Goal: Task Accomplishment & Management: Complete application form

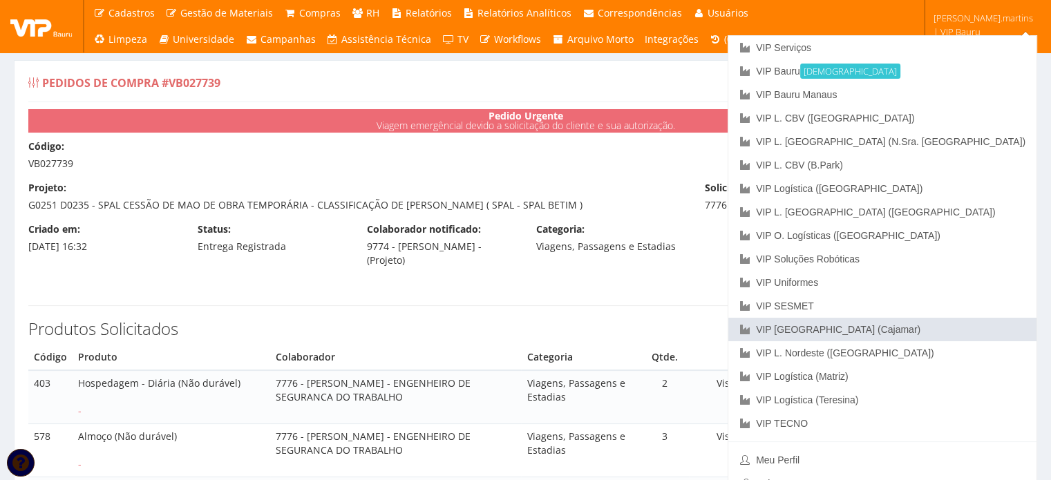
click at [985, 331] on link "VIP [GEOGRAPHIC_DATA] (Cajamar)" at bounding box center [883, 330] width 308 height 24
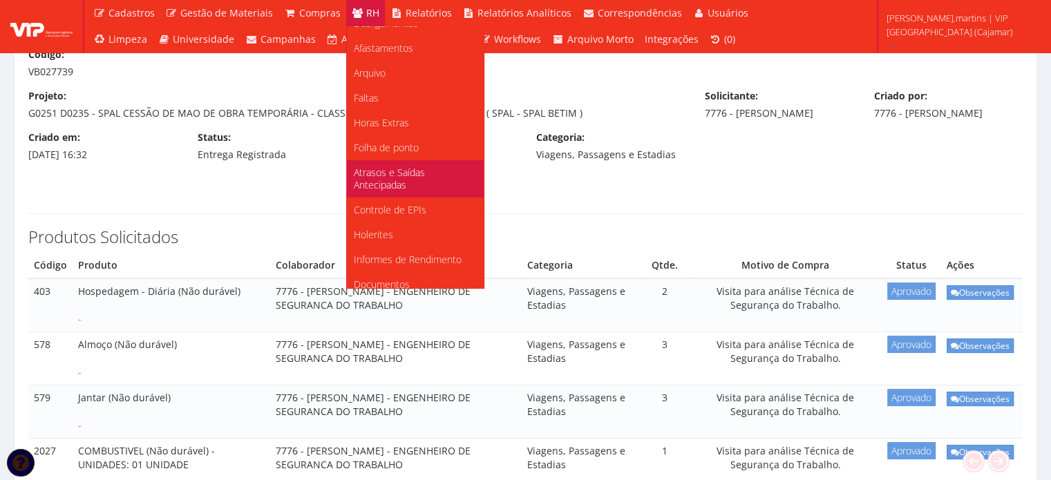
scroll to position [173, 0]
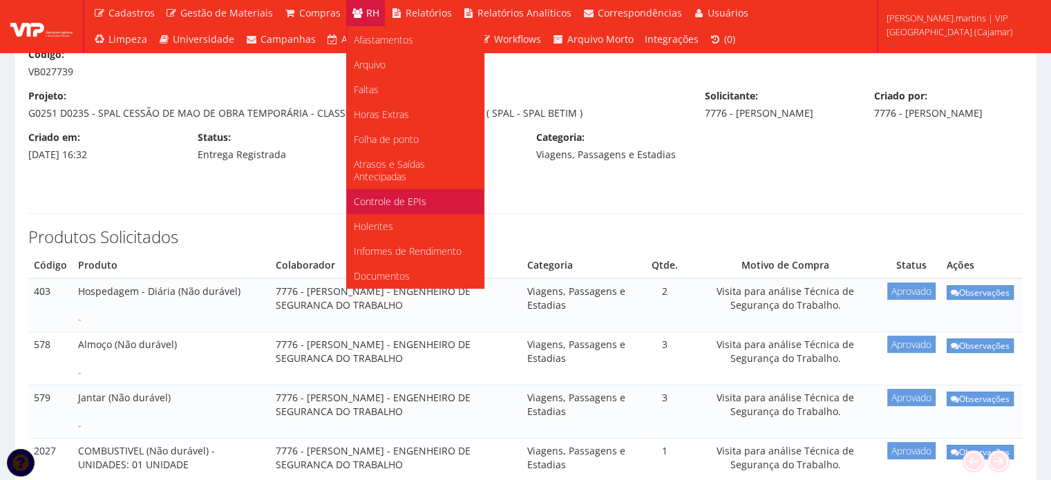
click at [390, 199] on span "Controle de EPIs" at bounding box center [390, 201] width 73 height 13
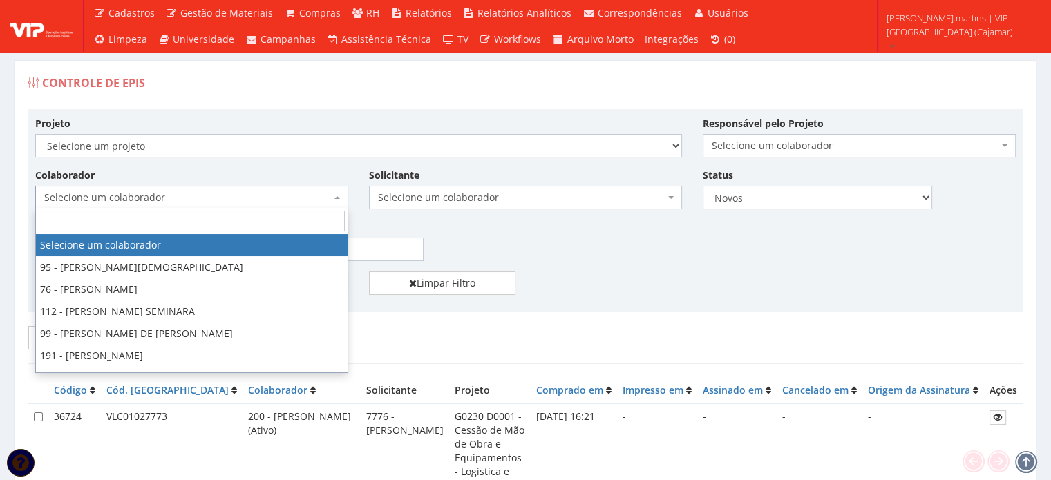
click at [261, 194] on span "Selecione um colaborador" at bounding box center [187, 198] width 287 height 14
type input "may"
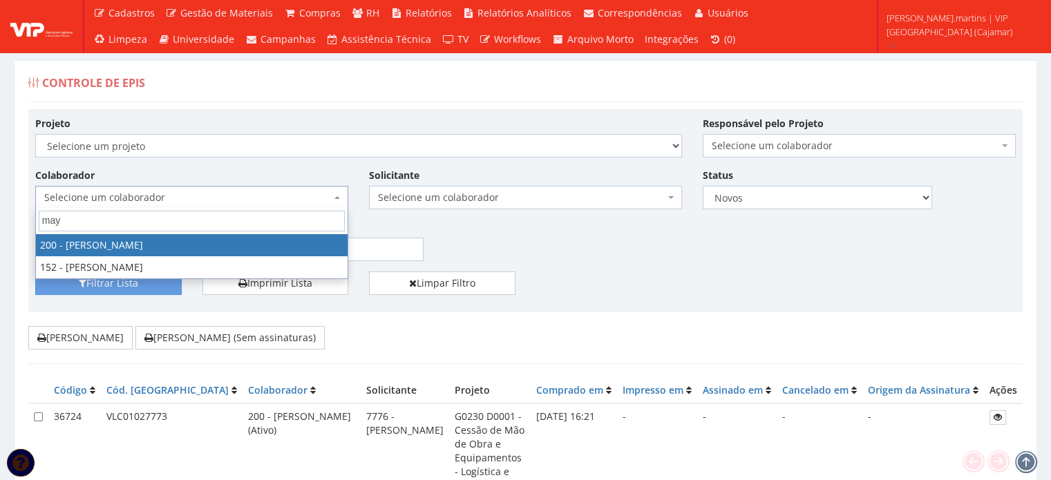
select select "4116"
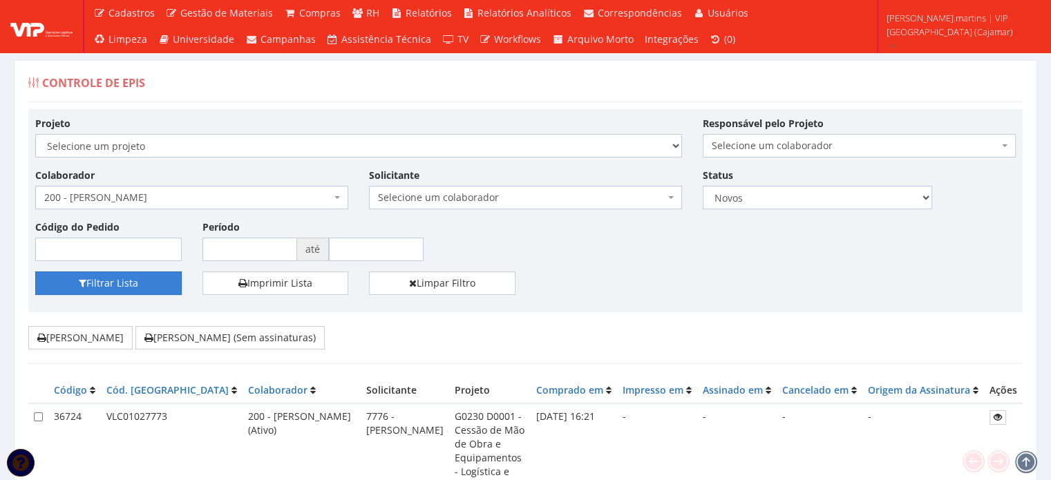
click at [135, 275] on button "Filtrar Lista" at bounding box center [108, 284] width 147 height 24
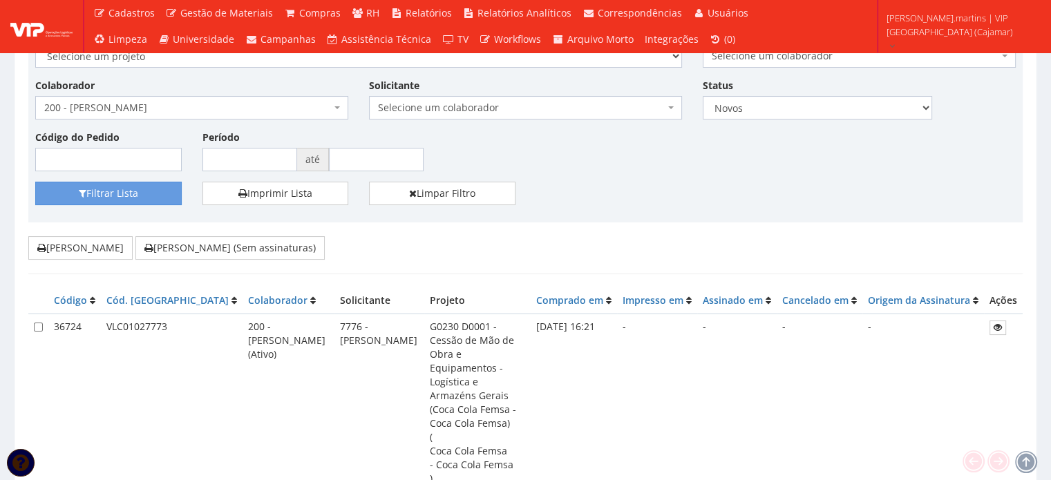
scroll to position [92, 0]
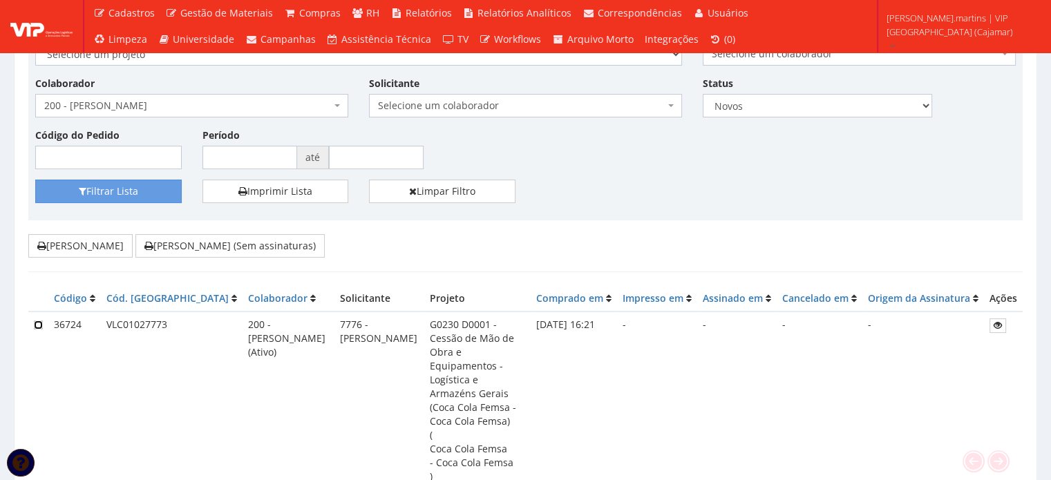
click at [36, 323] on input "checkbox" at bounding box center [38, 325] width 9 height 9
checkbox input "true"
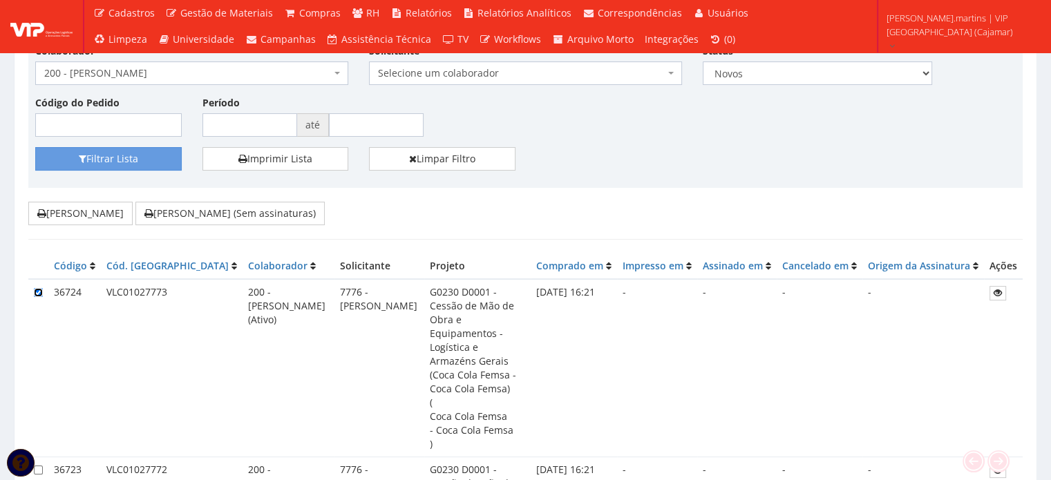
scroll to position [184, 0]
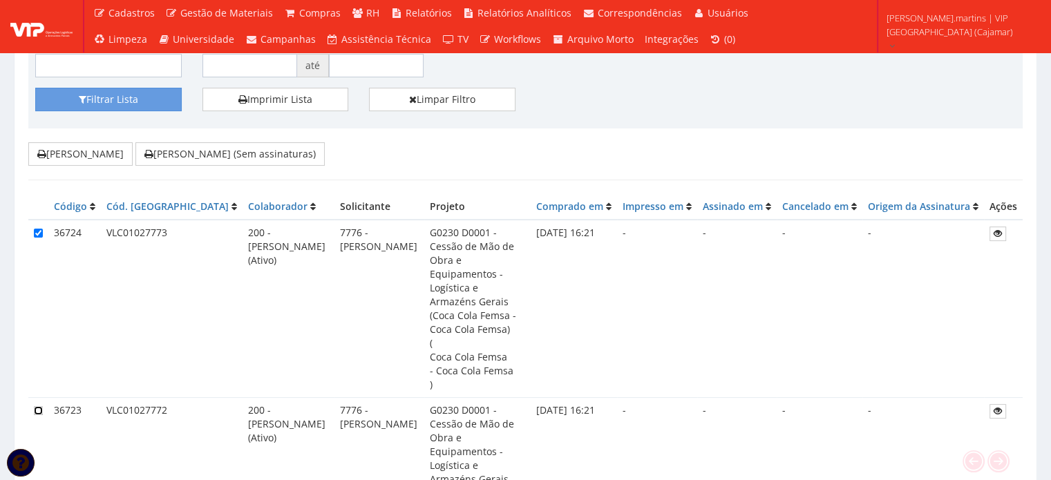
click at [36, 406] on input "checkbox" at bounding box center [38, 410] width 9 height 9
checkbox input "true"
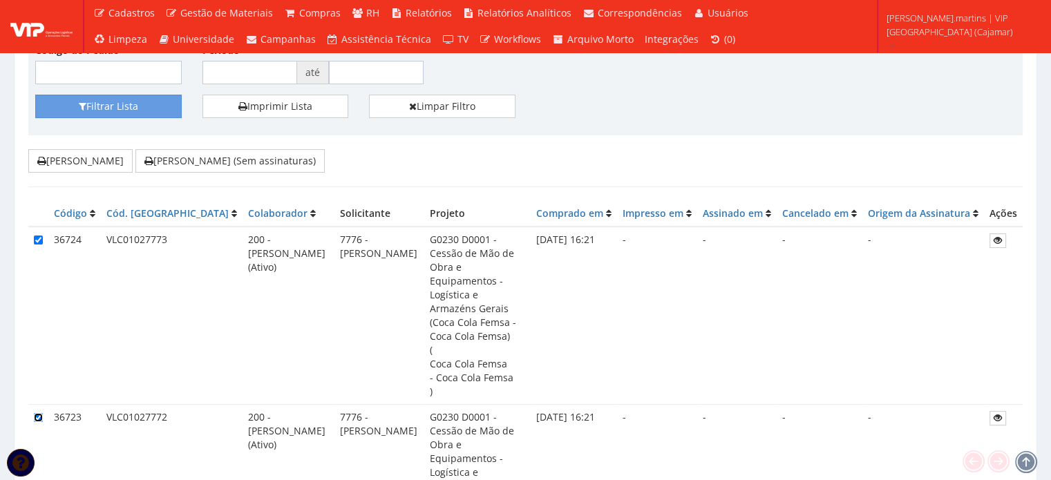
scroll to position [151, 0]
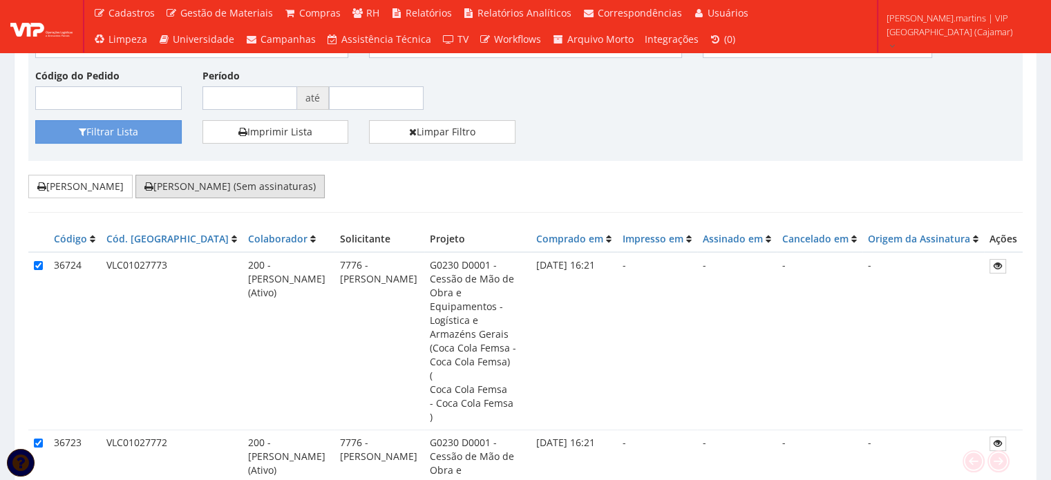
click at [227, 187] on button "[PERSON_NAME] (Sem assinaturas)" at bounding box center [229, 187] width 189 height 24
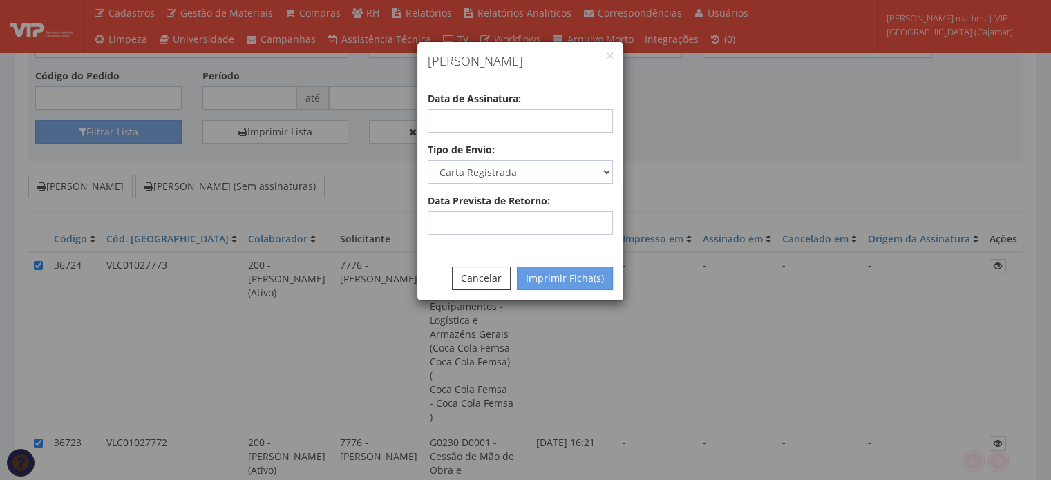
click at [531, 94] on div "Data de Assinatura:" at bounding box center [521, 112] width 206 height 41
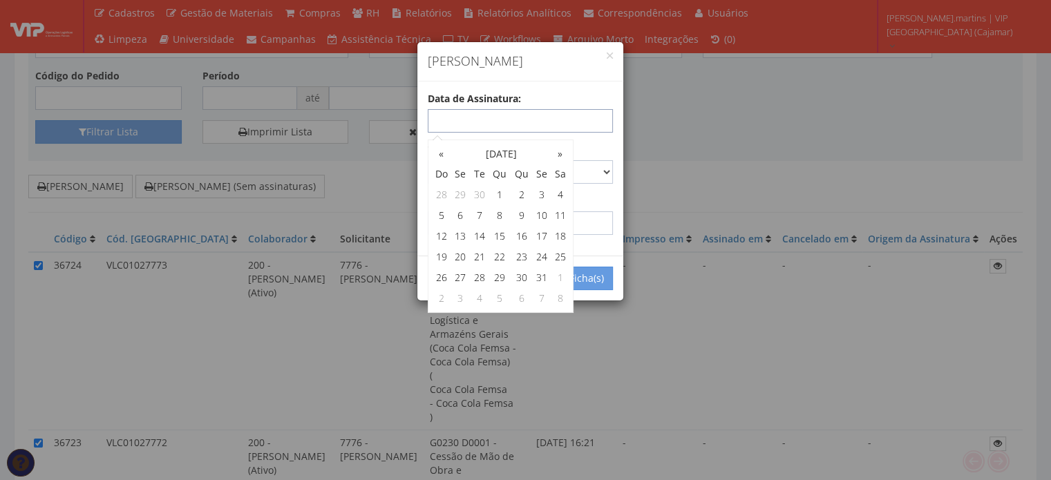
click at [522, 121] on input "text" at bounding box center [520, 121] width 185 height 24
click at [564, 109] on input "06/10/2025" at bounding box center [520, 121] width 185 height 24
type input "06/10/2025"
click at [603, 168] on select "Carta Registrada Carta Simples PAC Sedex Sedex 10 Sedex 12 Sedex Hoje E-mail Tr…" at bounding box center [520, 172] width 185 height 24
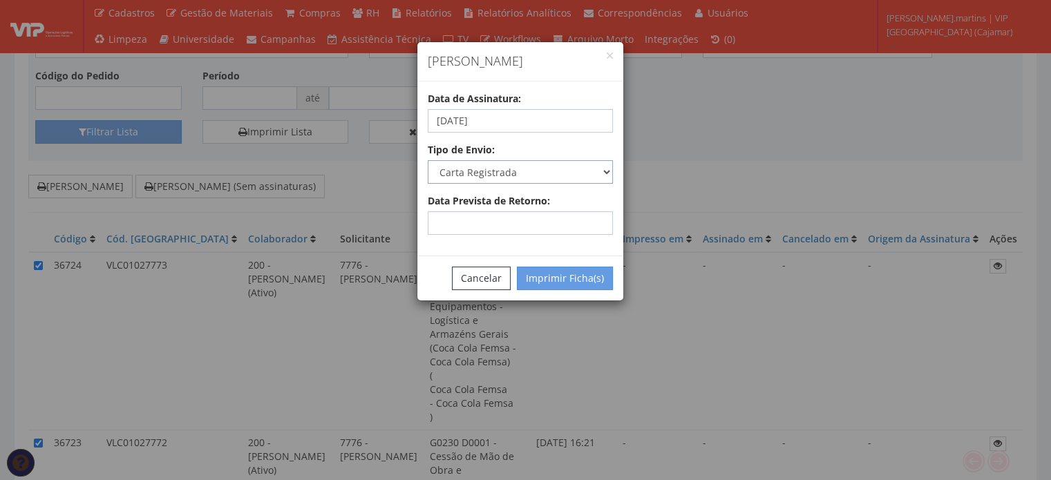
select select "email"
click at [428, 160] on select "Carta Registrada Carta Simples PAC Sedex Sedex 10 Sedex 12 Sedex Hoje E-mail Tr…" at bounding box center [520, 172] width 185 height 24
click at [568, 280] on button "Imprimir Ficha(s)" at bounding box center [565, 279] width 96 height 24
select select "2"
click at [489, 280] on button "Cancelar" at bounding box center [481, 279] width 59 height 24
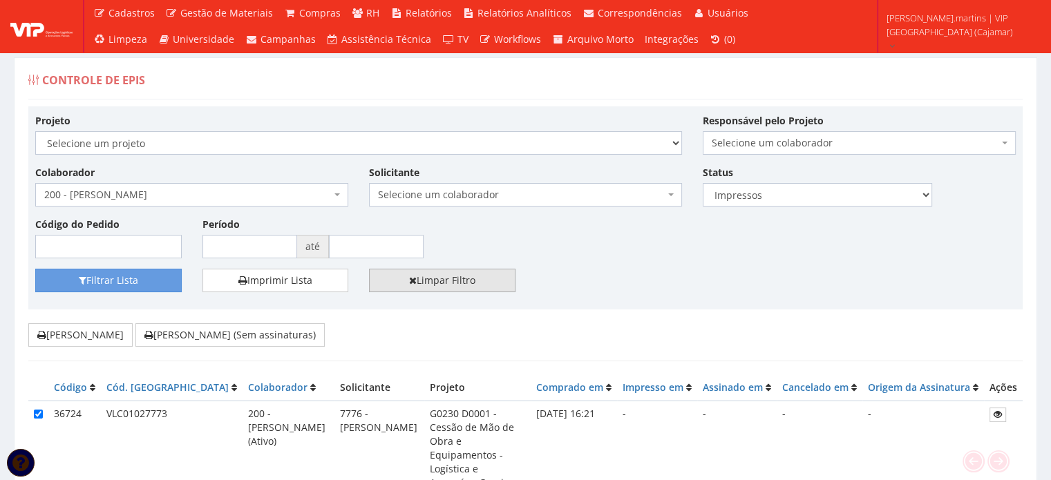
scroll to position [0, 0]
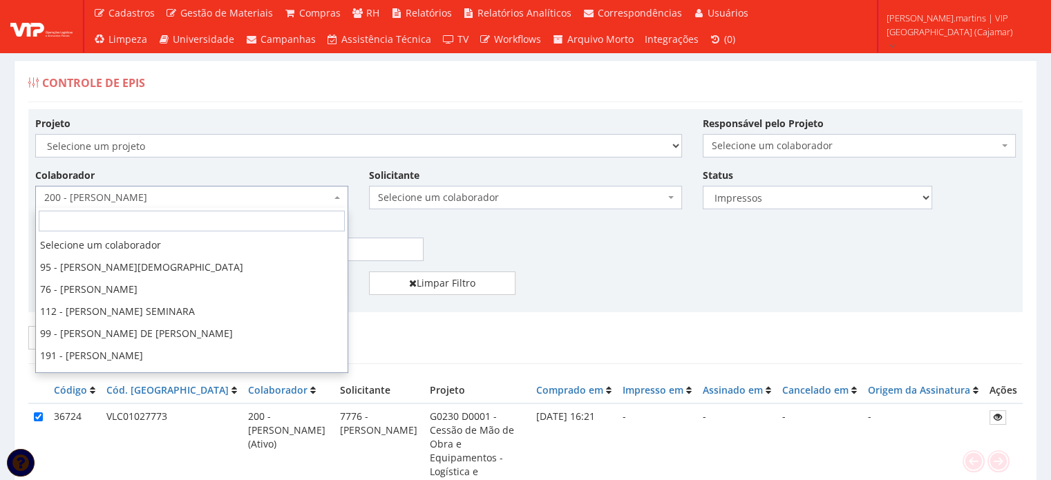
click at [210, 198] on span "200 - [PERSON_NAME]" at bounding box center [187, 198] width 287 height 14
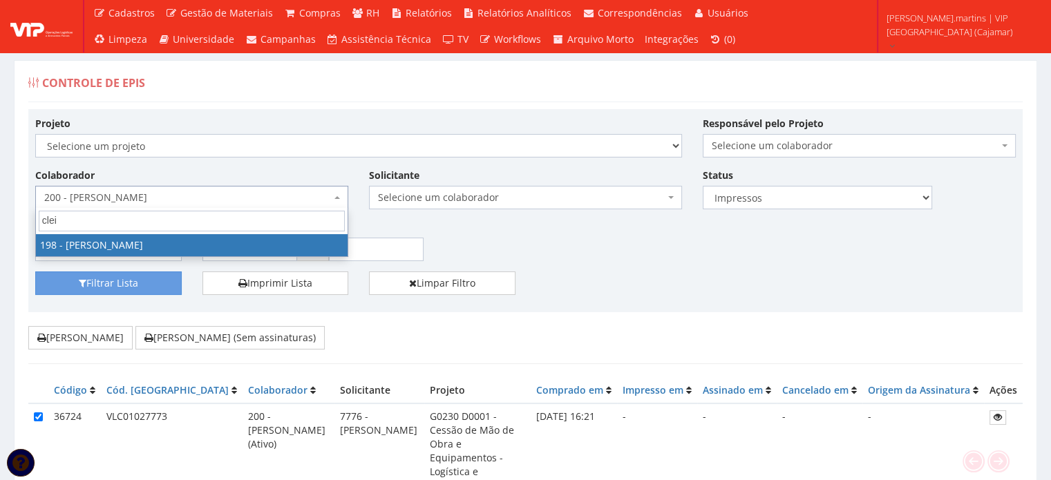
type input "clei"
select select "4114"
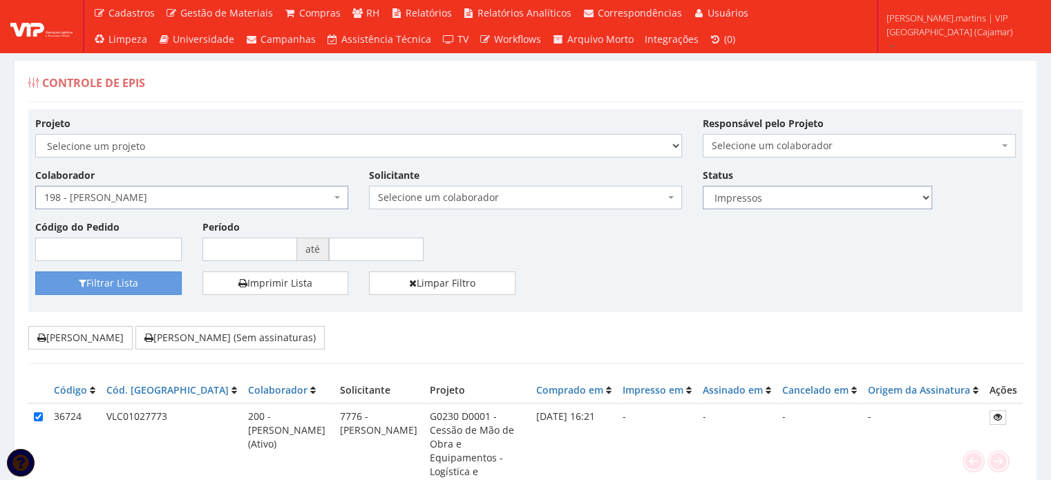
click at [730, 193] on select "Todos Novos Impressos Assinados" at bounding box center [817, 198] width 229 height 24
select select "1"
click at [703, 186] on select "Todos Novos Impressos Assinados" at bounding box center [817, 198] width 229 height 24
click at [89, 287] on button "Filtrar Lista" at bounding box center [108, 284] width 147 height 24
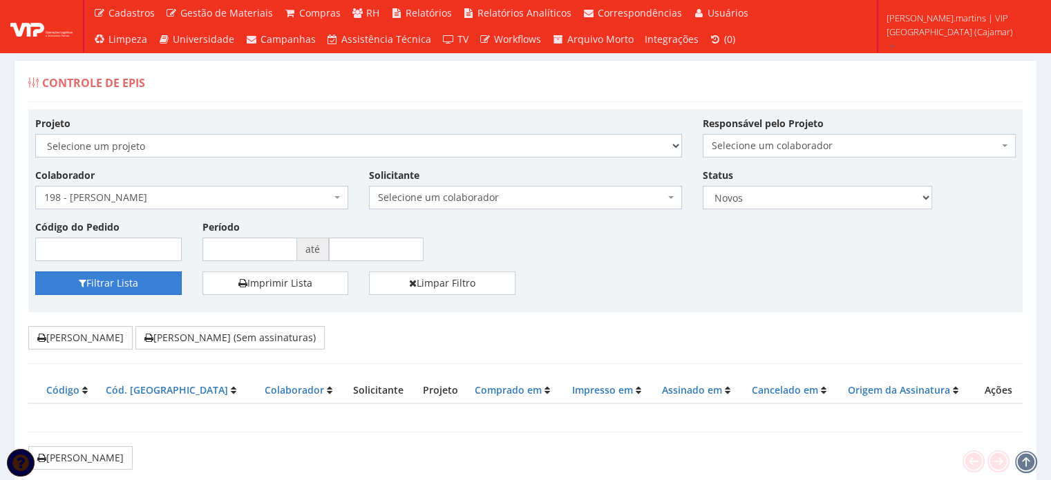
click at [133, 290] on button "Filtrar Lista" at bounding box center [108, 284] width 147 height 24
click at [753, 203] on select "Todos Novos Impressos Assinados" at bounding box center [817, 198] width 229 height 24
select select
click at [703, 186] on select "Todos Novos Impressos Assinados" at bounding box center [817, 198] width 229 height 24
click at [130, 289] on button "Filtrar Lista" at bounding box center [108, 284] width 147 height 24
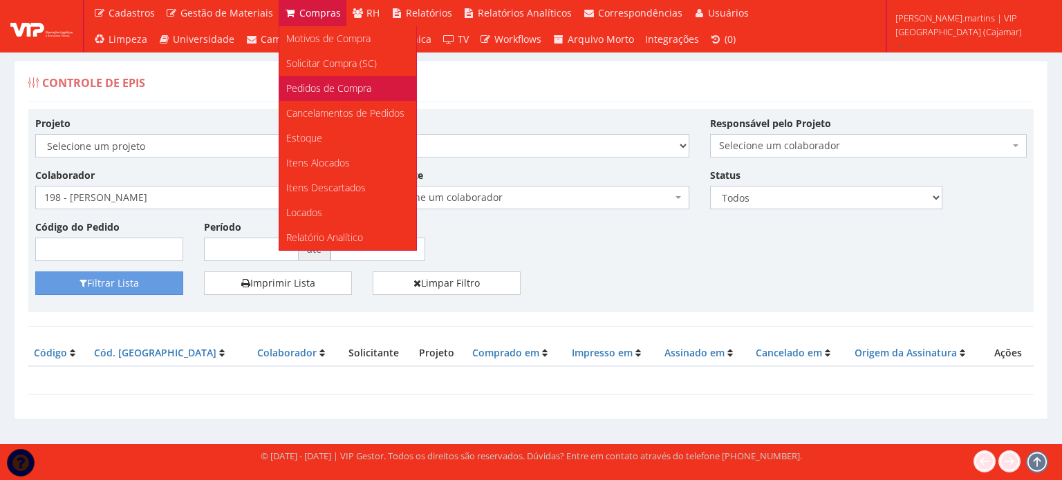
click at [327, 88] on span "Pedidos de Compra" at bounding box center [328, 88] width 85 height 13
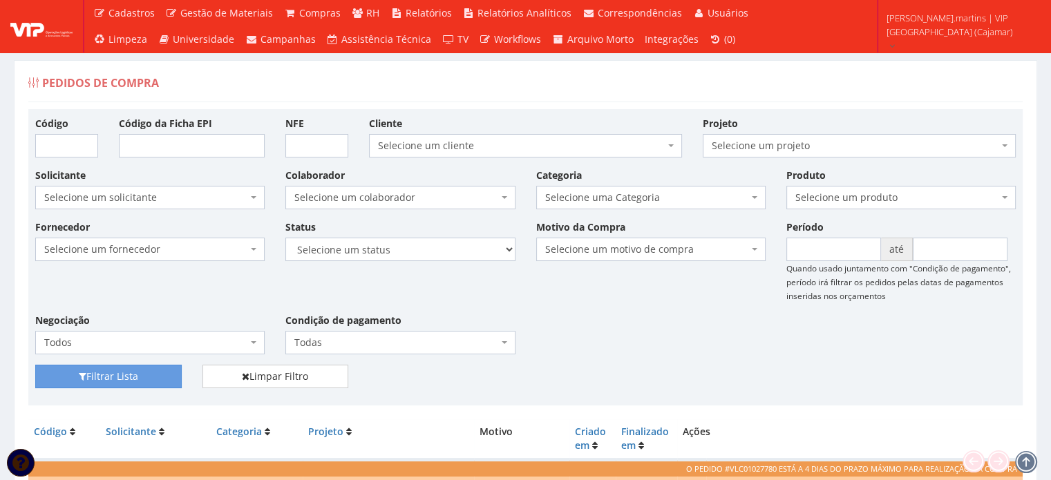
click at [409, 186] on span "Selecione um colaborador" at bounding box center [399, 198] width 229 height 24
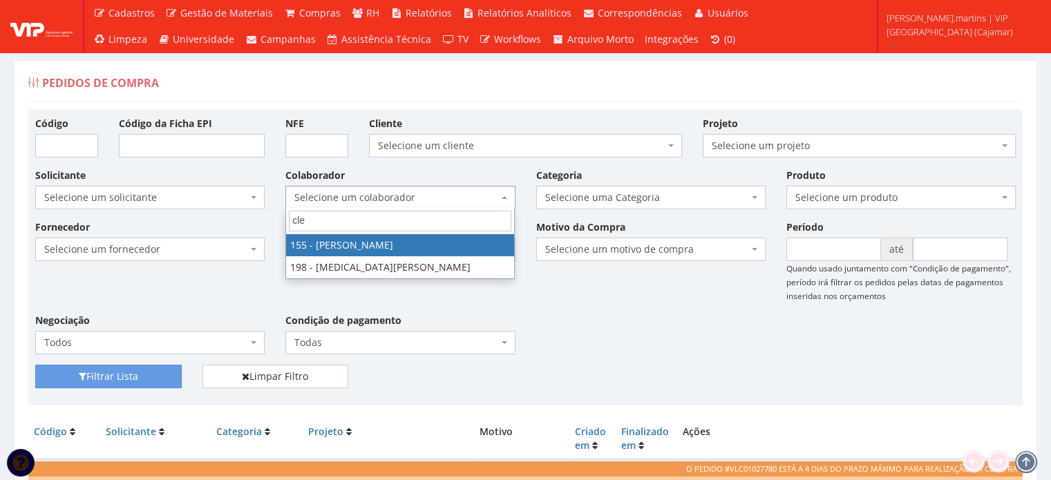
type input "clei"
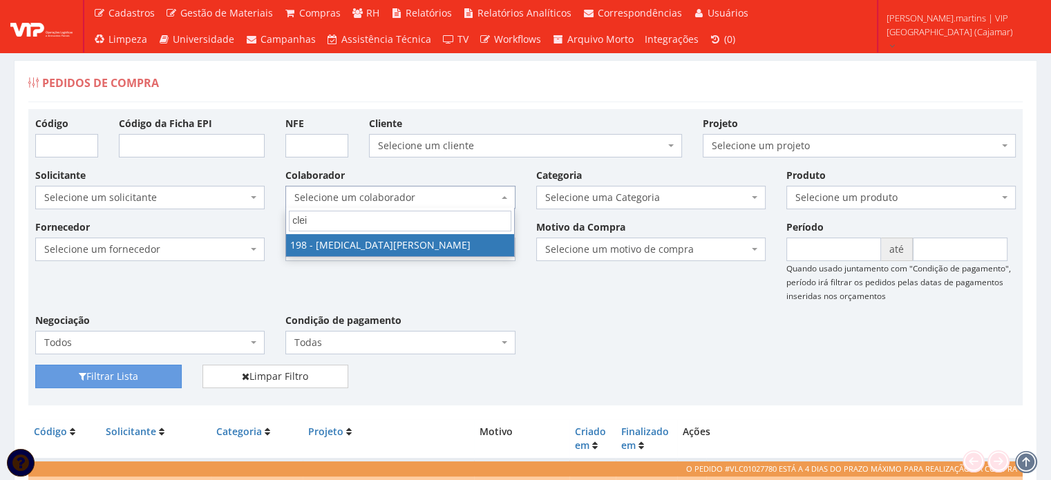
select select "4114"
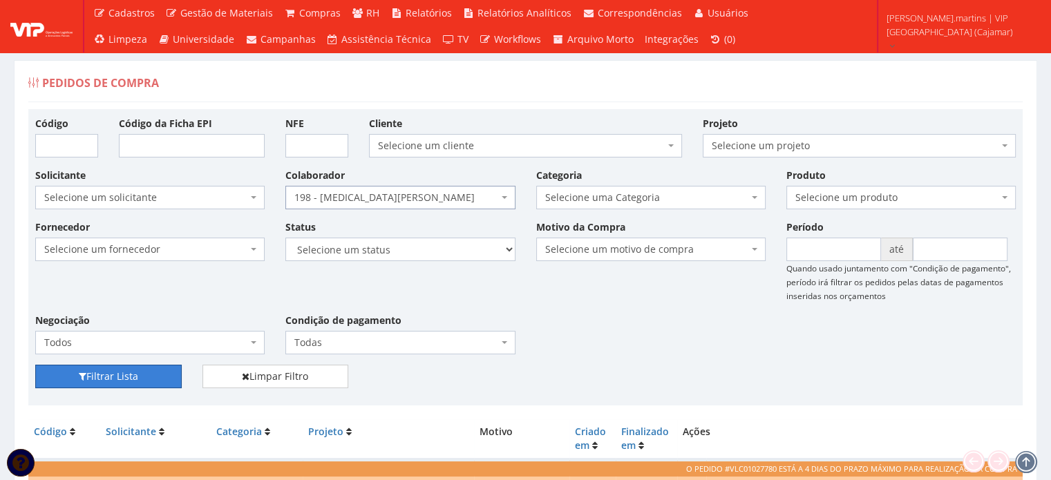
drag, startPoint x: 121, startPoint y: 381, endPoint x: 278, endPoint y: 344, distance: 161.3
click at [122, 381] on button "Filtrar Lista" at bounding box center [108, 377] width 147 height 24
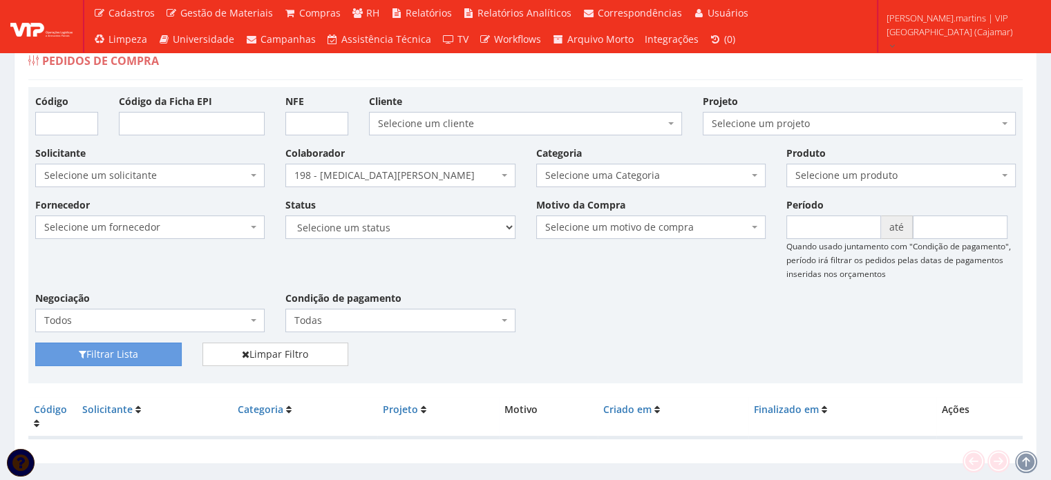
scroll to position [6, 0]
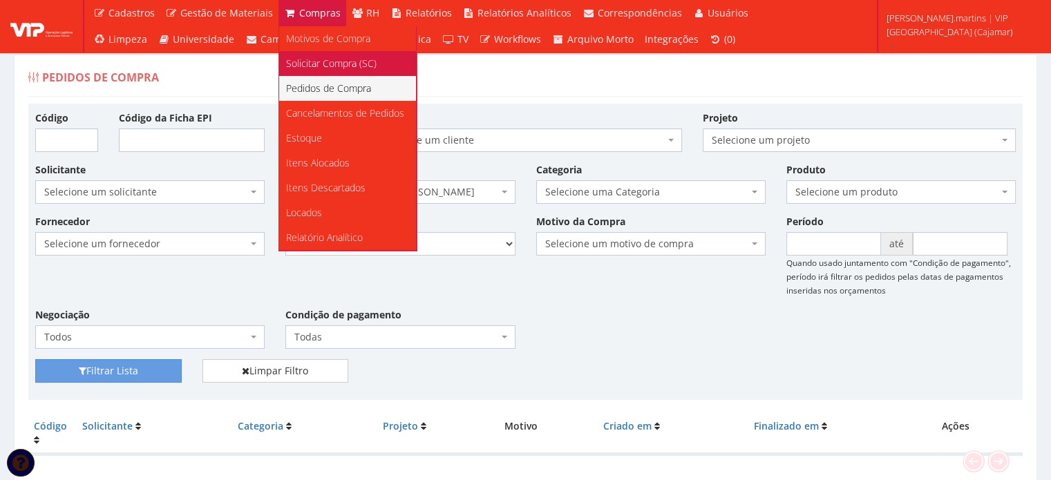
click at [310, 63] on span "Solicitar Compra (SC)" at bounding box center [331, 63] width 91 height 13
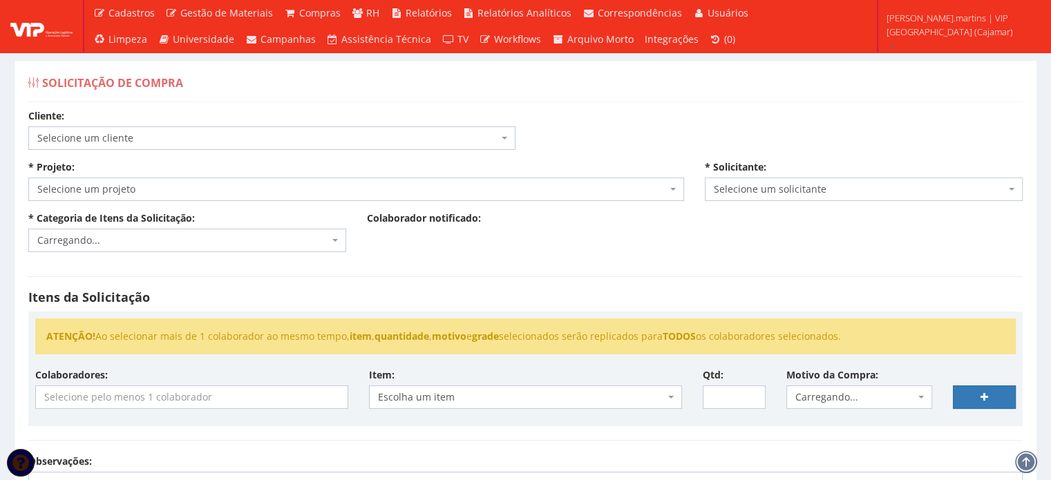
click at [202, 131] on span "Selecione um cliente" at bounding box center [267, 138] width 461 height 14
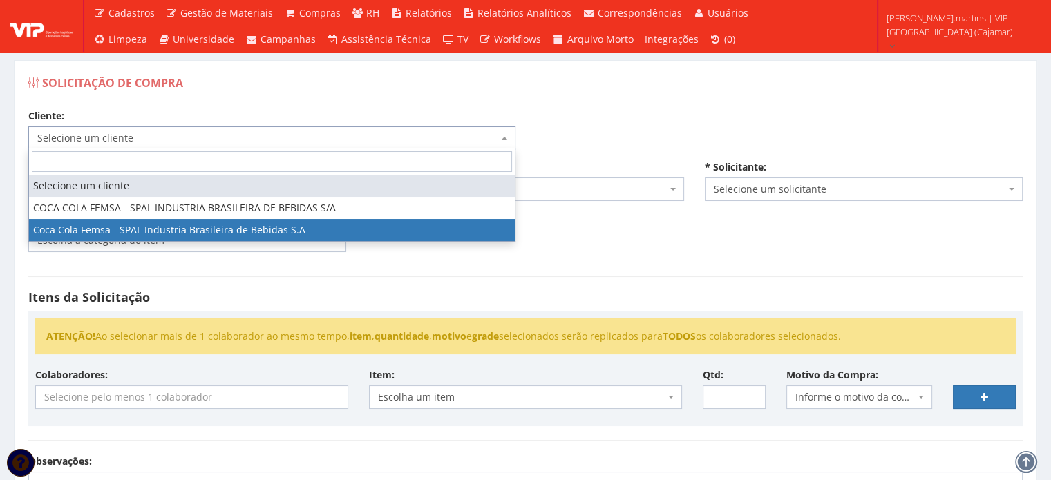
select select "51"
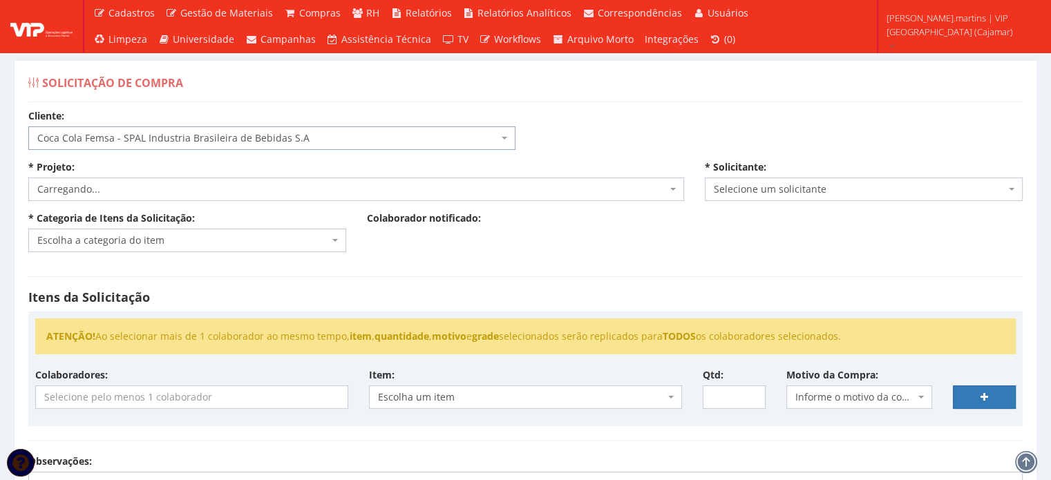
click at [176, 185] on span "Carregando..." at bounding box center [352, 189] width 630 height 14
click at [171, 198] on span "Selecione um projeto" at bounding box center [356, 190] width 656 height 24
click at [171, 191] on span "Selecione um projeto" at bounding box center [352, 189] width 630 height 14
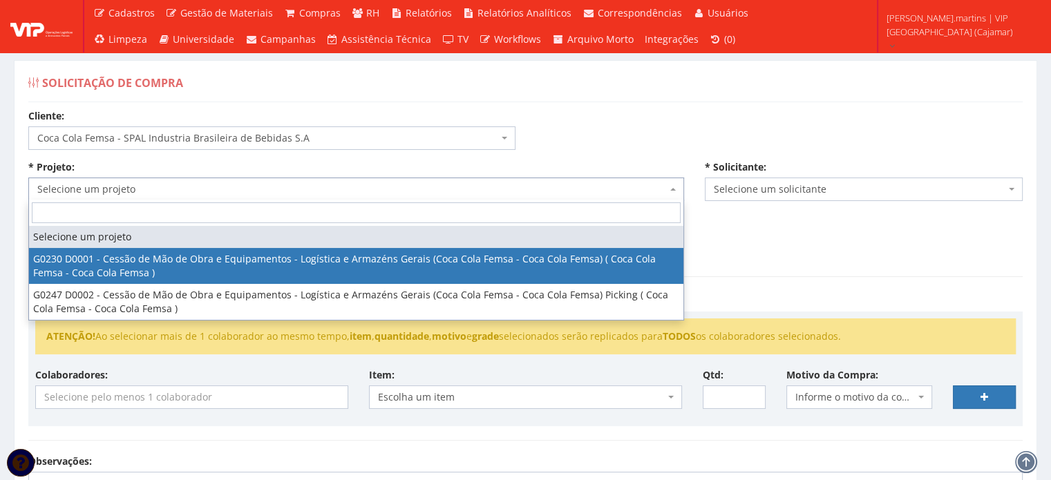
select select "230"
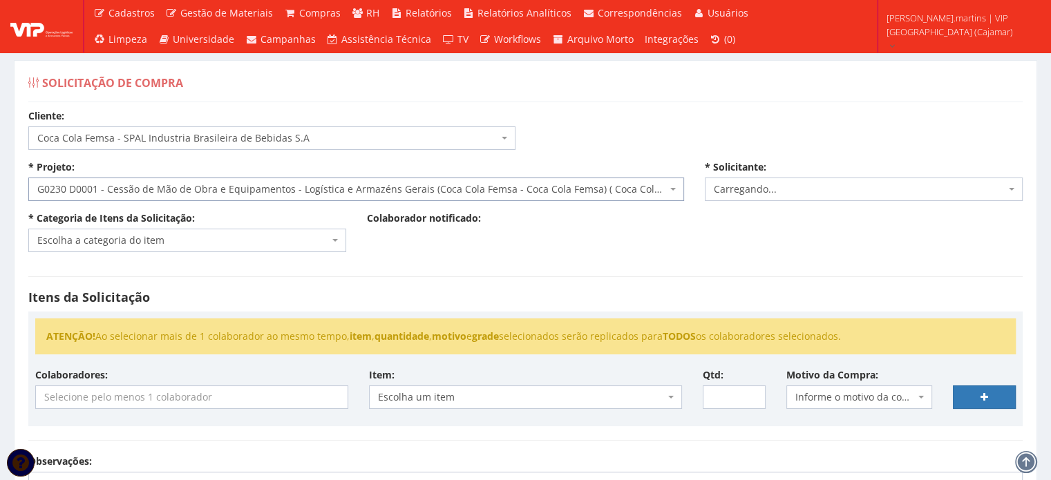
click at [160, 241] on span "Escolha a categoria do item" at bounding box center [183, 241] width 292 height 14
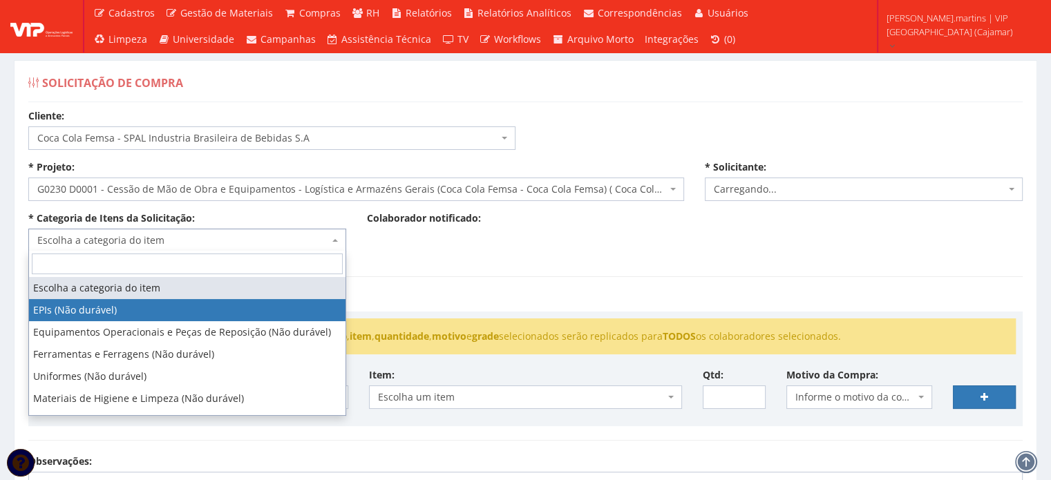
select select "1"
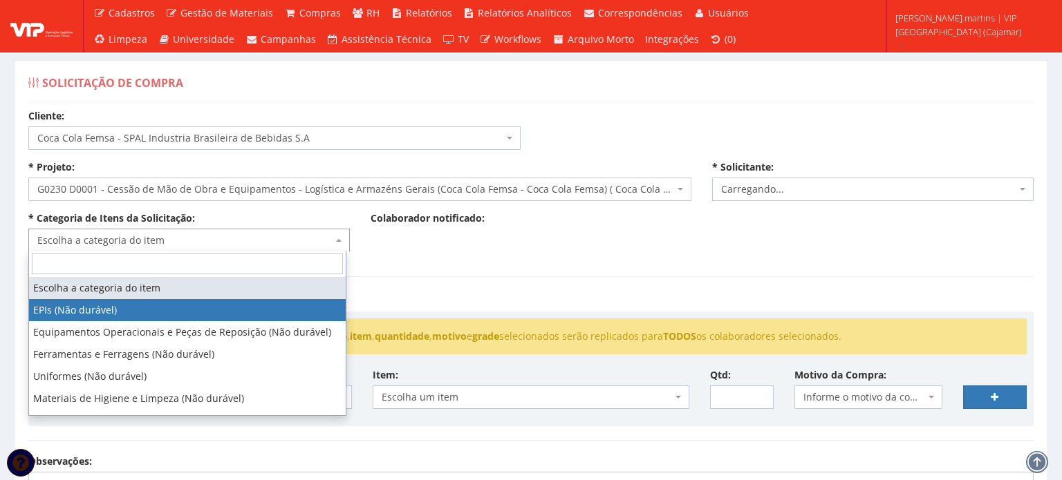
select select "2471"
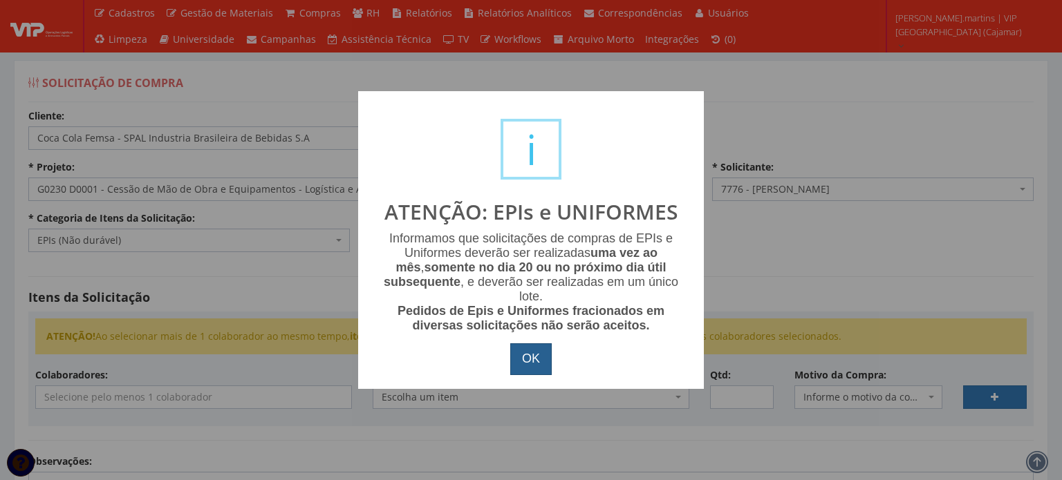
click at [523, 356] on button "OK" at bounding box center [530, 360] width 41 height 32
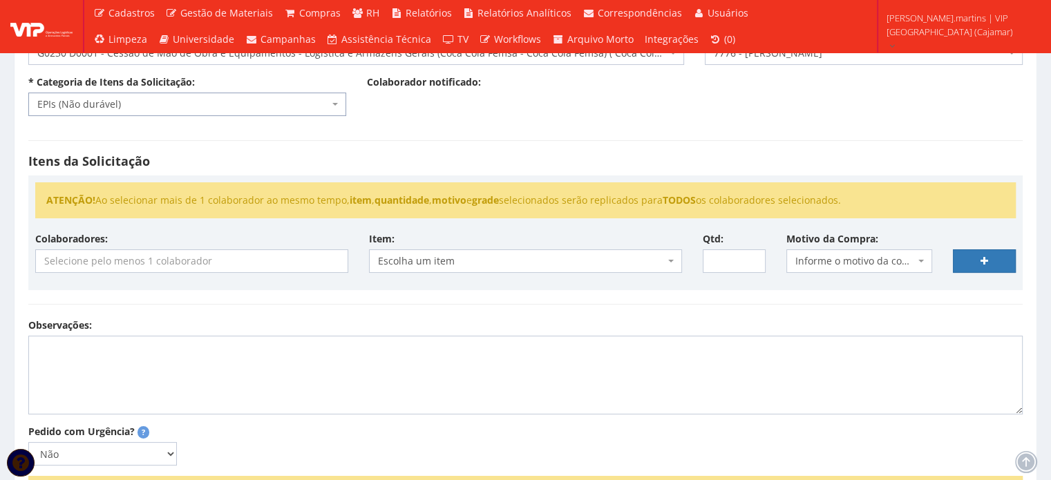
scroll to position [138, 0]
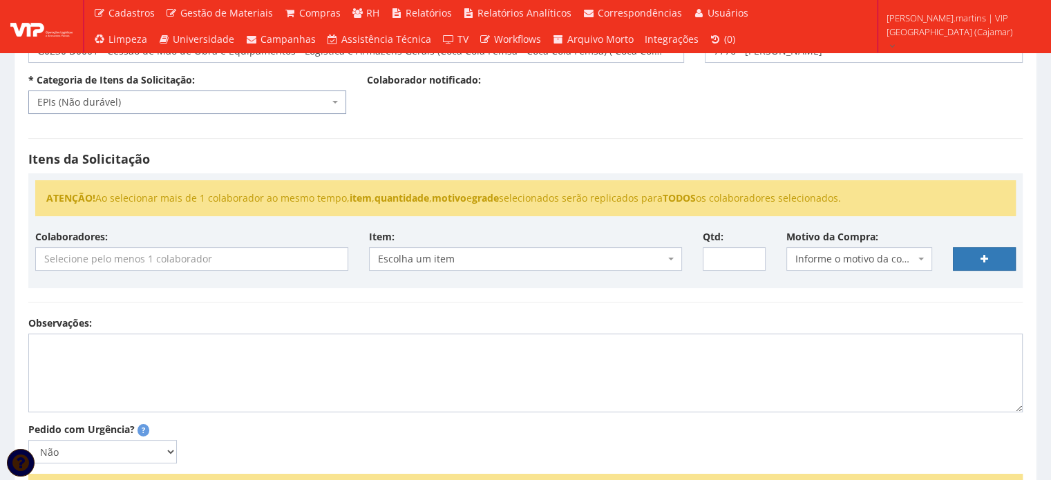
click at [160, 254] on input "search" at bounding box center [192, 259] width 312 height 22
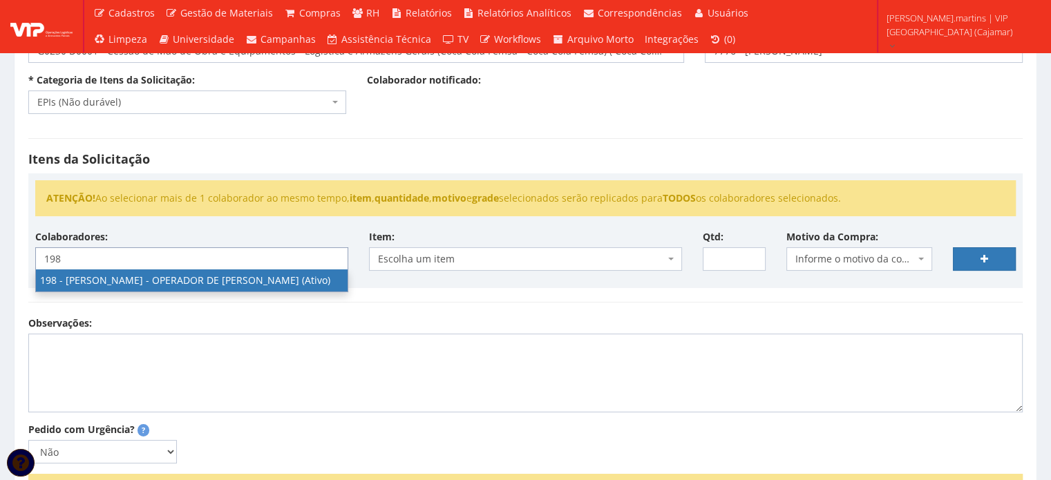
type input "198"
select select "4114"
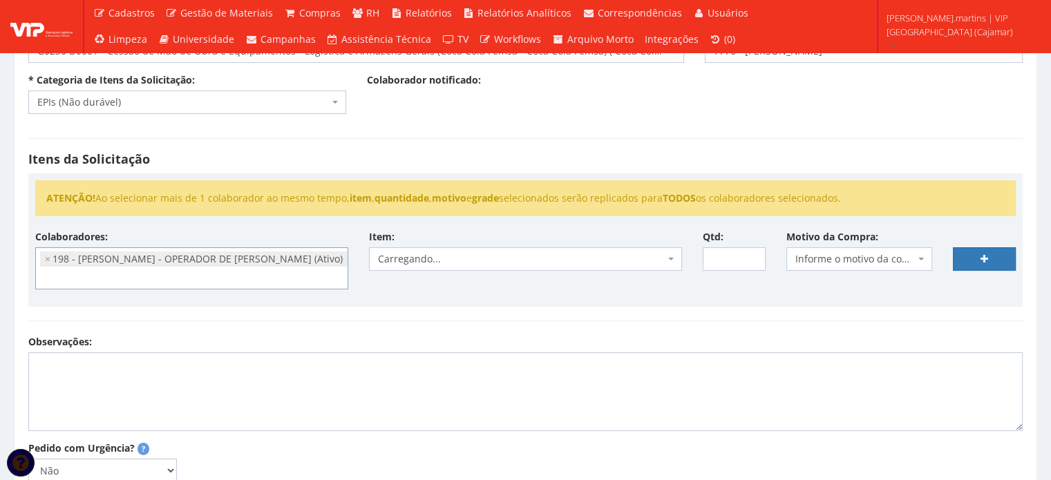
click at [853, 252] on span "Informe o motivo da compra" at bounding box center [856, 259] width 120 height 14
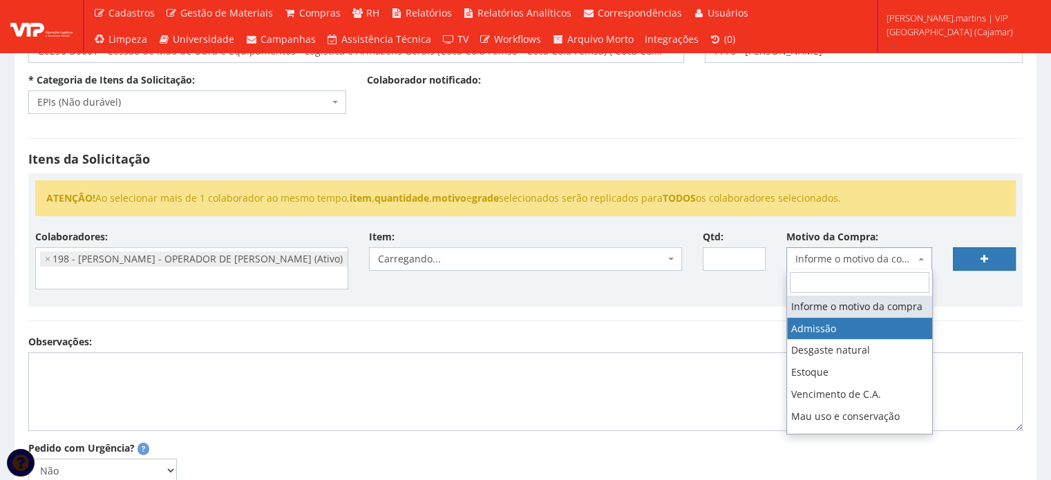
select select "1"
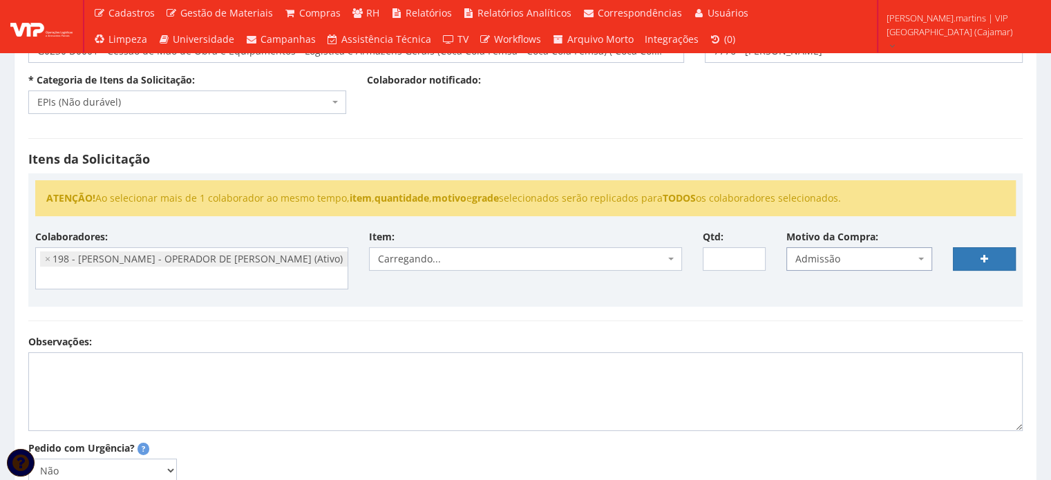
click at [657, 258] on span "Carregando..." at bounding box center [521, 259] width 287 height 14
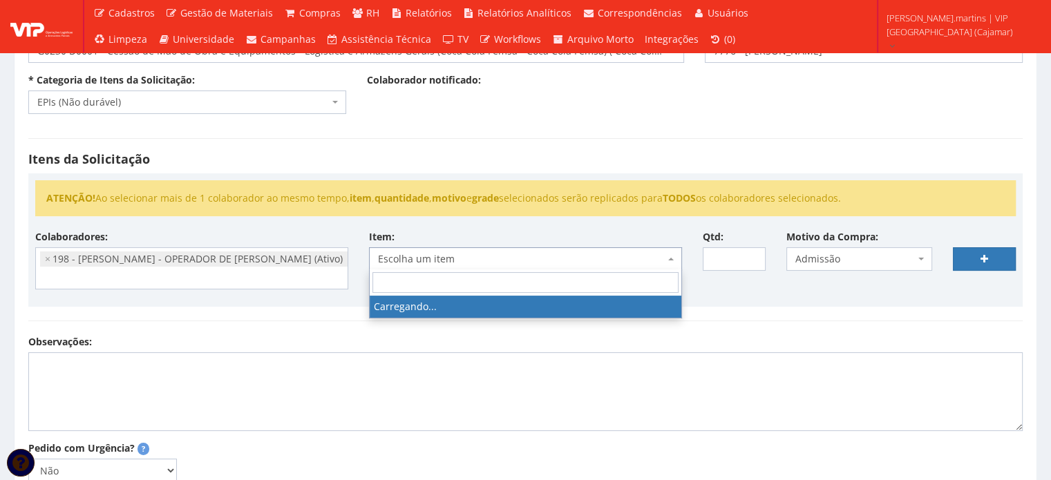
click at [657, 258] on span "Escolha um item" at bounding box center [521, 259] width 287 height 14
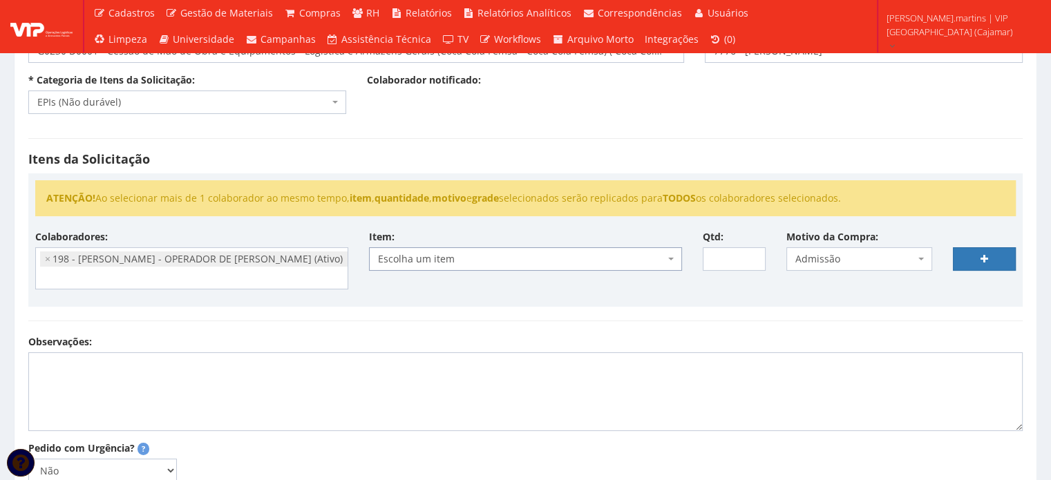
click at [657, 258] on span "Escolha um item" at bounding box center [521, 259] width 287 height 14
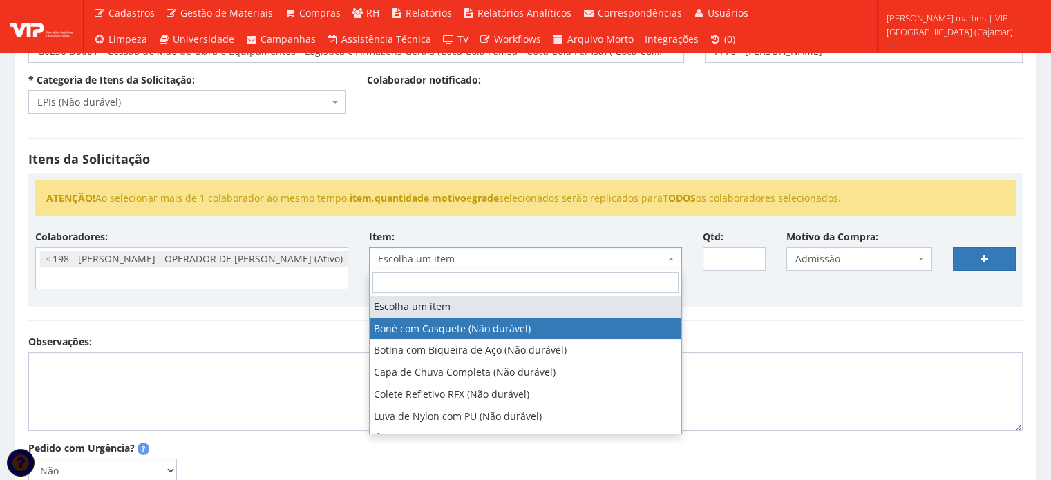
select select "41"
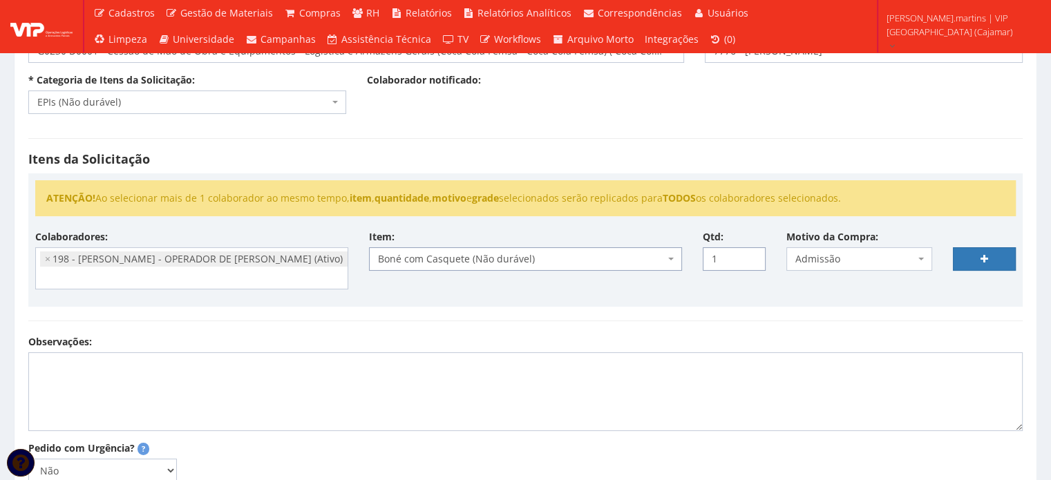
drag, startPoint x: 752, startPoint y: 253, endPoint x: 788, endPoint y: 247, distance: 36.4
type input "1"
click at [752, 252] on input "1" at bounding box center [734, 259] width 63 height 24
click at [972, 254] on link at bounding box center [984, 259] width 63 height 24
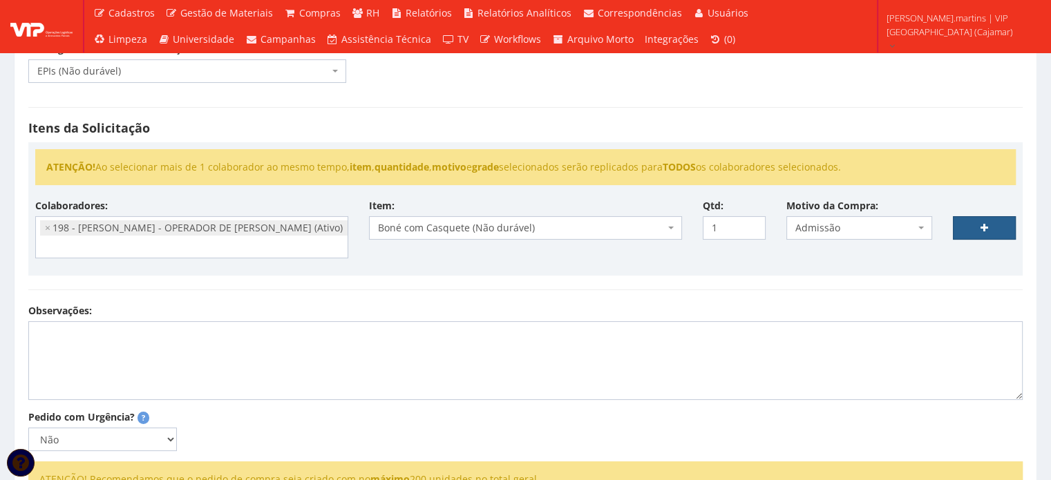
scroll to position [276, 0]
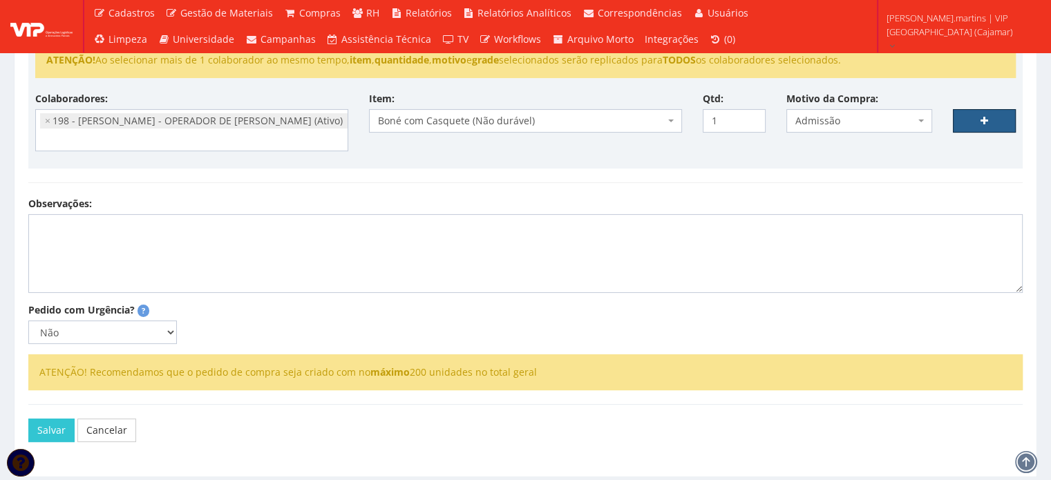
select select
type input "0"
select select
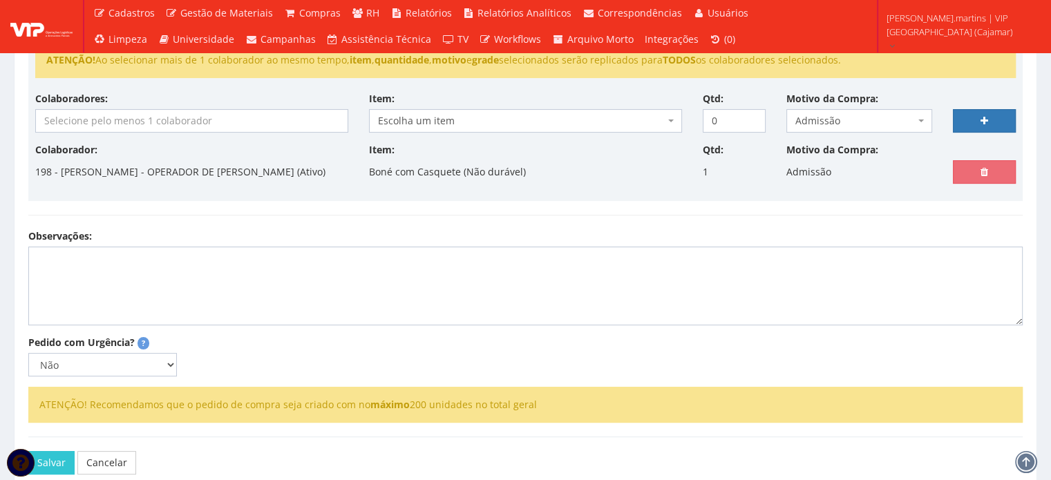
click at [202, 122] on input "search" at bounding box center [192, 121] width 312 height 22
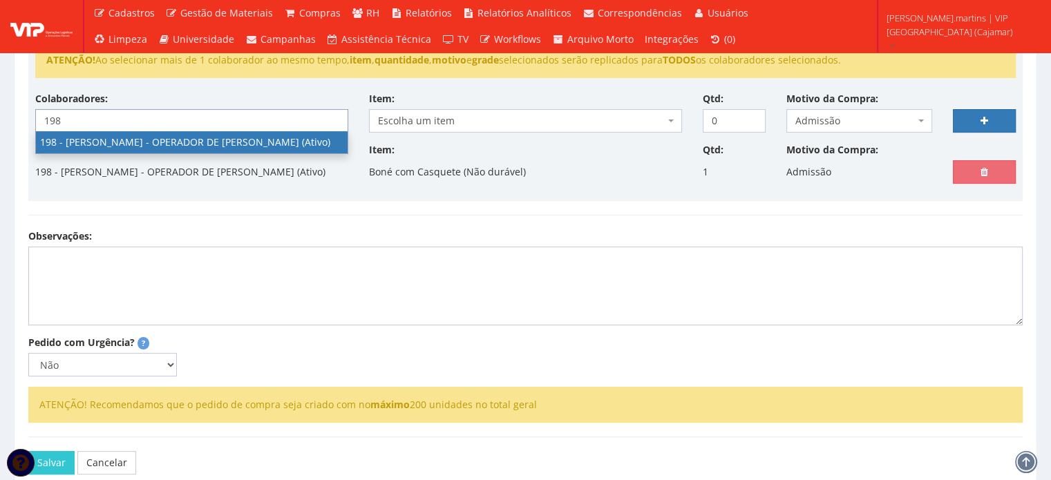
type input "198"
select select "4114"
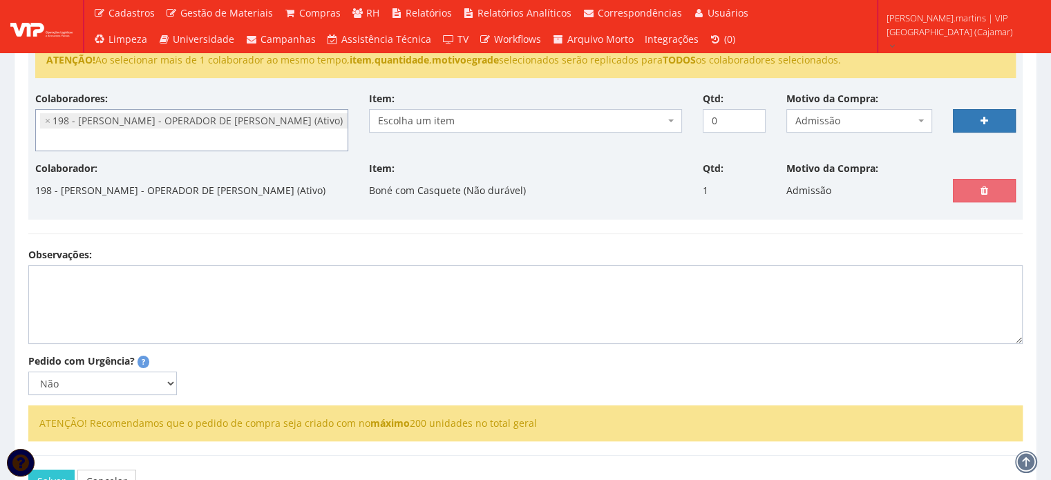
click at [451, 115] on span "Escolha um item" at bounding box center [521, 121] width 287 height 14
click at [451, 111] on span "Escolha um item" at bounding box center [525, 121] width 313 height 24
click at [427, 120] on span "Escolha um item" at bounding box center [521, 121] width 287 height 14
click at [401, 123] on span "Escolha um item" at bounding box center [521, 121] width 287 height 14
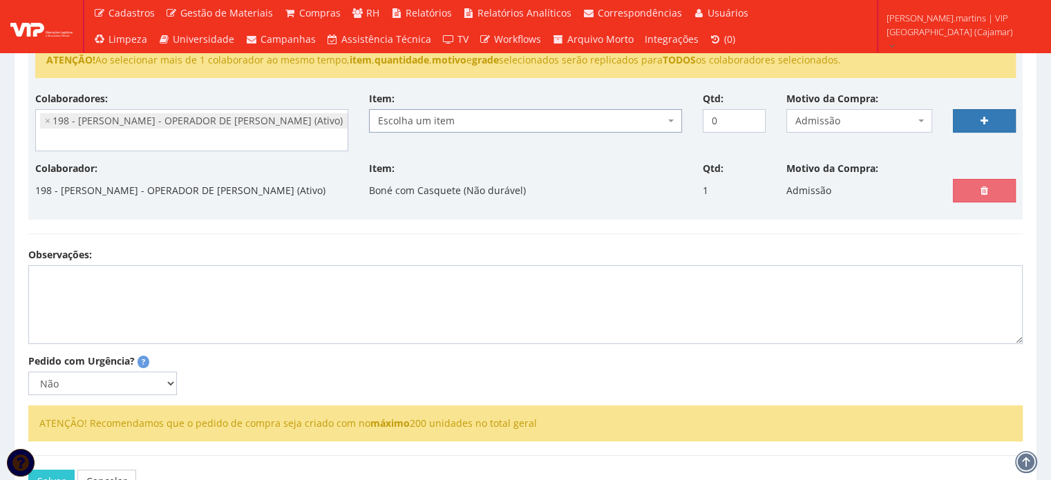
click at [433, 116] on span "Escolha um item" at bounding box center [521, 121] width 287 height 14
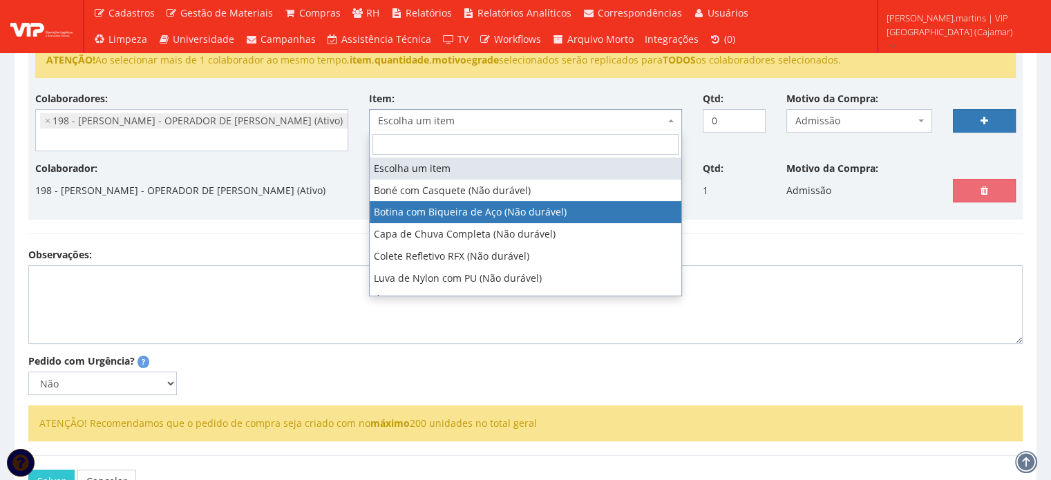
select select "46"
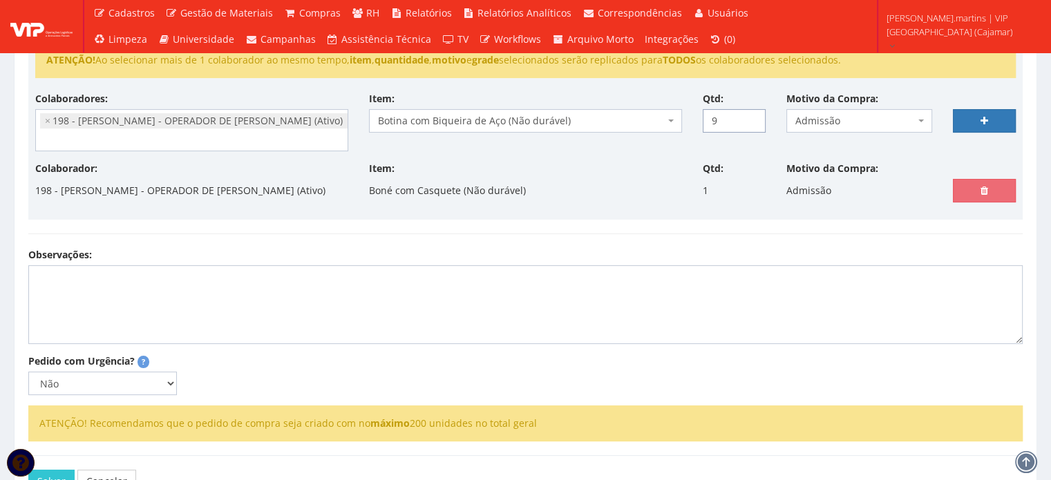
click at [751, 115] on input "9" at bounding box center [734, 121] width 63 height 24
click at [976, 121] on link at bounding box center [984, 121] width 63 height 24
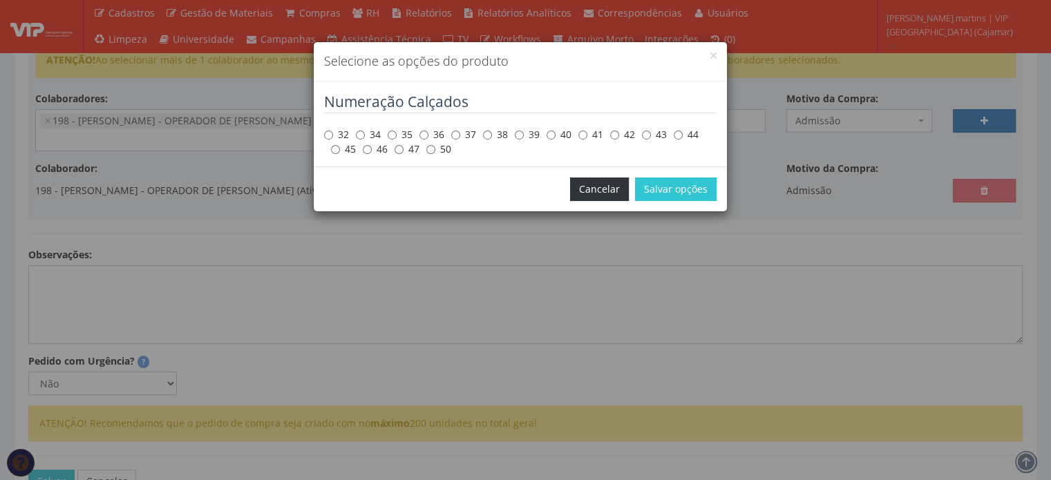
click at [609, 187] on button "Cancelar" at bounding box center [599, 190] width 59 height 24
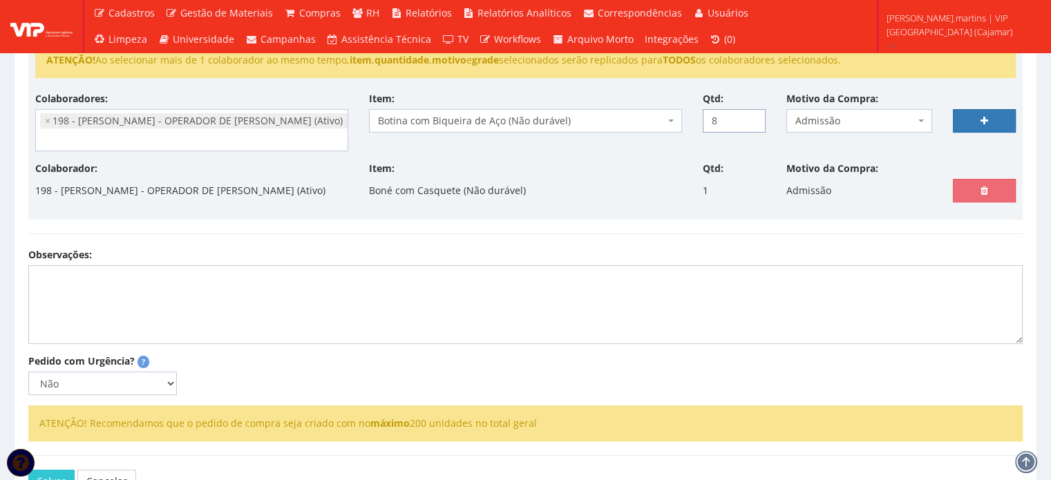
click at [751, 124] on input "8" at bounding box center [734, 121] width 63 height 24
click at [751, 124] on input "7" at bounding box center [734, 121] width 63 height 24
click at [751, 124] on input "4" at bounding box center [734, 121] width 63 height 24
click at [751, 124] on input "3" at bounding box center [734, 121] width 63 height 24
drag, startPoint x: 722, startPoint y: 120, endPoint x: 688, endPoint y: 124, distance: 33.4
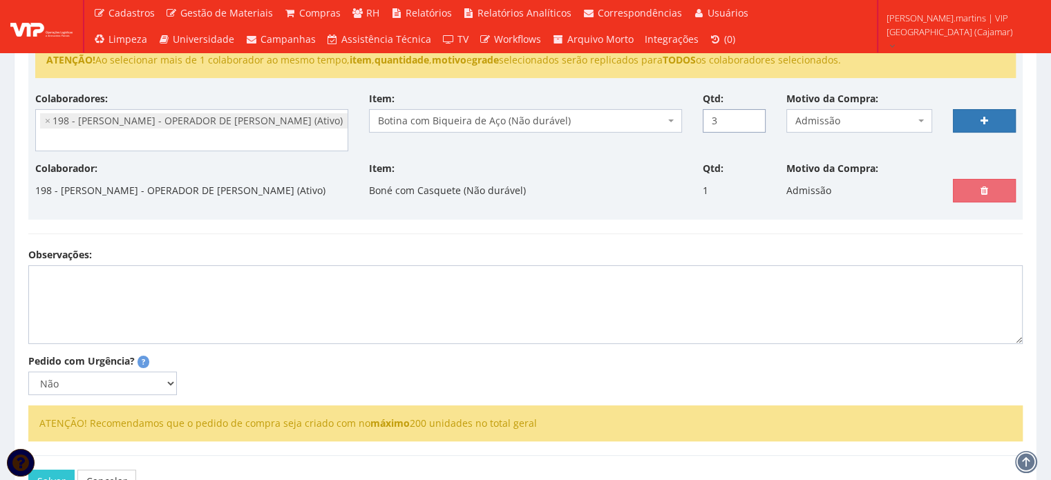
click at [688, 124] on div "Colaboradores: 76 - ADRIANO SILVA ARAUJO - OPERADOR DE EMPILHADEIRA (Ativo) 191…" at bounding box center [526, 127] width 1002 height 70
type input "1"
click at [986, 129] on link at bounding box center [984, 121] width 63 height 24
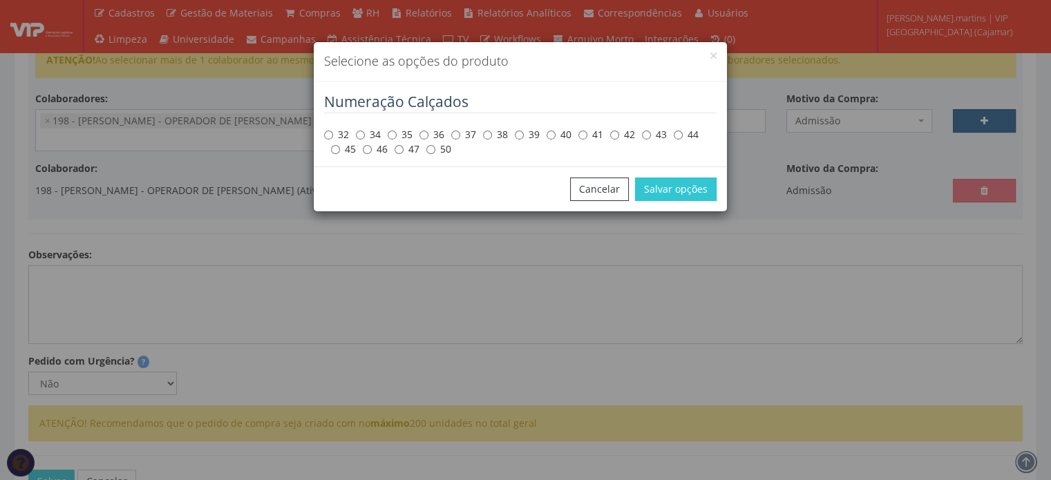
click at [984, 124] on div "Selecione as opções do produto Numeração Calçados 32 34 35 36 37 38 39 40 41 42…" at bounding box center [525, 240] width 1051 height 480
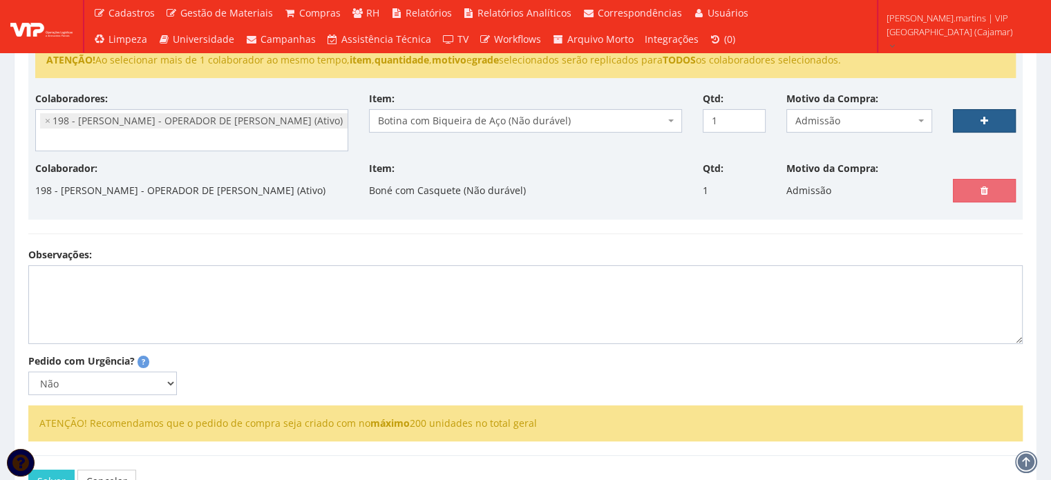
click at [991, 114] on link at bounding box center [984, 121] width 63 height 24
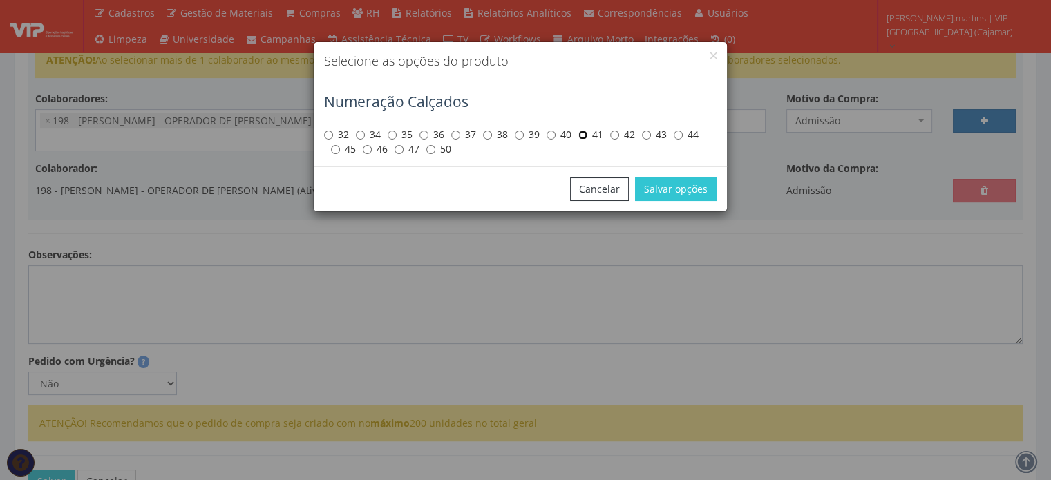
click at [585, 134] on input "41" at bounding box center [583, 135] width 9 height 9
radio input "true"
click at [671, 188] on button "Salvar opções" at bounding box center [676, 190] width 82 height 24
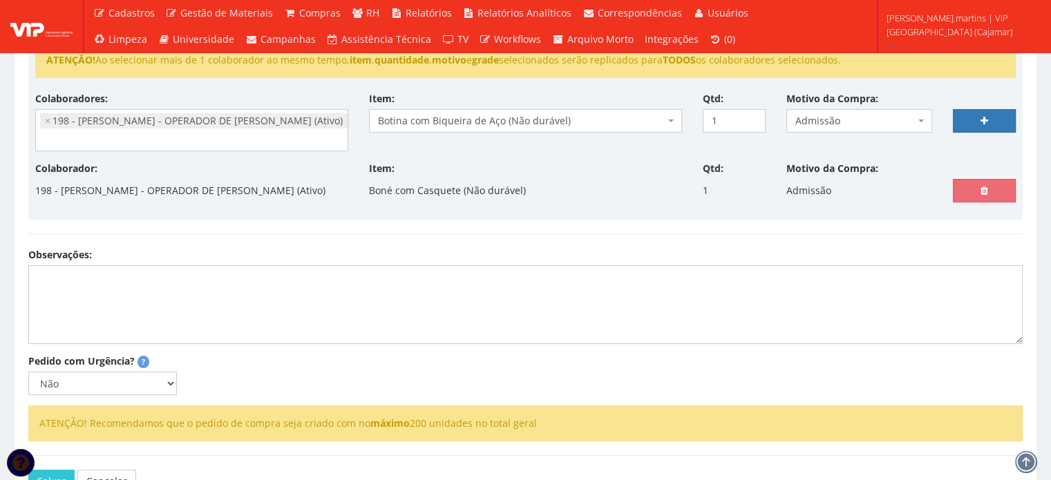
select select
type input "0"
select select
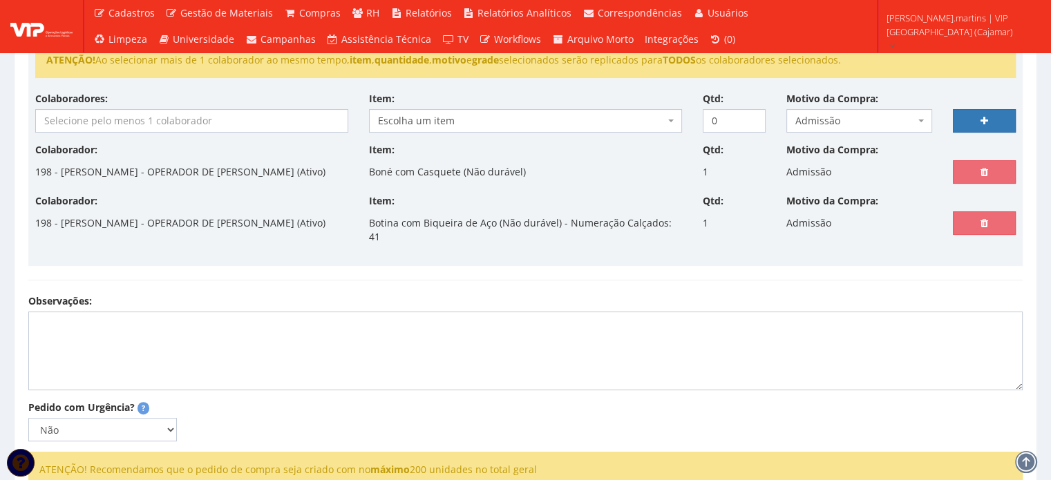
click at [177, 120] on input "search" at bounding box center [192, 121] width 312 height 22
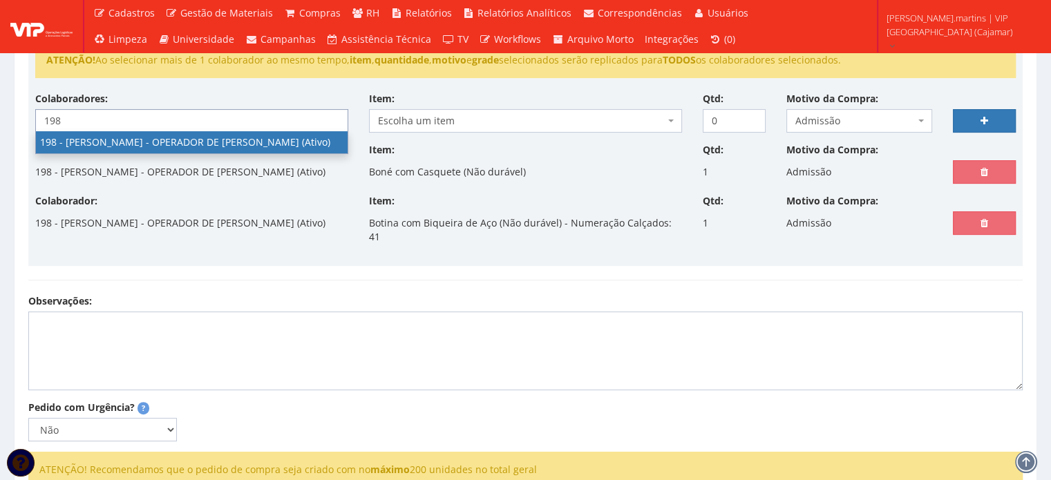
type input "198"
select select "4114"
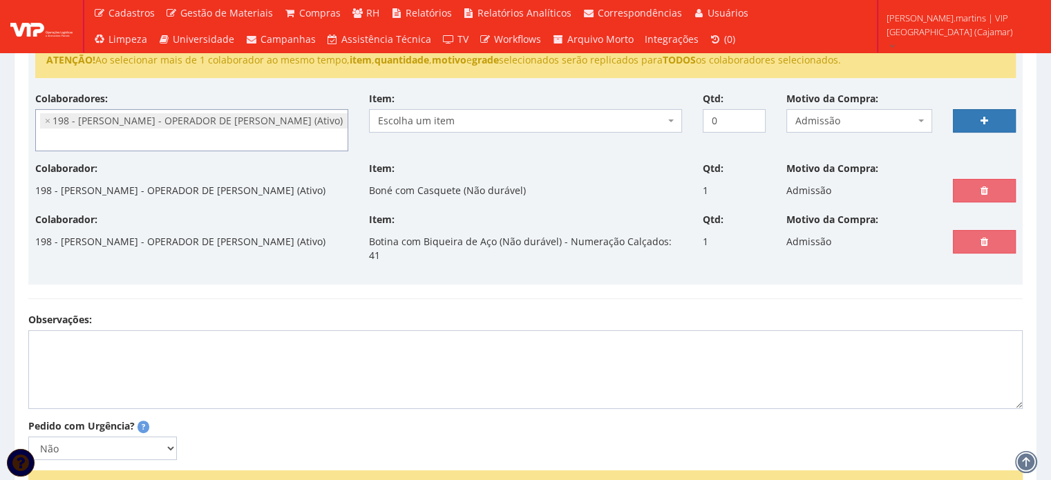
click at [492, 122] on span "Escolha um item" at bounding box center [521, 121] width 287 height 14
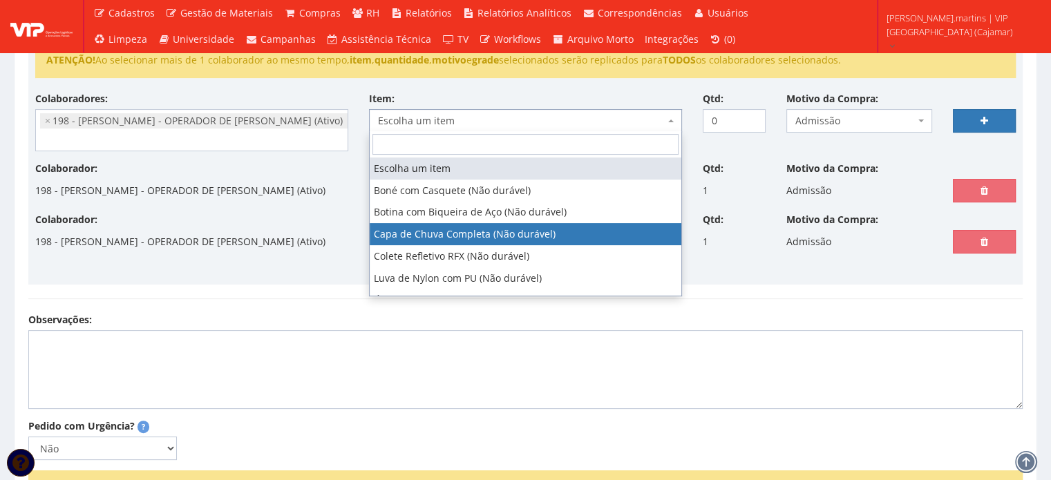
select select "78"
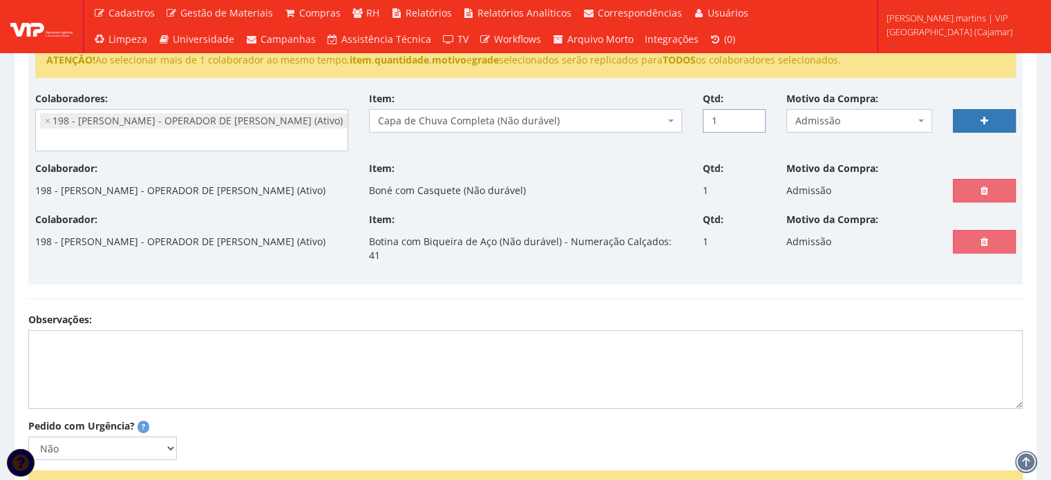
type input "1"
click at [753, 113] on input "1" at bounding box center [734, 121] width 63 height 24
click at [976, 119] on link at bounding box center [984, 121] width 63 height 24
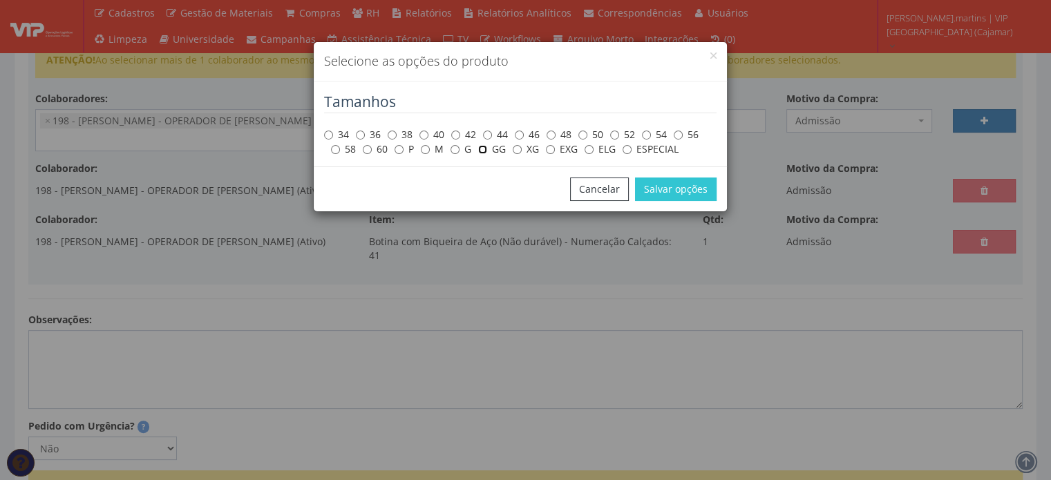
click at [484, 149] on input "GG" at bounding box center [482, 149] width 9 height 9
radio input "true"
click at [659, 183] on button "Salvar opções" at bounding box center [676, 190] width 82 height 24
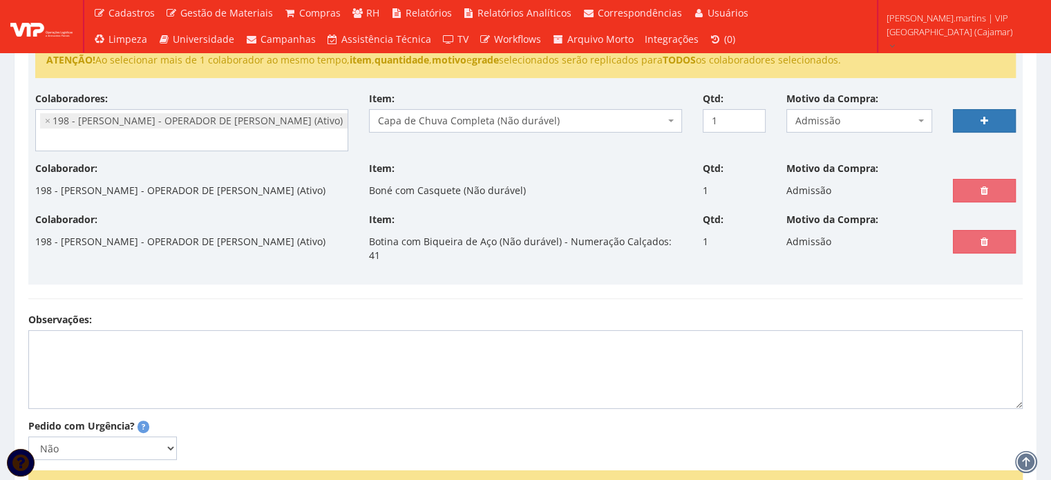
select select
type input "0"
select select
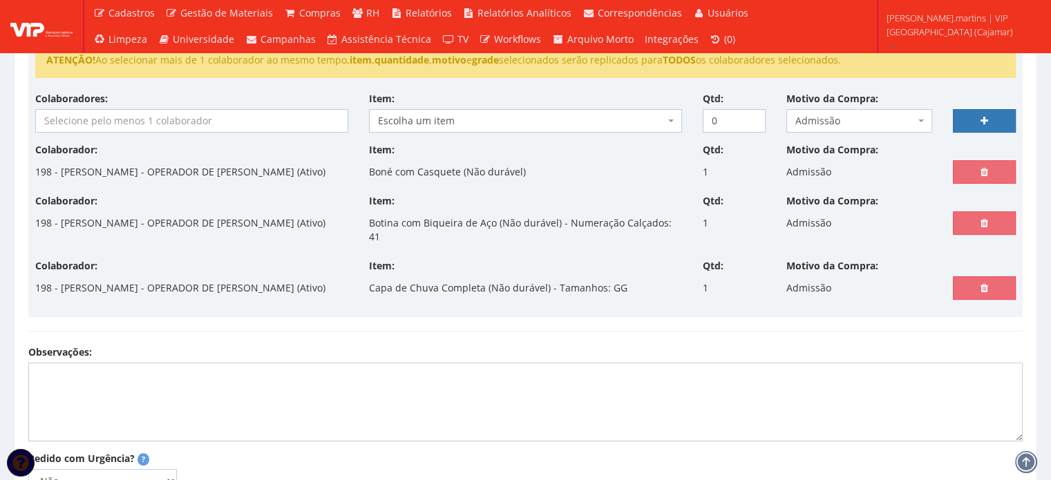
click at [106, 123] on input "search" at bounding box center [192, 121] width 312 height 22
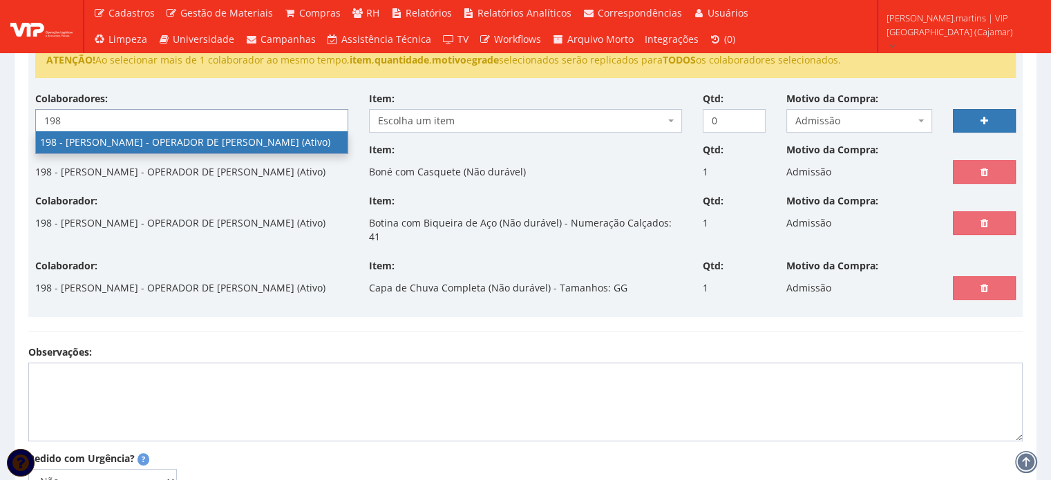
type input "198"
select select "4114"
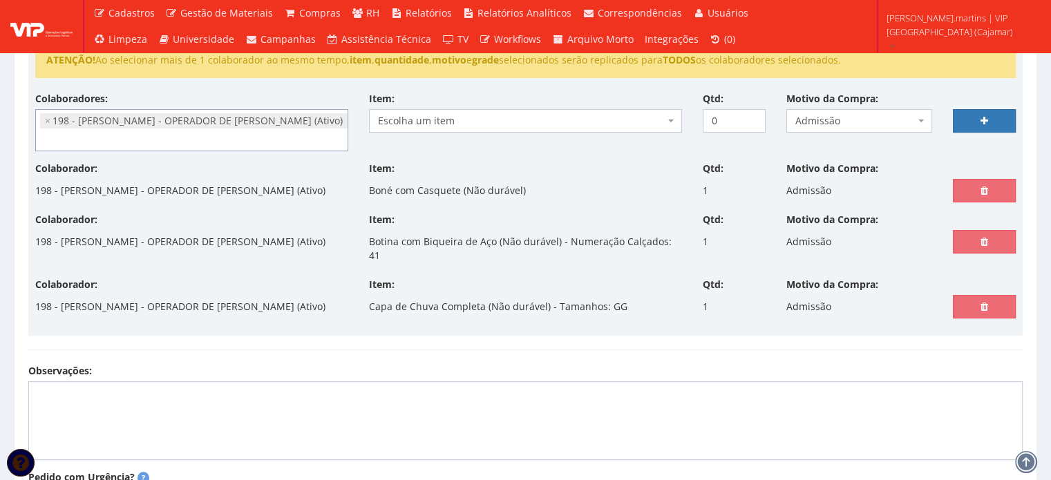
click at [422, 114] on span "Escolha um item" at bounding box center [521, 121] width 287 height 14
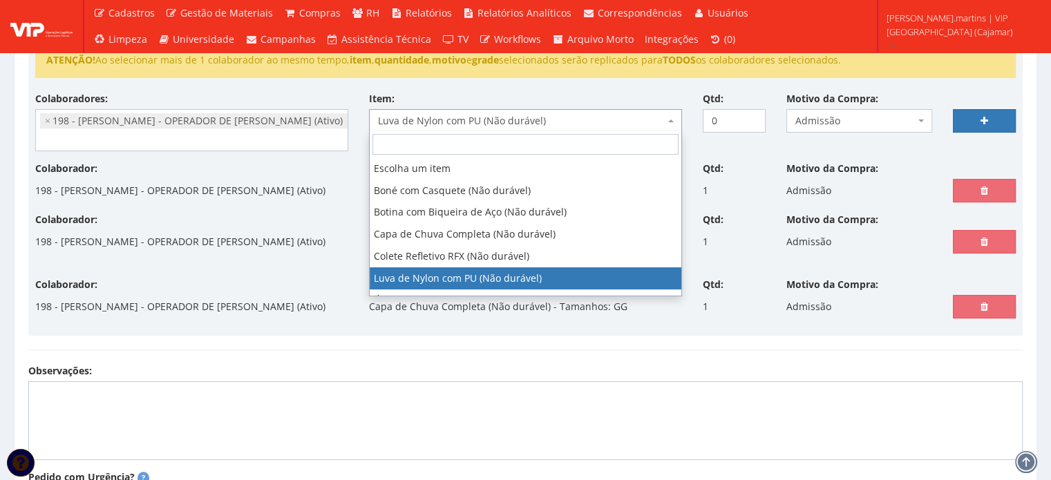
click at [447, 111] on span "Luva de Nylon com PU (Não durável)" at bounding box center [525, 121] width 313 height 24
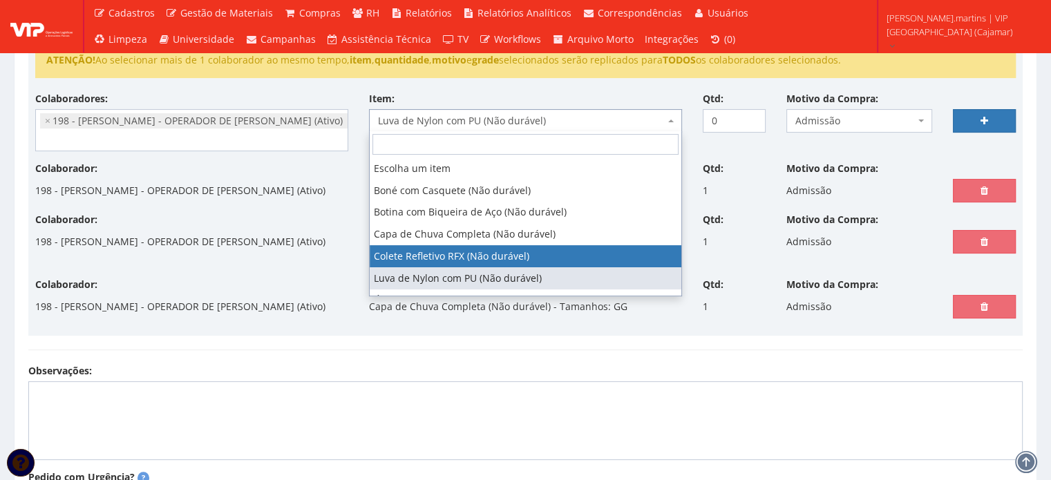
drag, startPoint x: 432, startPoint y: 250, endPoint x: 531, endPoint y: 178, distance: 121.8
select select "104"
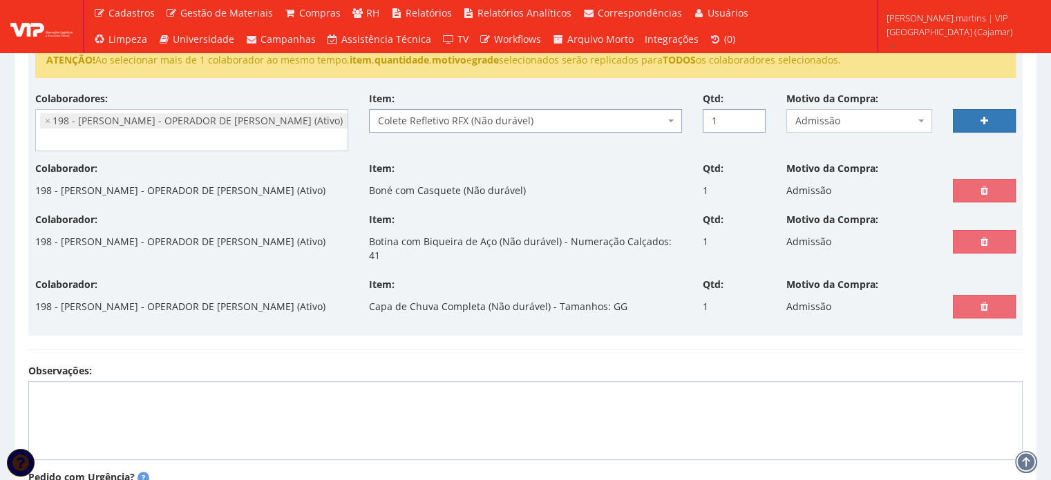
drag, startPoint x: 746, startPoint y: 115, endPoint x: 772, endPoint y: 117, distance: 26.3
type input "1"
click at [747, 115] on input "1" at bounding box center [734, 121] width 63 height 24
click at [994, 115] on link at bounding box center [984, 121] width 63 height 24
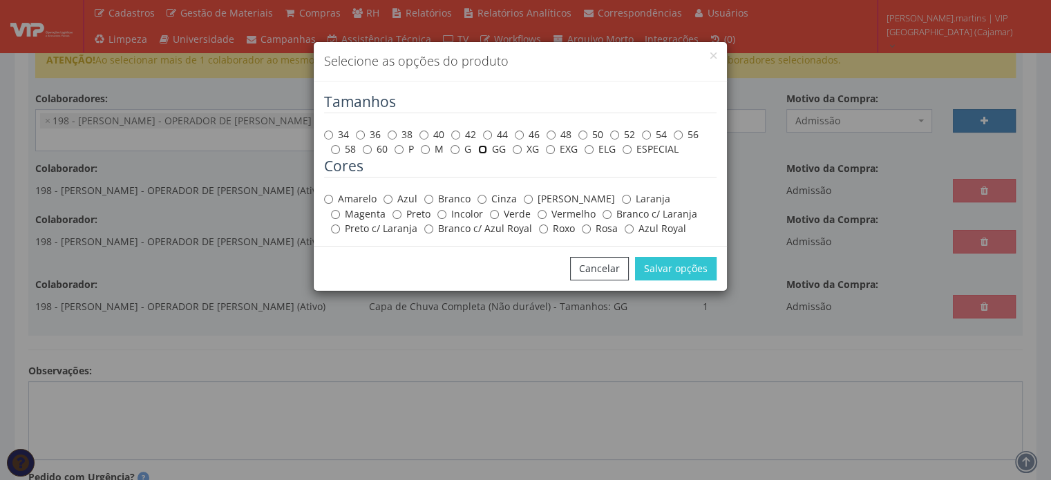
click at [485, 150] on input "GG" at bounding box center [482, 149] width 9 height 9
radio input "true"
click at [336, 201] on label "Amarelo" at bounding box center [350, 199] width 53 height 14
click at [333, 201] on input "Amarelo" at bounding box center [328, 199] width 9 height 9
radio input "true"
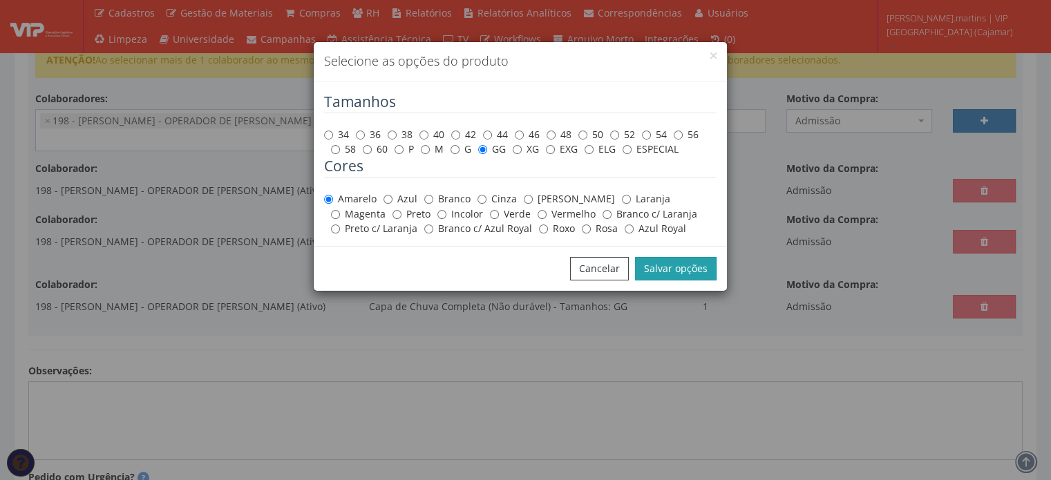
click at [668, 271] on button "Salvar opções" at bounding box center [676, 269] width 82 height 24
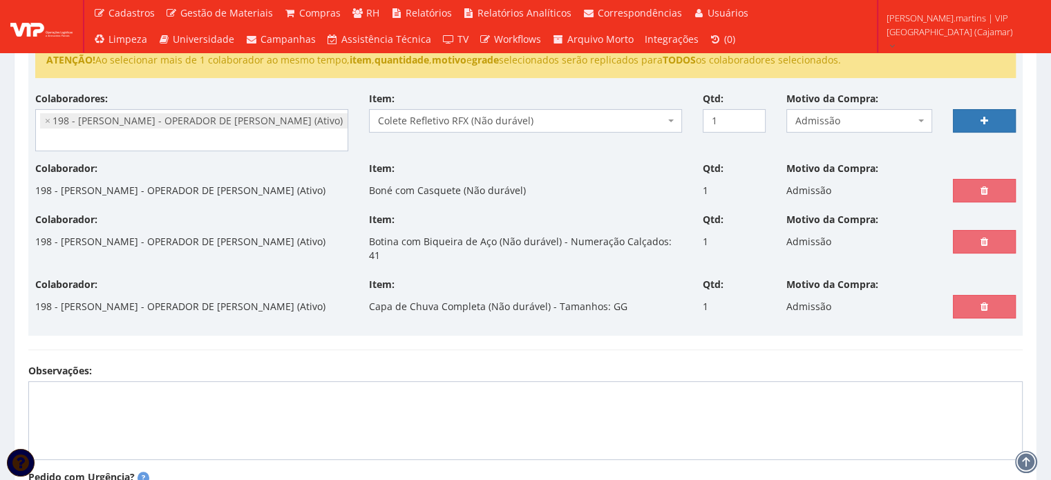
select select
type input "0"
select select
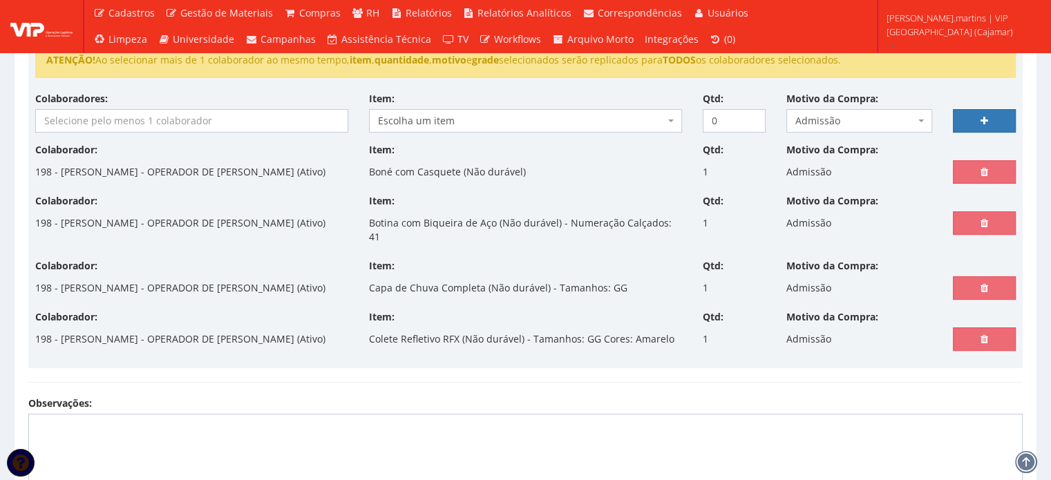
click at [104, 118] on input "search" at bounding box center [192, 121] width 312 height 22
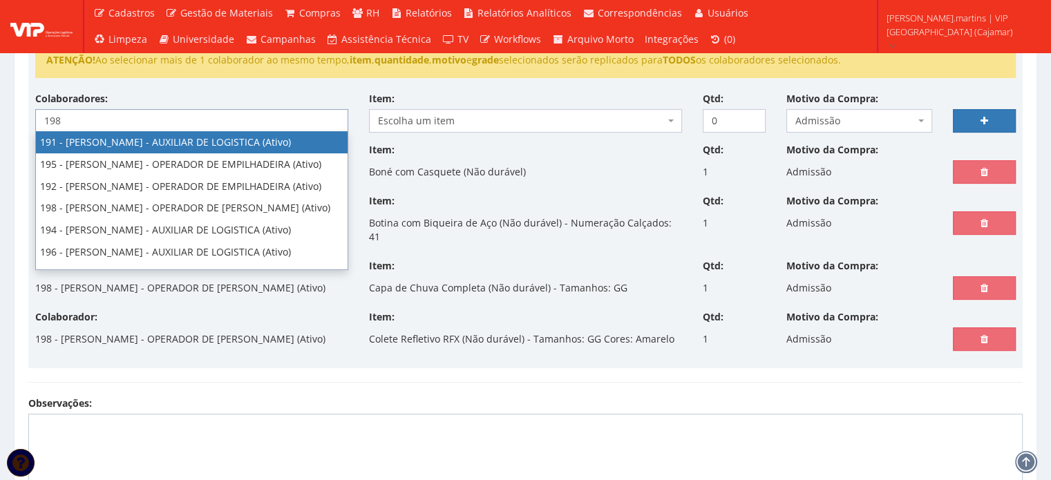
type input "198"
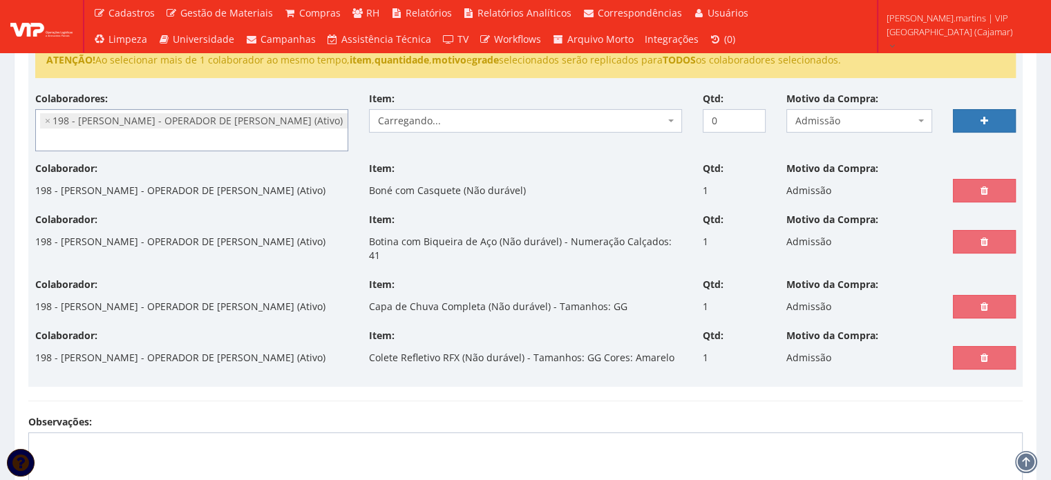
select select "4114"
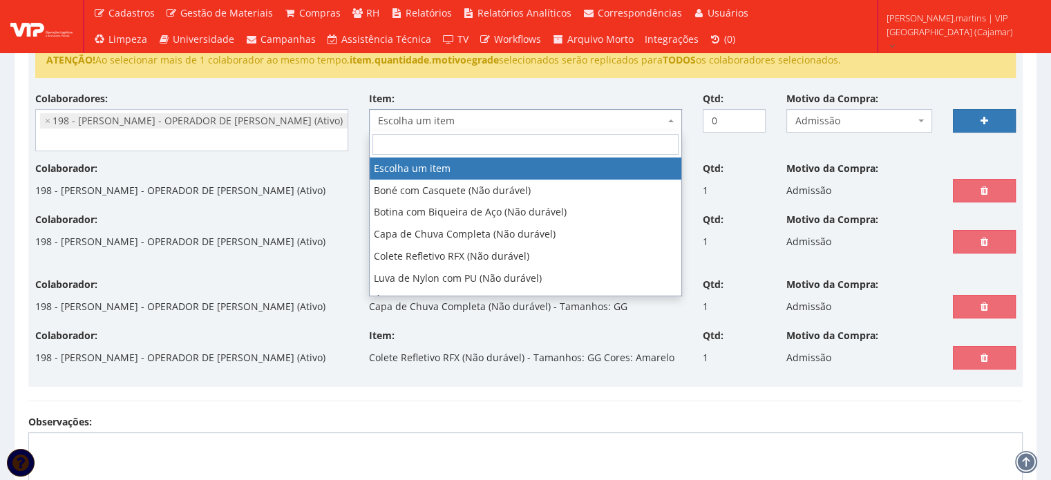
click at [542, 120] on span "Escolha um item" at bounding box center [521, 121] width 287 height 14
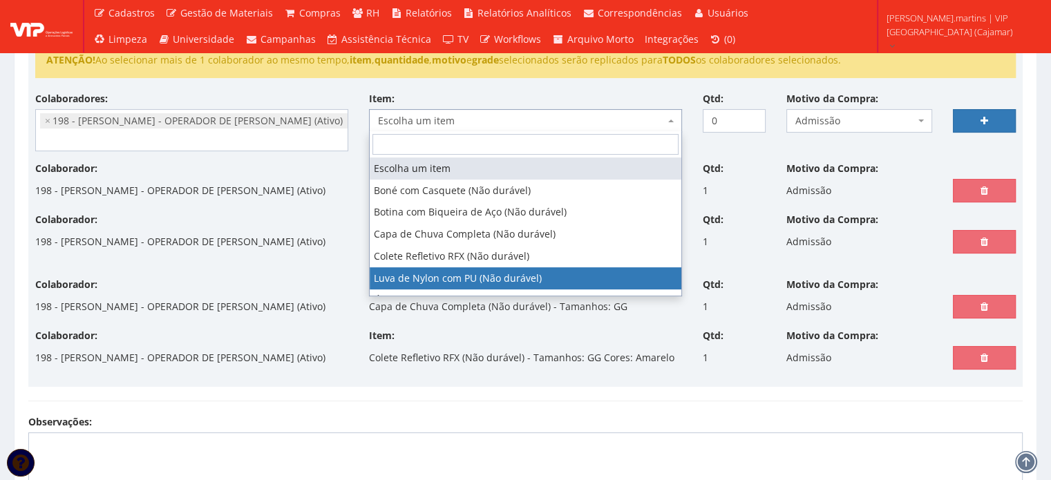
drag, startPoint x: 509, startPoint y: 283, endPoint x: 592, endPoint y: 203, distance: 115.4
select select "216"
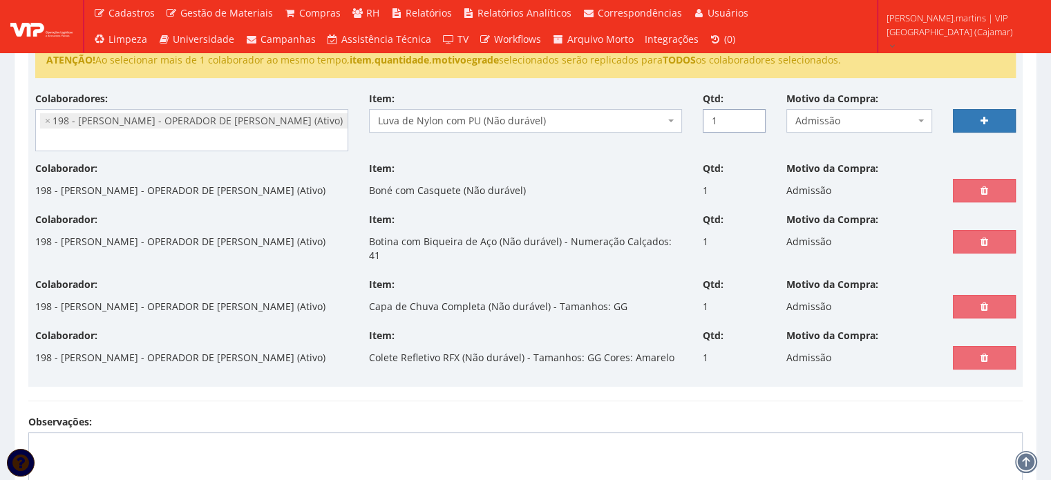
click at [752, 114] on input "1" at bounding box center [734, 121] width 63 height 24
click at [753, 114] on input "2" at bounding box center [734, 121] width 63 height 24
type input "3"
click at [753, 114] on input "3" at bounding box center [734, 121] width 63 height 24
click at [983, 116] on icon at bounding box center [985, 121] width 8 height 10
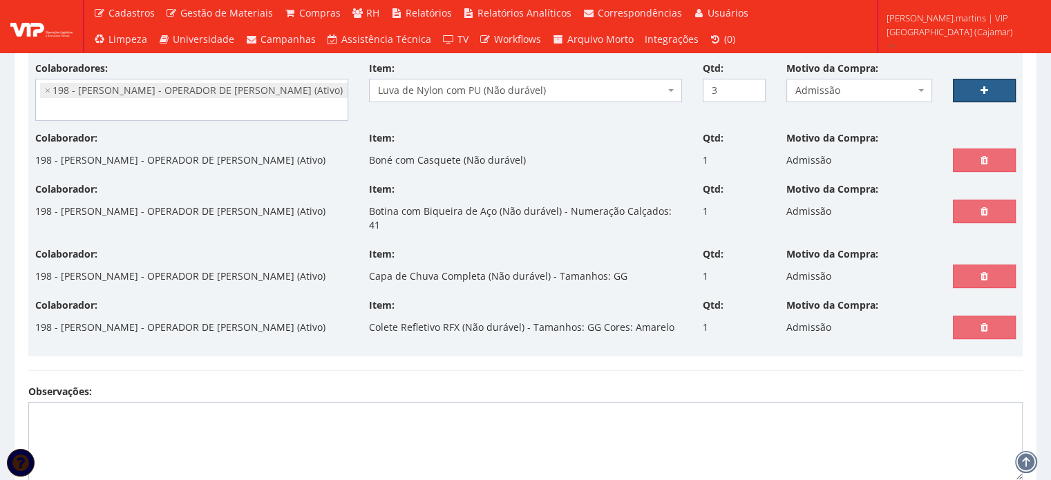
scroll to position [322, 0]
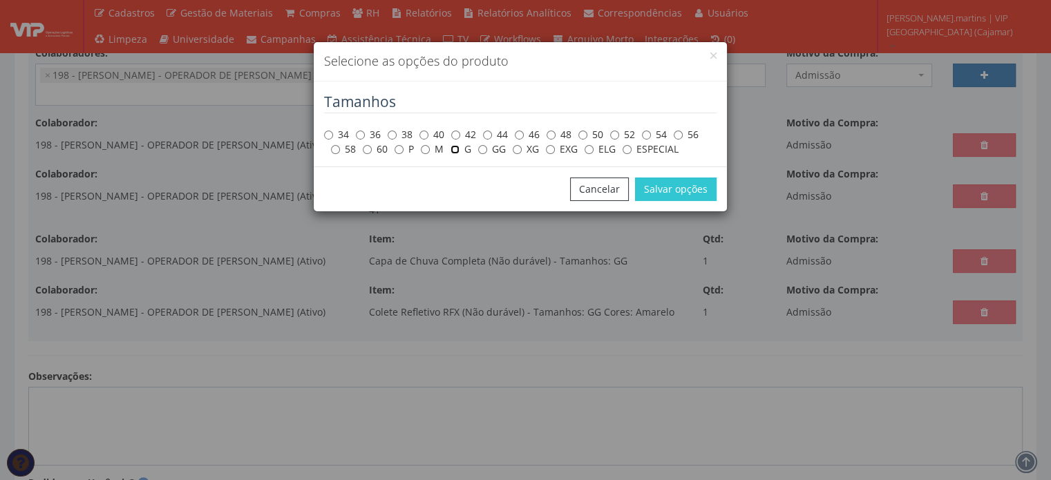
drag, startPoint x: 458, startPoint y: 149, endPoint x: 576, endPoint y: 169, distance: 120.7
click at [459, 149] on label "G" at bounding box center [461, 149] width 21 height 14
click at [459, 149] on input "G" at bounding box center [455, 149] width 9 height 9
radio input "true"
click at [677, 196] on button "Salvar opções" at bounding box center [676, 190] width 82 height 24
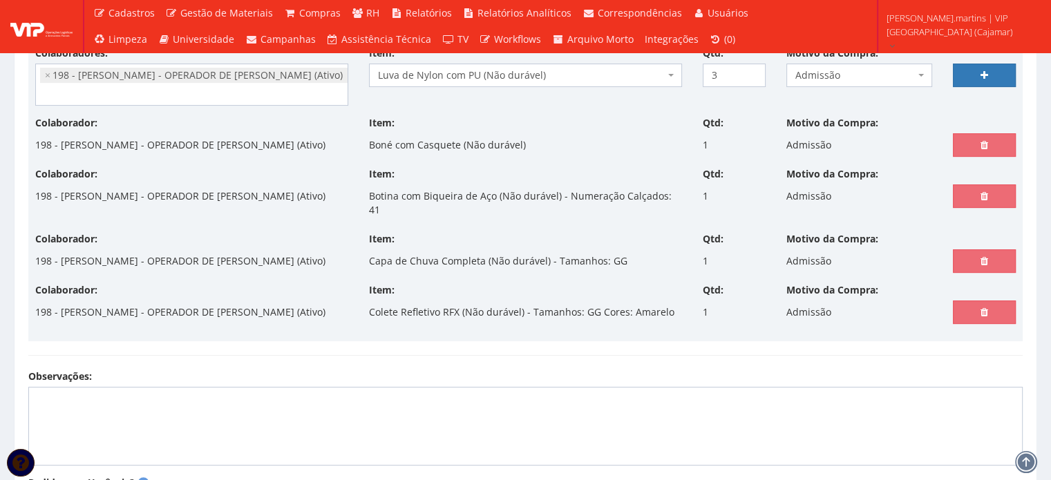
select select
type input "0"
select select
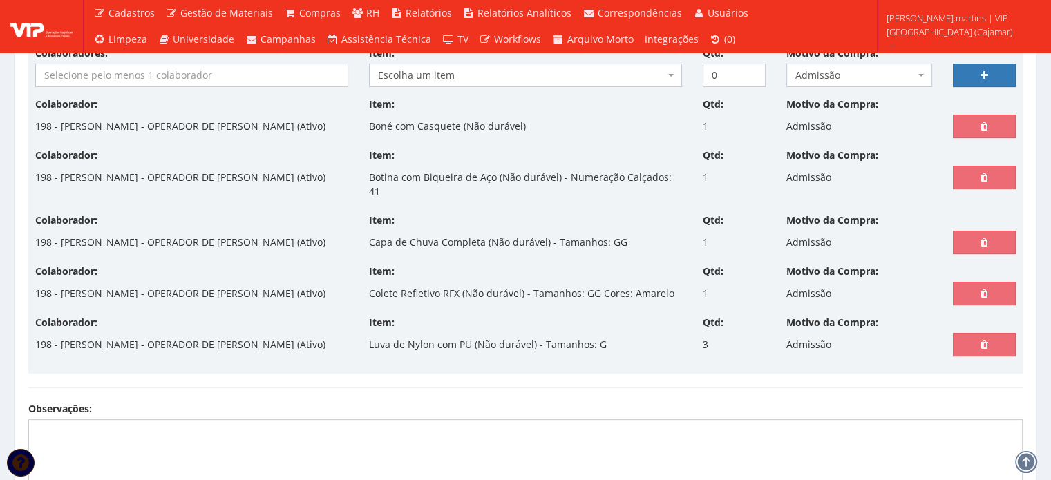
click at [100, 77] on input "search" at bounding box center [192, 75] width 312 height 22
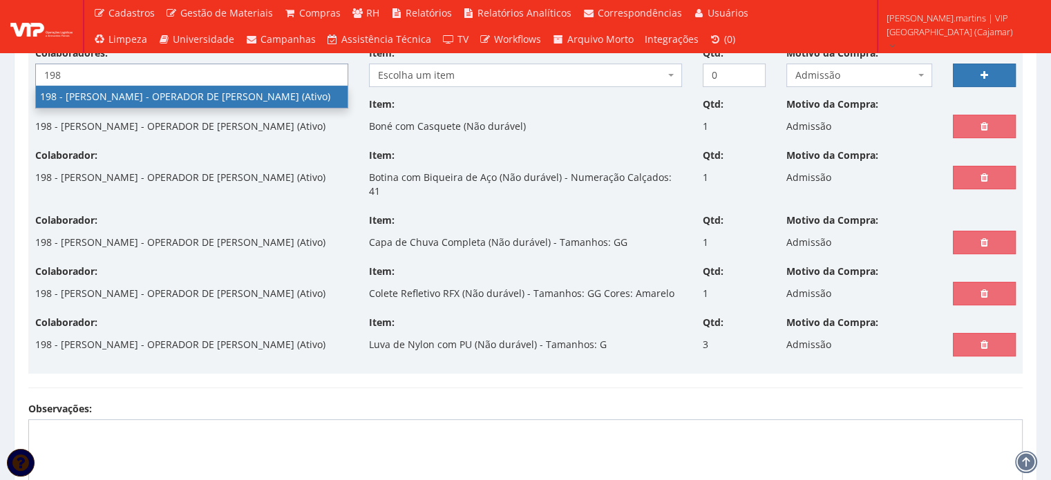
type input "198"
select select "4114"
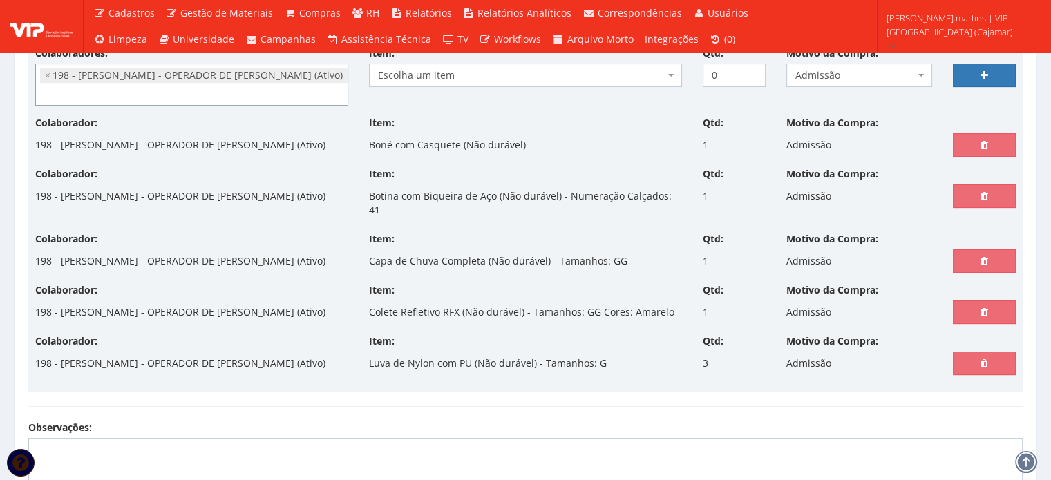
click at [527, 72] on span "Escolha um item" at bounding box center [521, 75] width 287 height 14
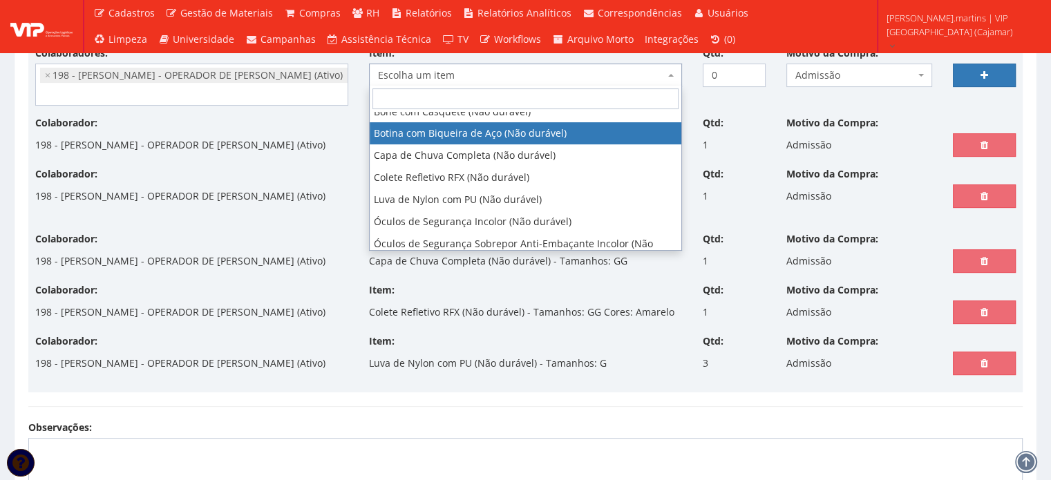
scroll to position [46, 0]
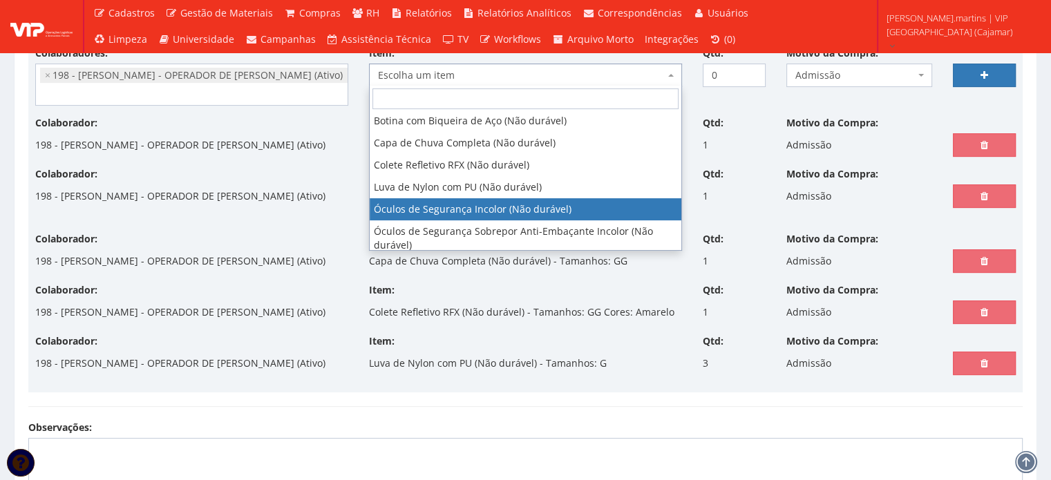
select select "246"
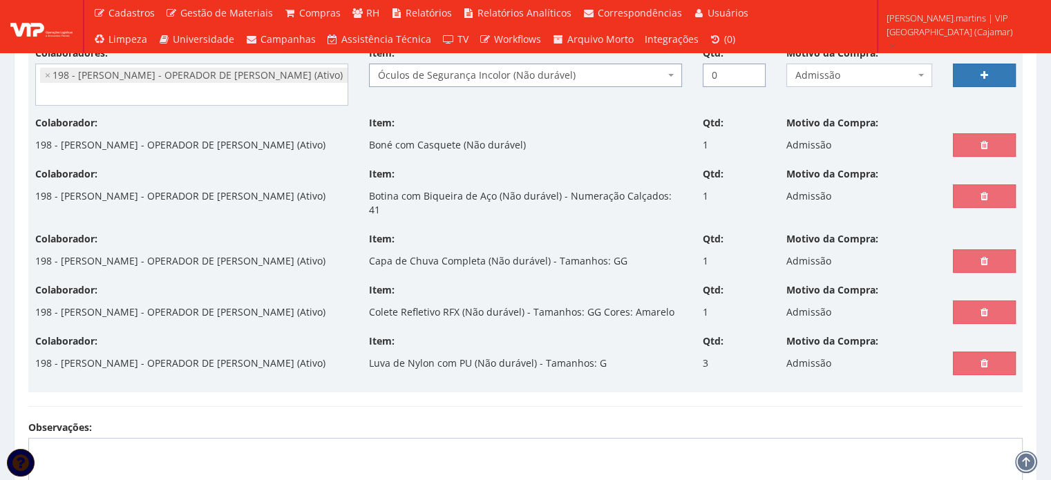
click at [752, 66] on input "0" at bounding box center [734, 76] width 63 height 24
type input "1"
click at [753, 69] on input "1" at bounding box center [734, 76] width 63 height 24
click at [976, 66] on link at bounding box center [984, 76] width 63 height 24
select select
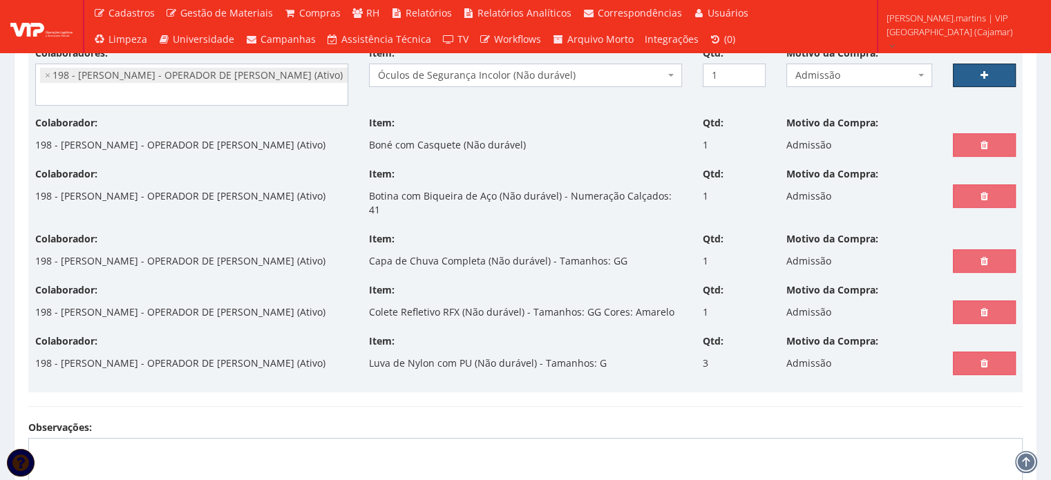
type input "0"
select select
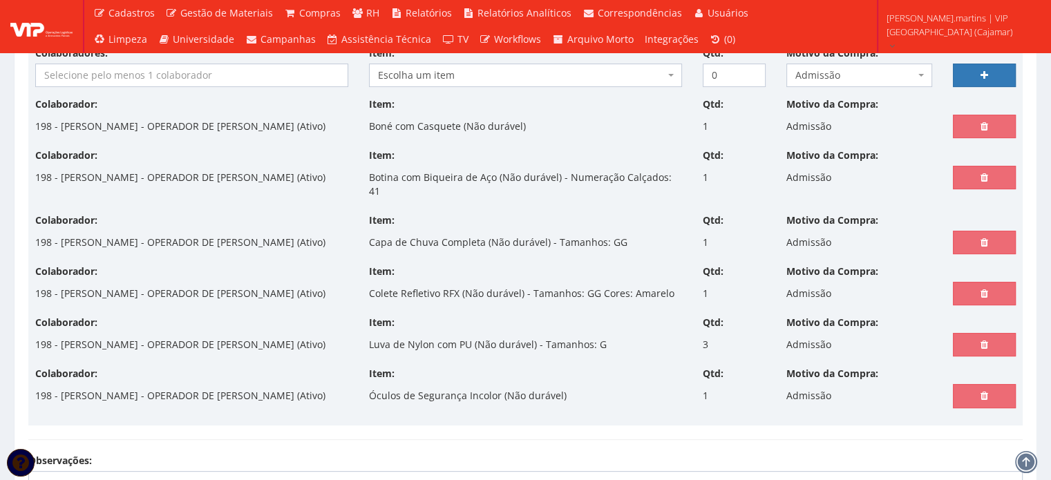
click at [128, 79] on input "search" at bounding box center [192, 75] width 312 height 22
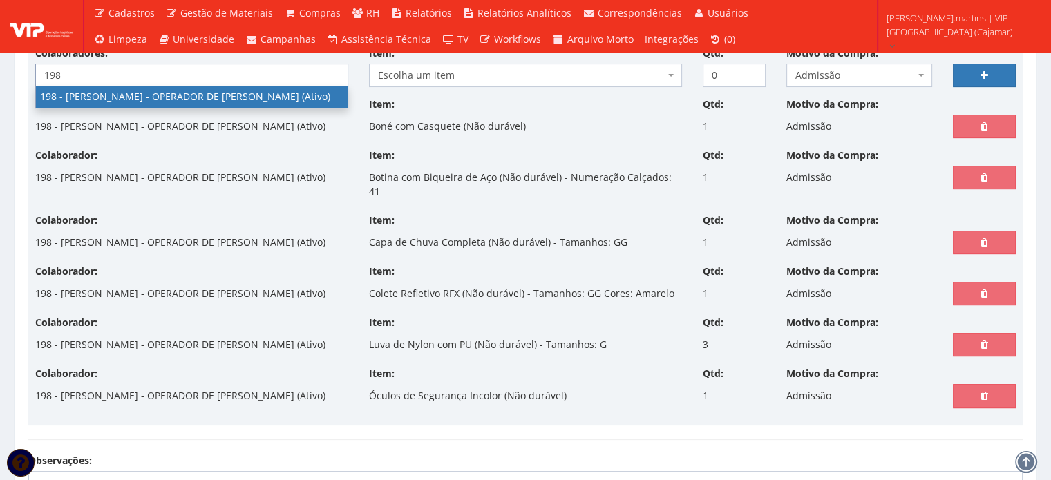
type input "198"
select select "4114"
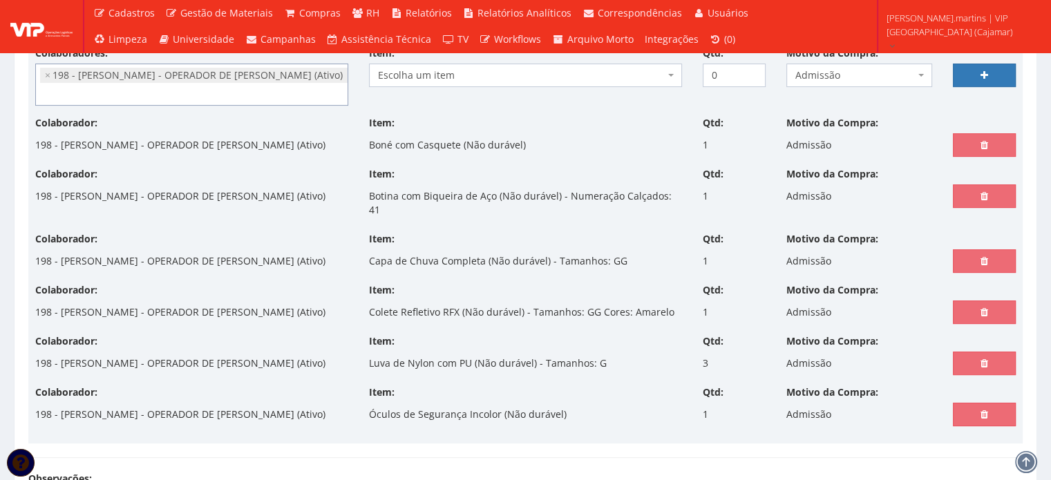
click at [402, 68] on span "Escolha um item" at bounding box center [521, 75] width 287 height 14
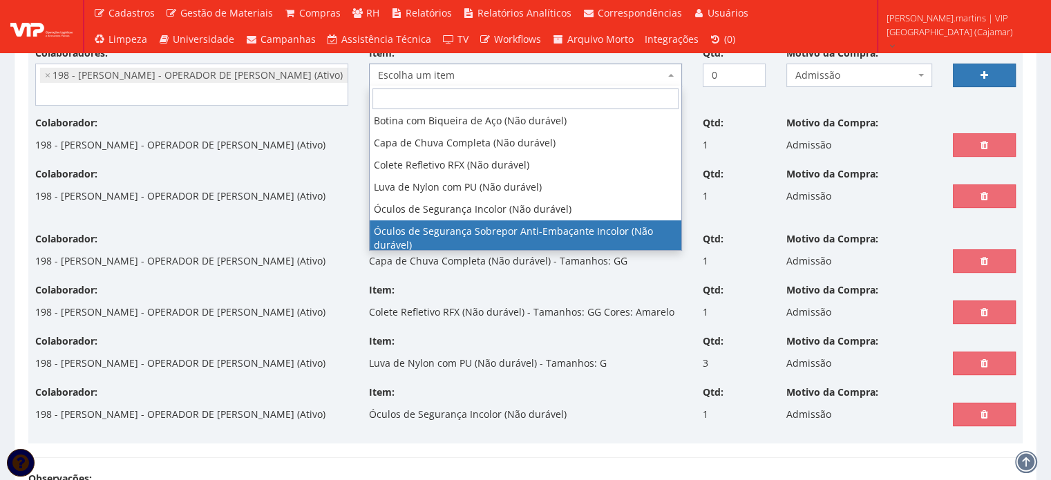
scroll to position [92, 0]
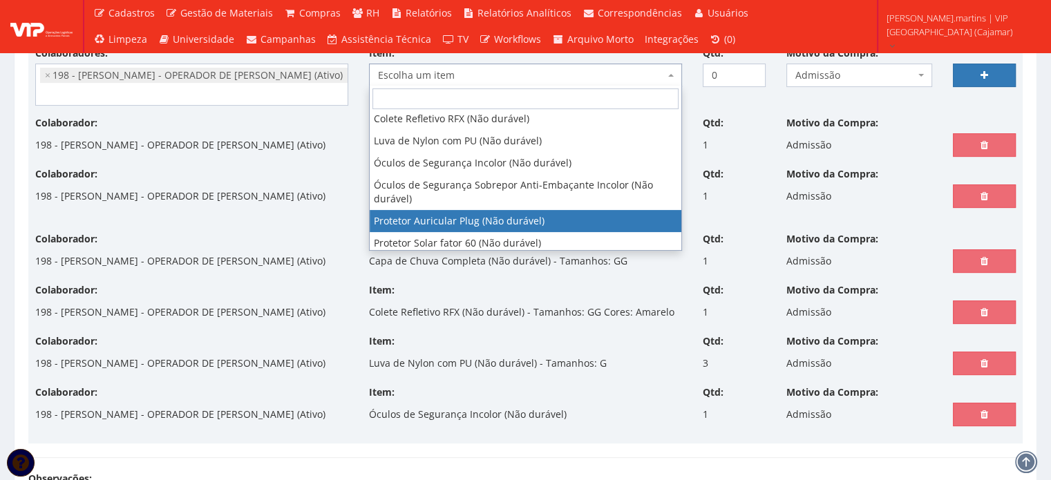
select select "292"
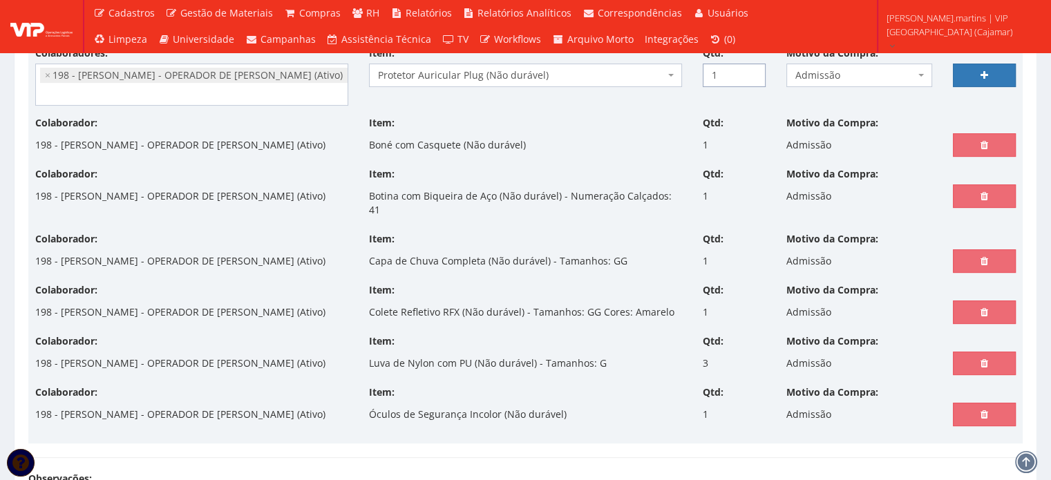
click at [751, 70] on input "1" at bounding box center [734, 76] width 63 height 24
click at [751, 70] on input "2" at bounding box center [734, 76] width 63 height 24
type input "3"
click at [751, 70] on input "3" at bounding box center [734, 76] width 63 height 24
click at [993, 73] on link at bounding box center [984, 76] width 63 height 24
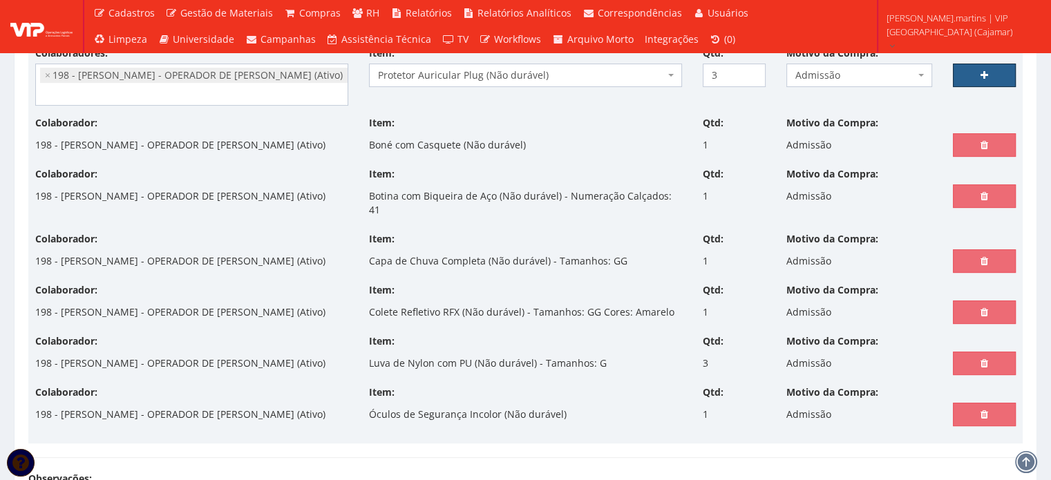
select select
type input "0"
select select
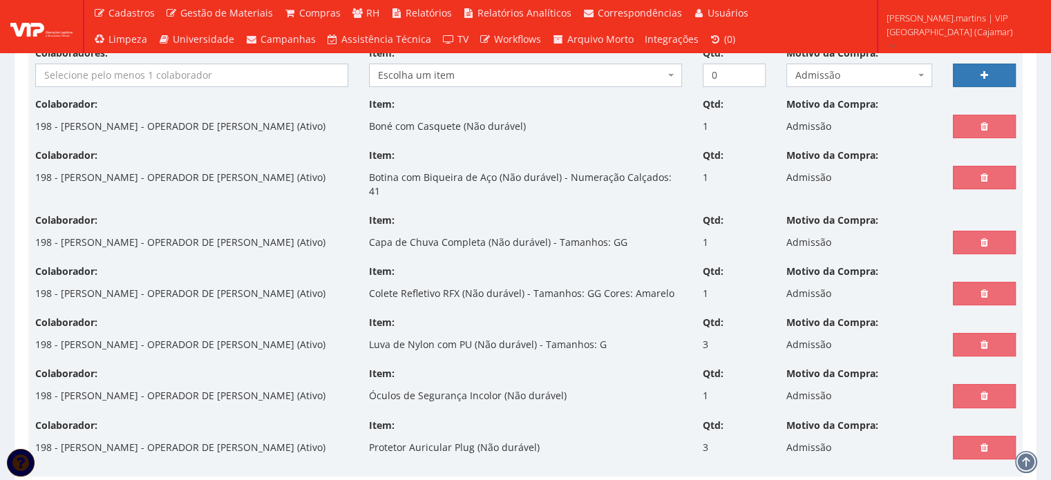
click at [55, 85] on span at bounding box center [191, 76] width 313 height 24
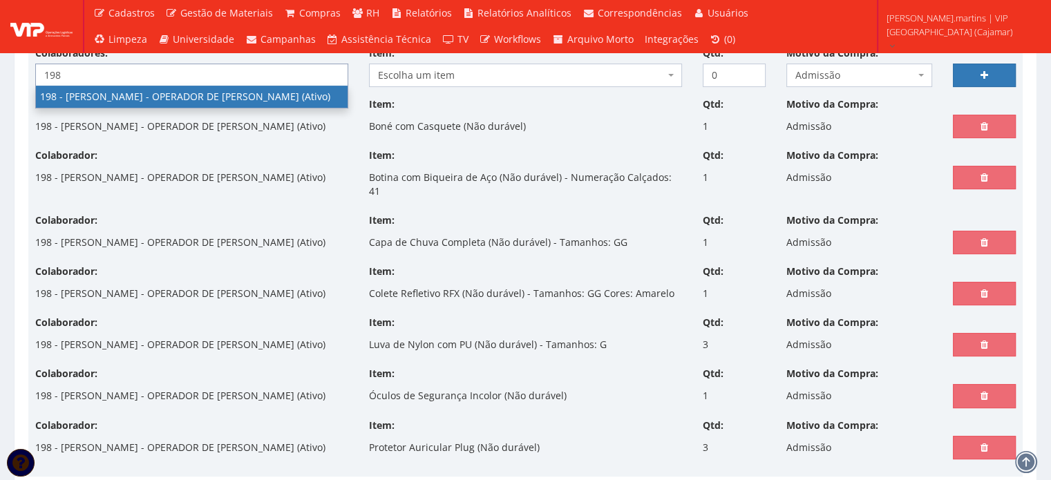
type input "198"
select select "4114"
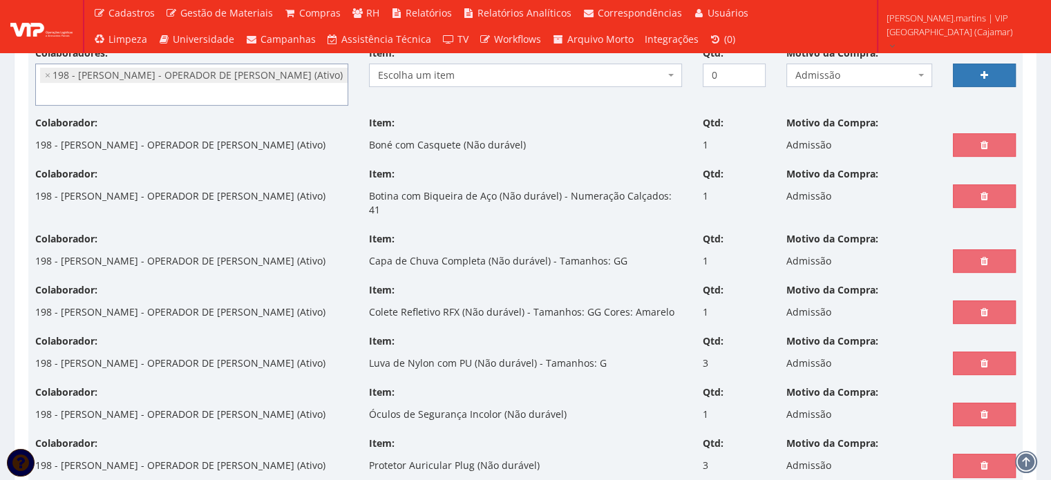
click at [499, 73] on span "Escolha um item" at bounding box center [521, 75] width 287 height 14
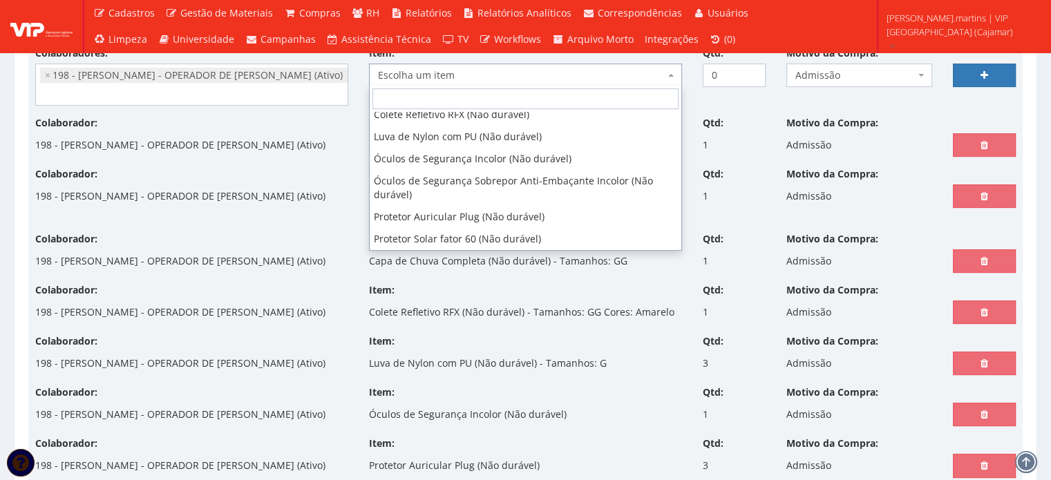
scroll to position [97, 0]
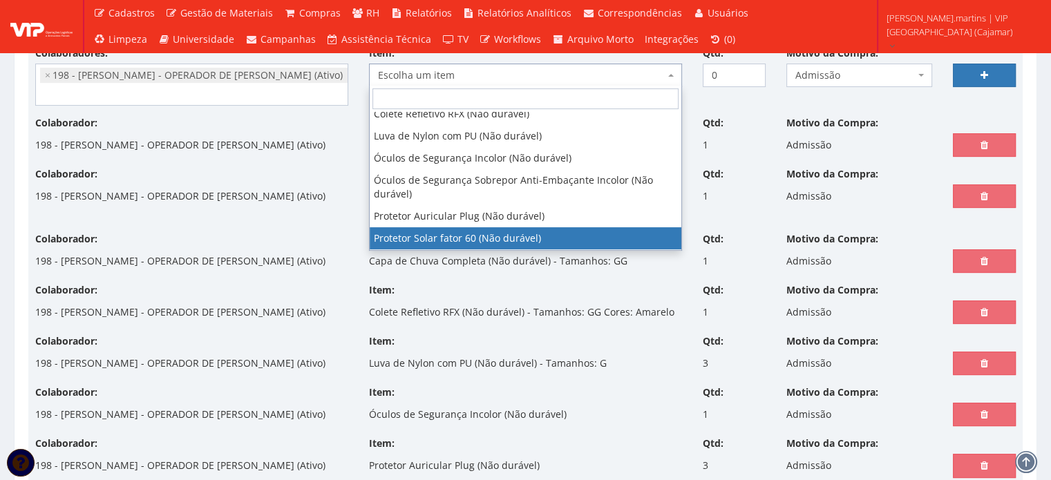
select select "1779"
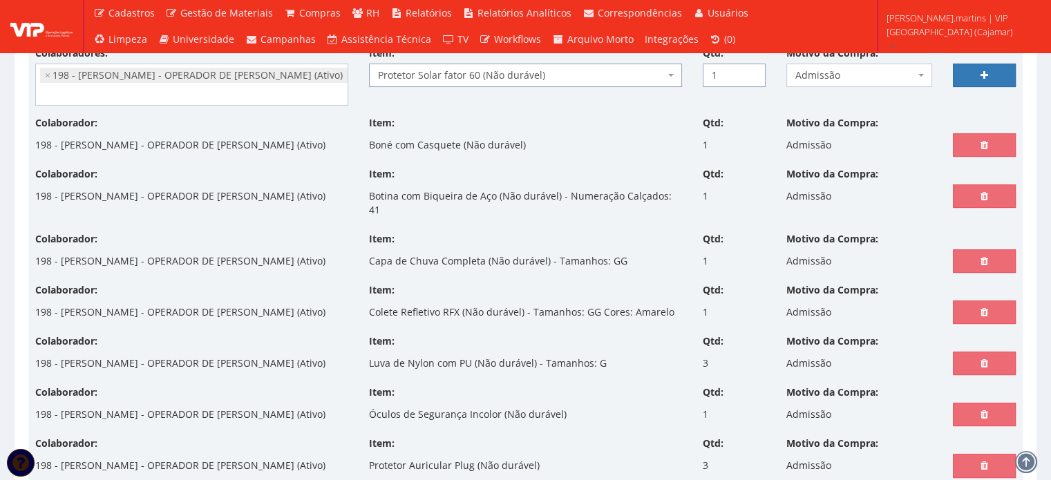
type input "1"
click at [753, 70] on input "1" at bounding box center [734, 76] width 63 height 24
click at [968, 74] on link at bounding box center [984, 76] width 63 height 24
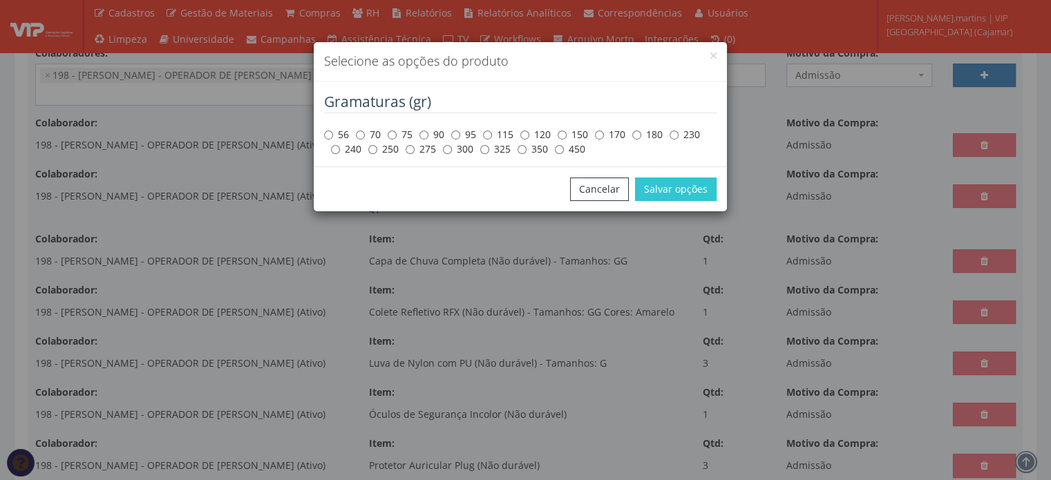
click at [640, 129] on label "180" at bounding box center [647, 135] width 30 height 14
click at [640, 131] on input "180" at bounding box center [636, 135] width 9 height 9
radio input "true"
click at [667, 193] on button "Salvar opções" at bounding box center [676, 190] width 82 height 24
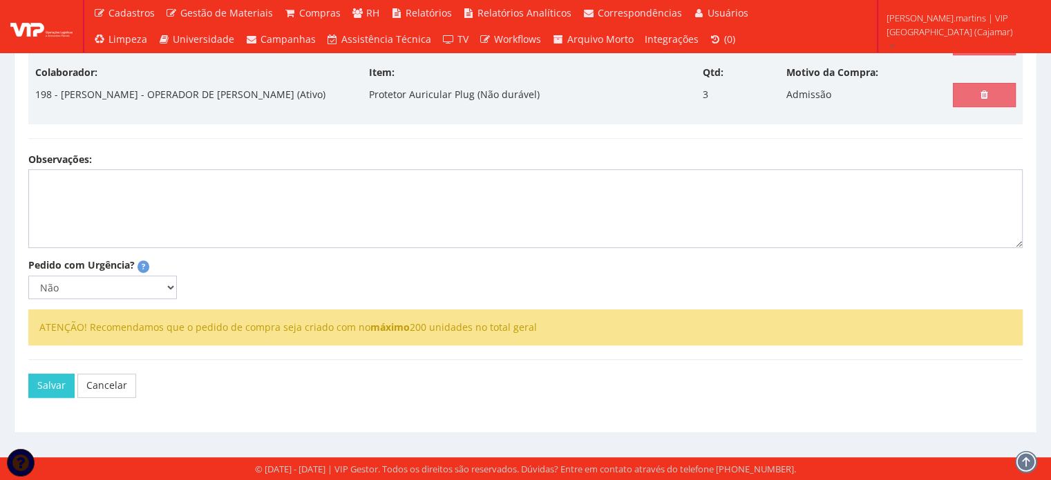
scroll to position [772, 0]
click at [154, 289] on select "Não Sim" at bounding box center [102, 288] width 149 height 24
select select
type input "0"
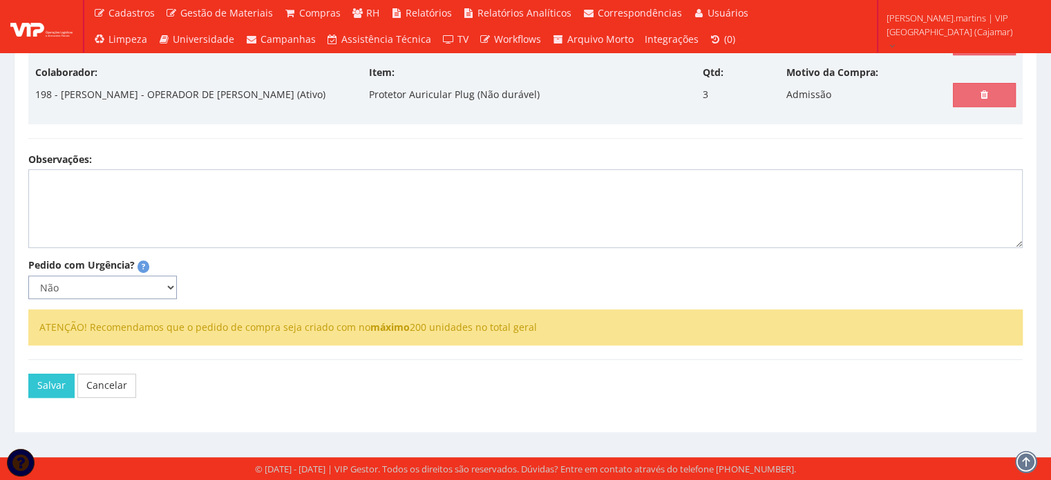
select select
select select "1"
click at [28, 300] on select "Não Sim" at bounding box center [102, 288] width 149 height 24
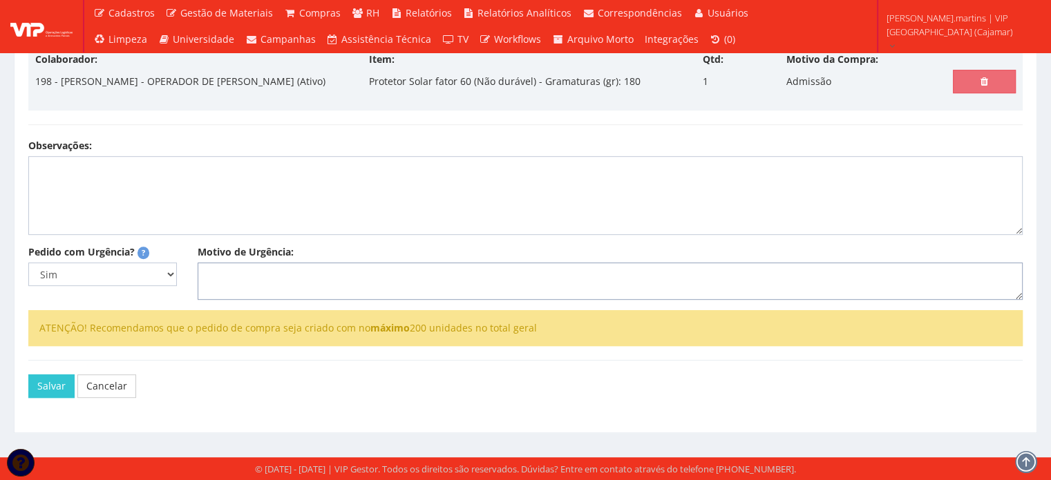
click at [282, 300] on textarea "Motivo de Urgência:" at bounding box center [610, 281] width 825 height 37
type textarea "Admissão"
click at [34, 388] on button "Salvar" at bounding box center [51, 387] width 46 height 24
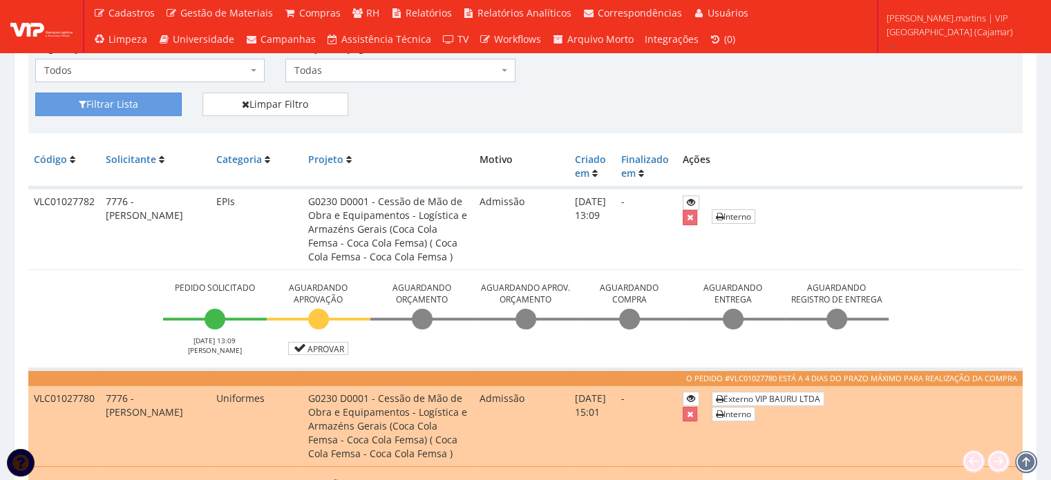
scroll to position [46, 0]
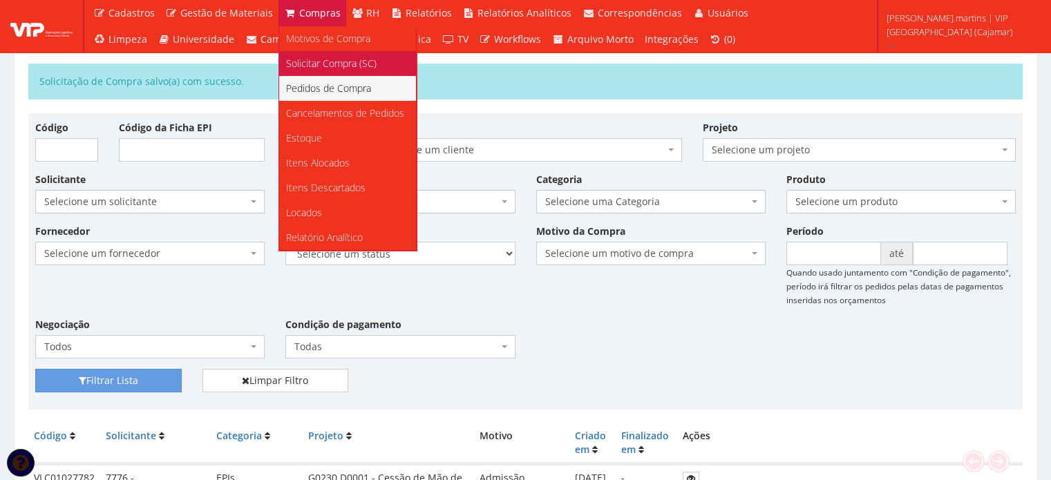
click at [307, 66] on span "Solicitar Compra (SC)" at bounding box center [331, 63] width 91 height 13
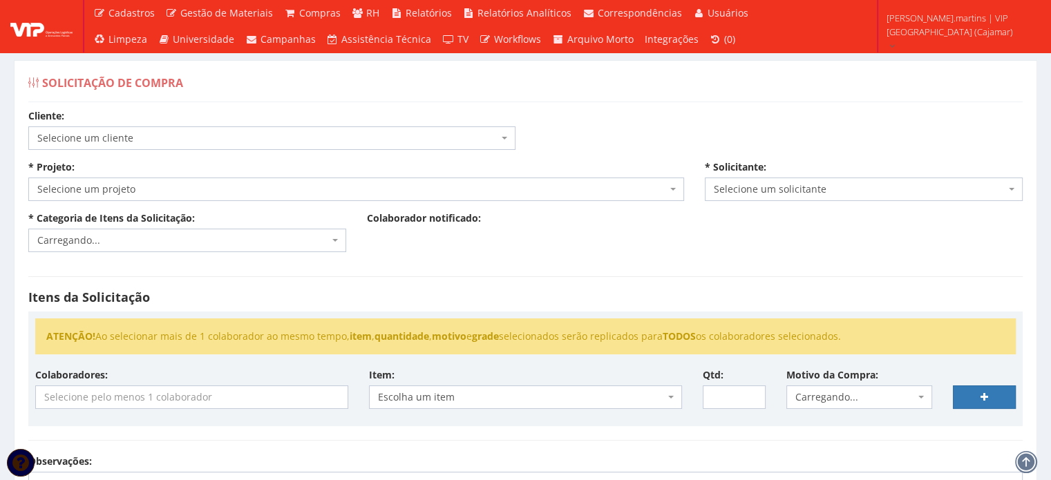
select select "51"
click at [28, 126] on select "Selecione um cliente COCA COLA FEMSA - SPAL INDUSTRIA BRASILEIRA DE BEBIDAS S/A…" at bounding box center [28, 126] width 1 height 1
click at [159, 187] on span "Selecione um projeto" at bounding box center [352, 189] width 630 height 14
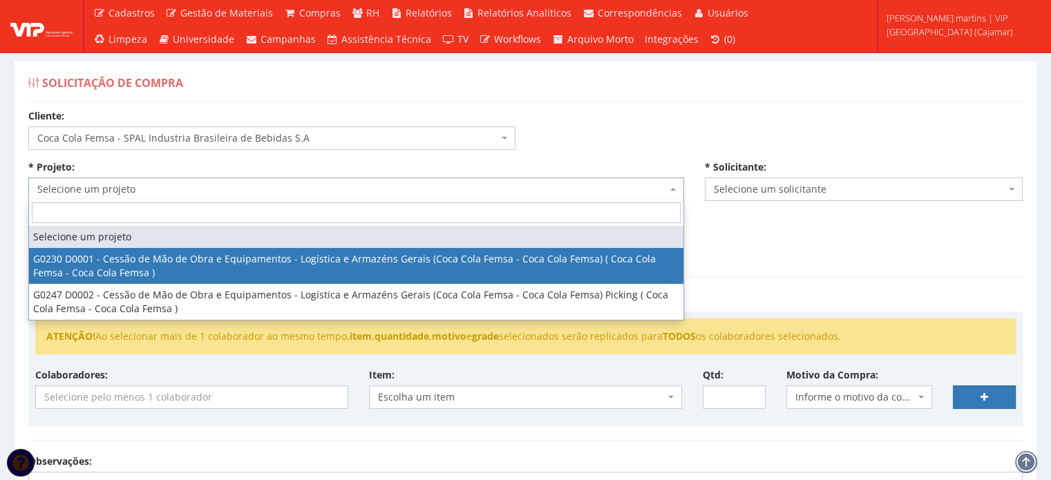
select select "230"
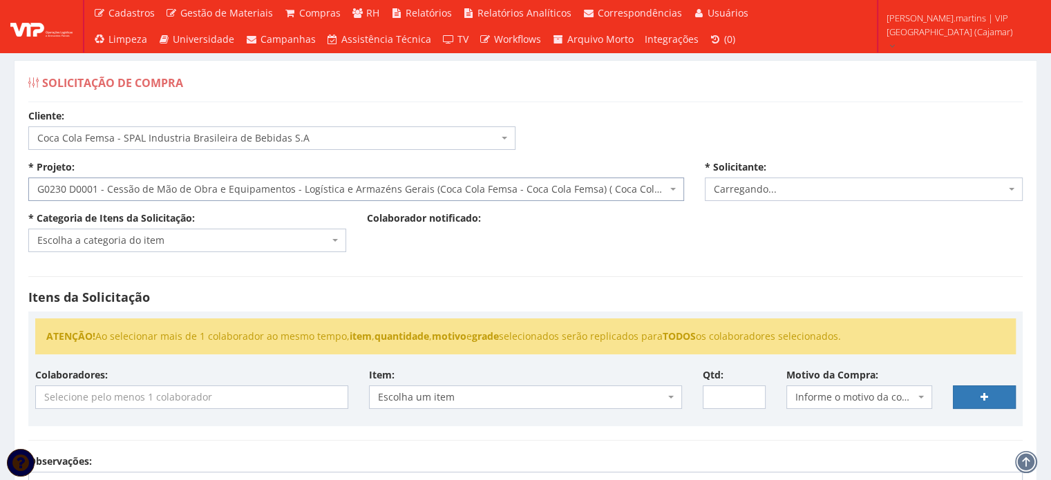
click at [138, 240] on span "Escolha a categoria do item" at bounding box center [183, 241] width 292 height 14
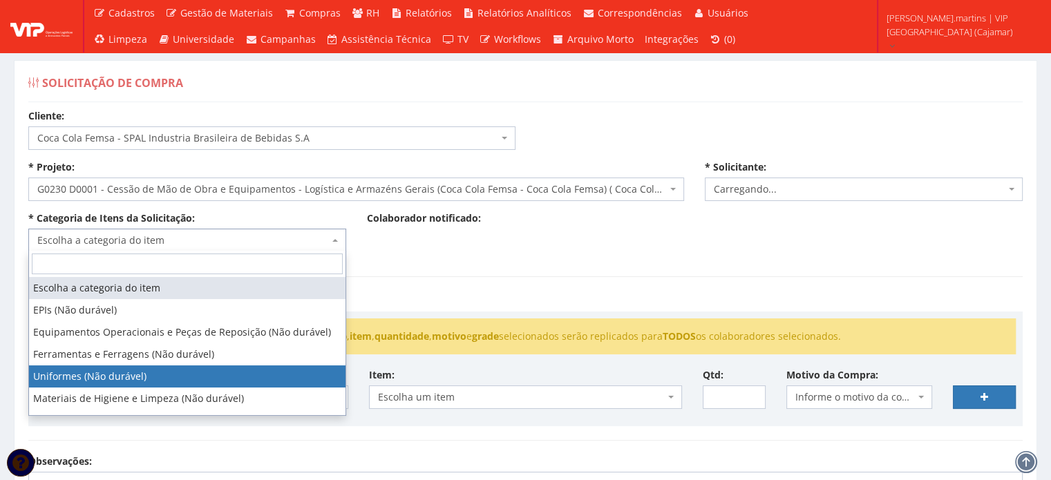
select select "4"
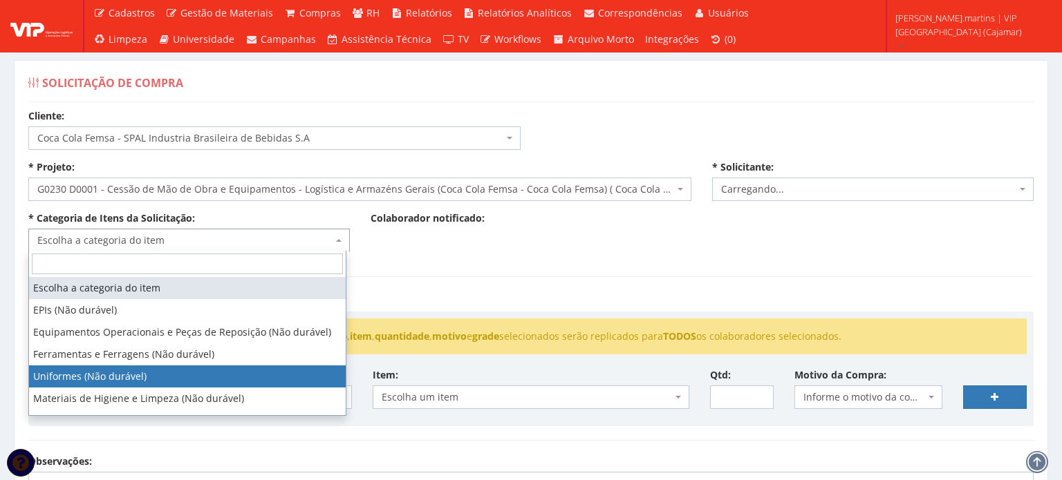
select select "2471"
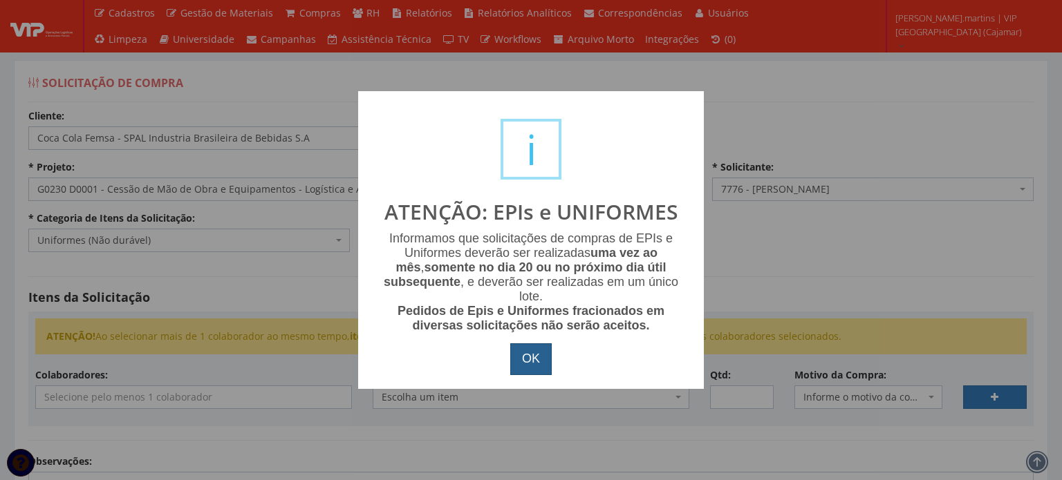
click at [522, 355] on button "OK" at bounding box center [530, 360] width 41 height 32
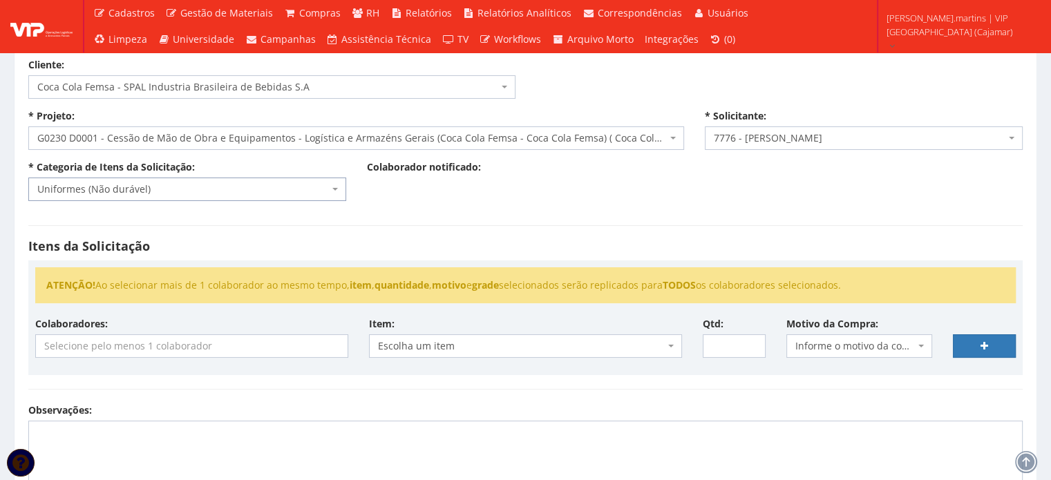
scroll to position [138, 0]
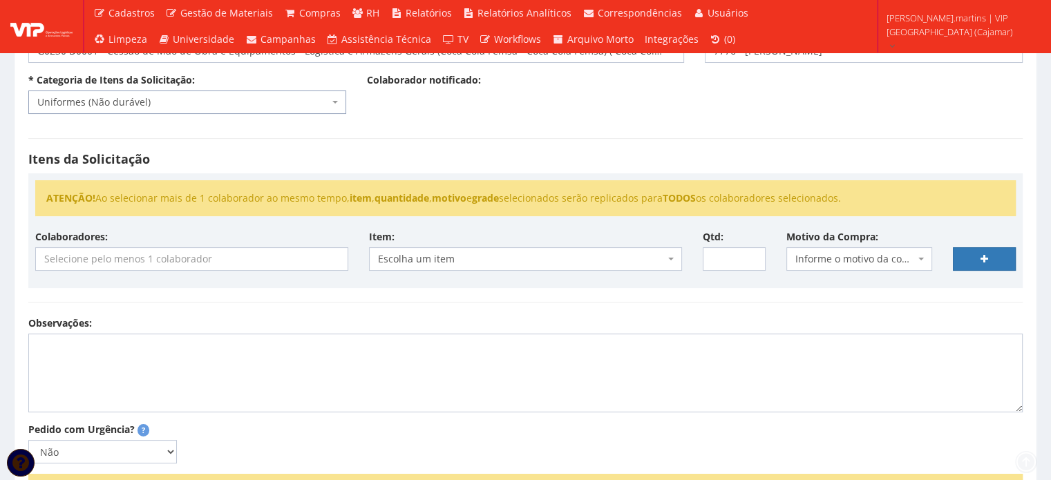
click at [242, 259] on input "search" at bounding box center [192, 259] width 312 height 22
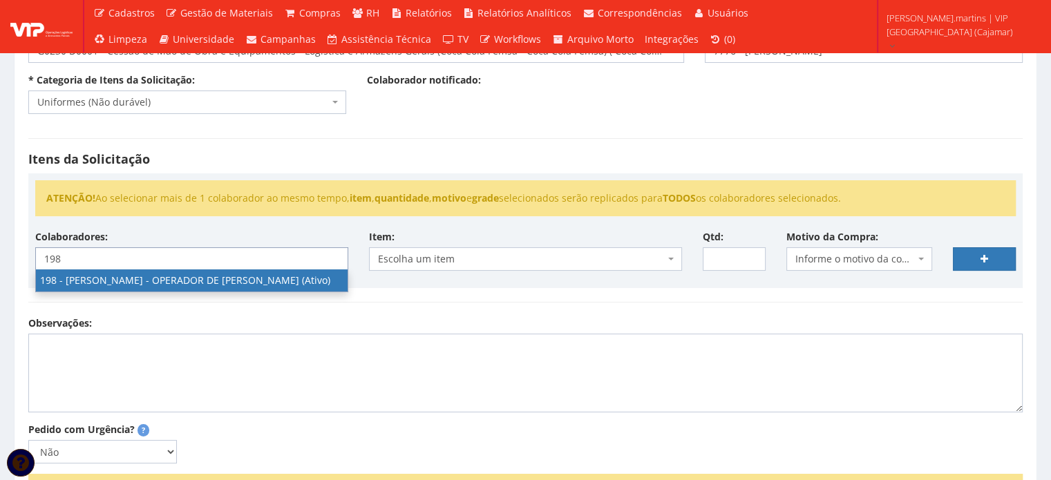
type input "198"
select select "4114"
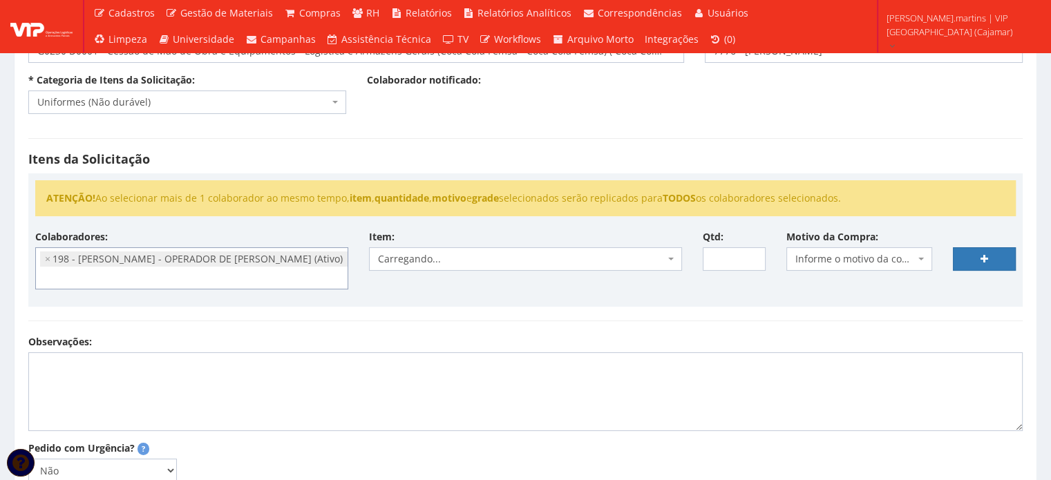
scroll to position [167, 0]
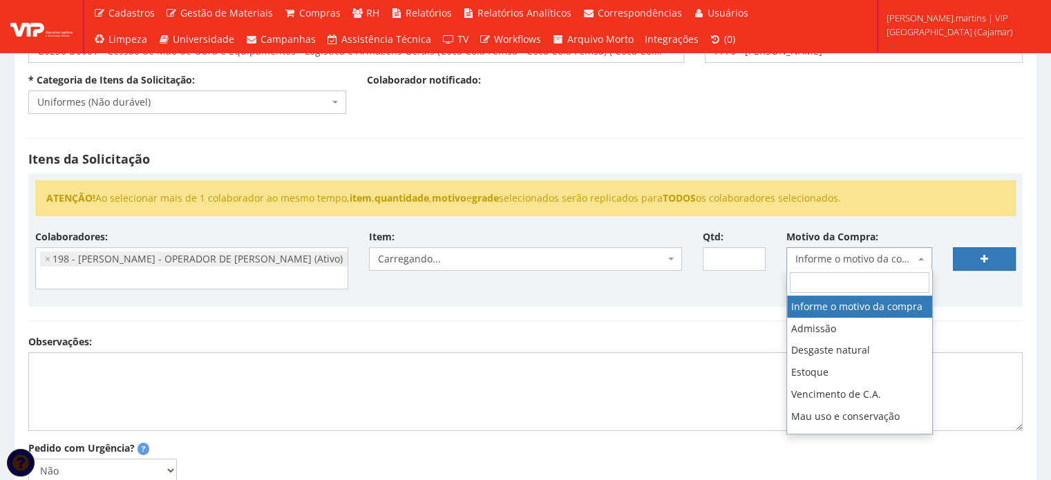
click at [827, 259] on span "Informe o motivo da compra" at bounding box center [856, 259] width 120 height 14
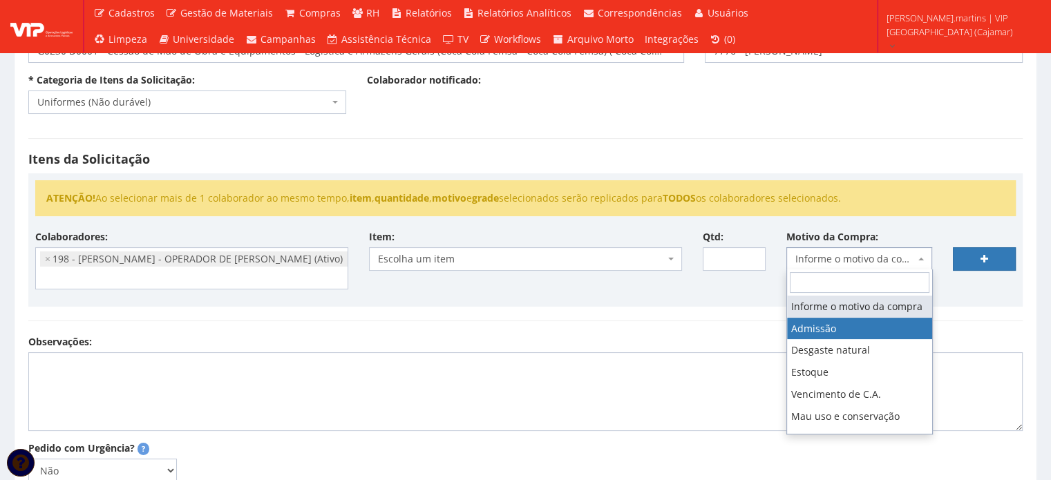
drag, startPoint x: 797, startPoint y: 350, endPoint x: 751, endPoint y: 334, distance: 48.5
select select "1"
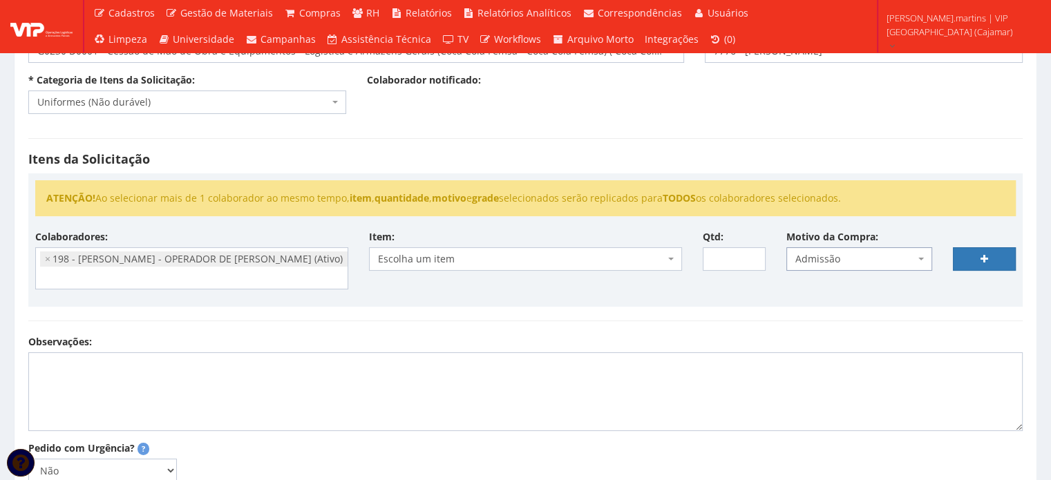
click at [606, 256] on span "Escolha um item" at bounding box center [521, 259] width 287 height 14
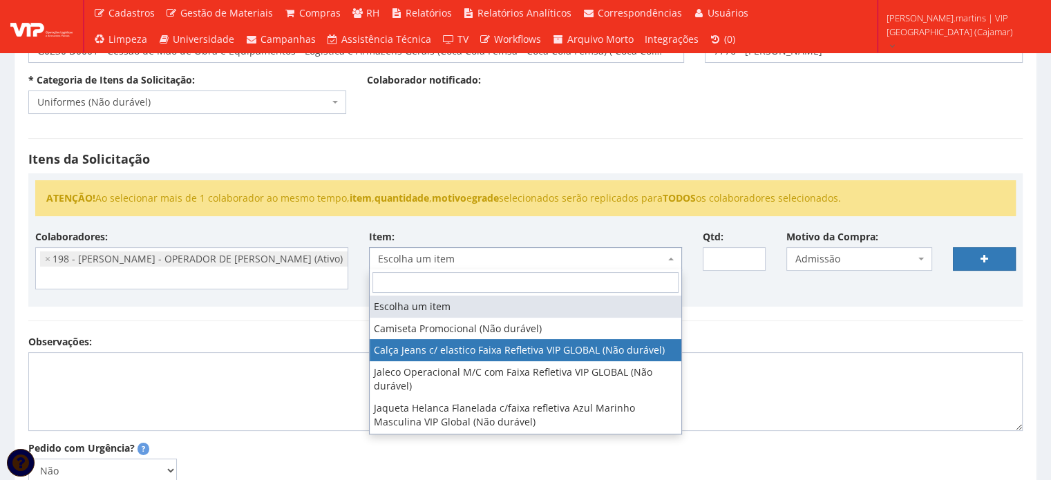
select select "2326"
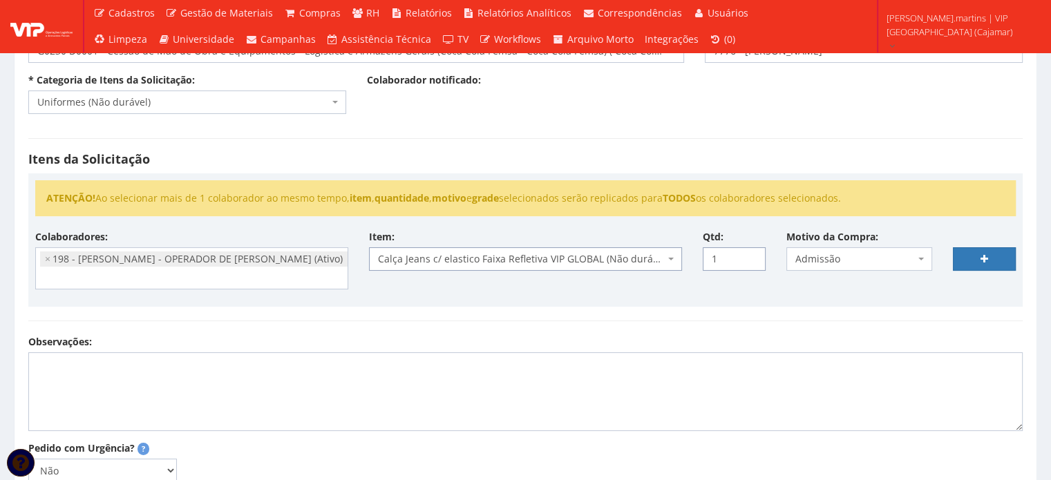
click at [749, 253] on input "1" at bounding box center [734, 259] width 63 height 24
drag, startPoint x: 749, startPoint y: 253, endPoint x: 776, endPoint y: 252, distance: 26.3
type input "2"
click at [749, 253] on input "2" at bounding box center [734, 259] width 63 height 24
click at [971, 261] on link at bounding box center [984, 259] width 63 height 24
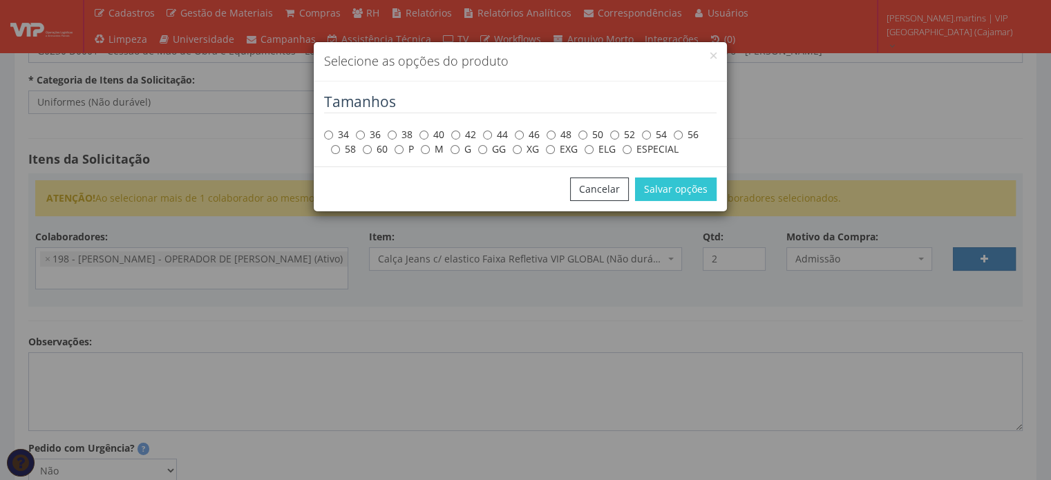
click at [489, 151] on label "GG" at bounding box center [492, 149] width 28 height 14
click at [487, 151] on input "GG" at bounding box center [482, 149] width 9 height 9
radio input "true"
click at [697, 191] on button "Salvar opções" at bounding box center [676, 190] width 82 height 24
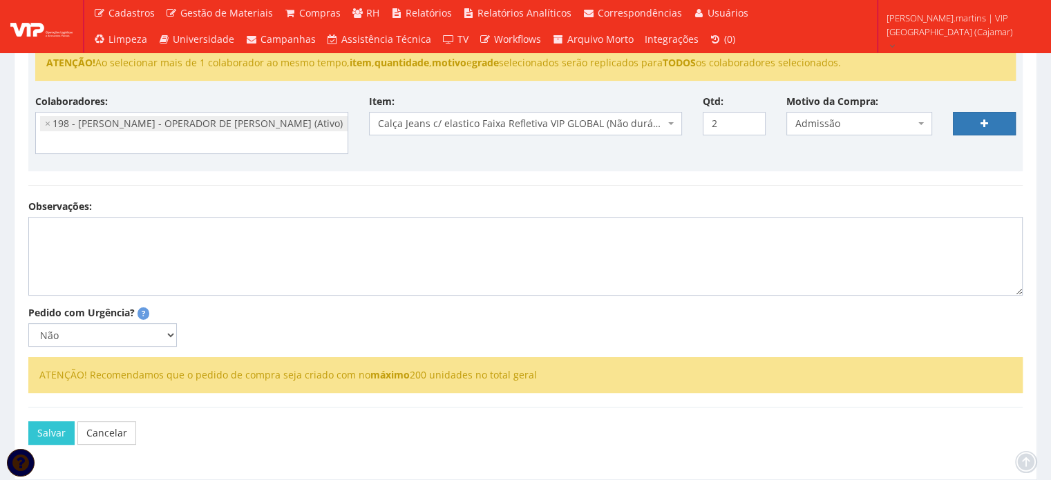
scroll to position [276, 0]
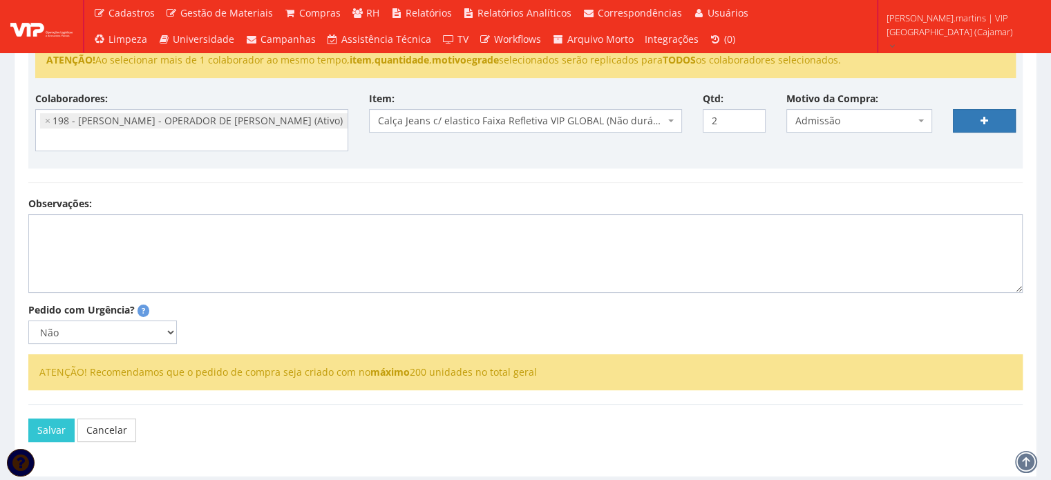
select select
type input "0"
select select
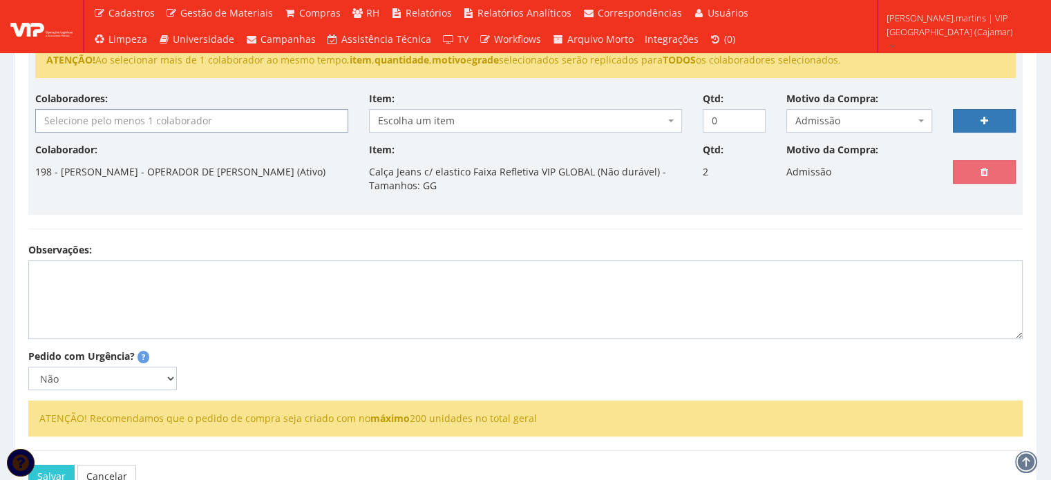
click at [174, 124] on input "search" at bounding box center [192, 121] width 312 height 22
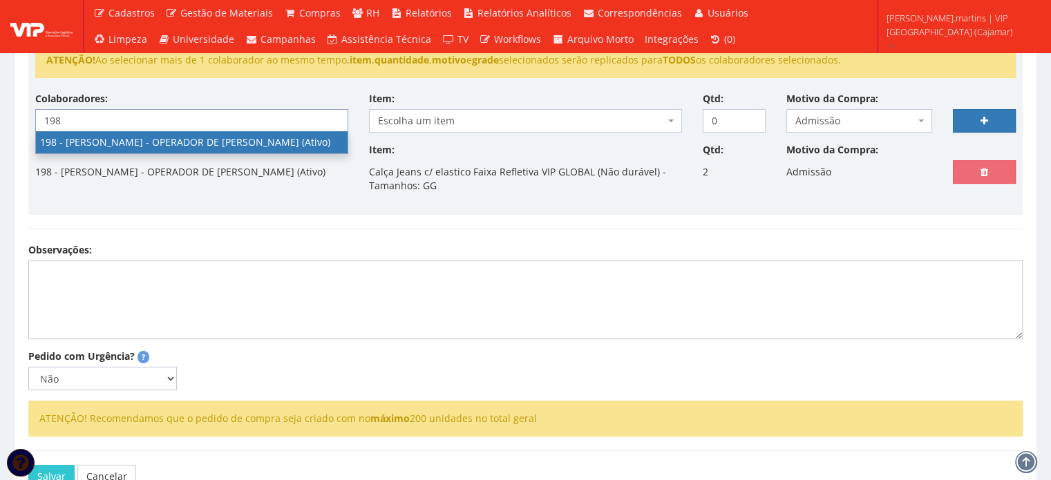
type input "198"
select select "4114"
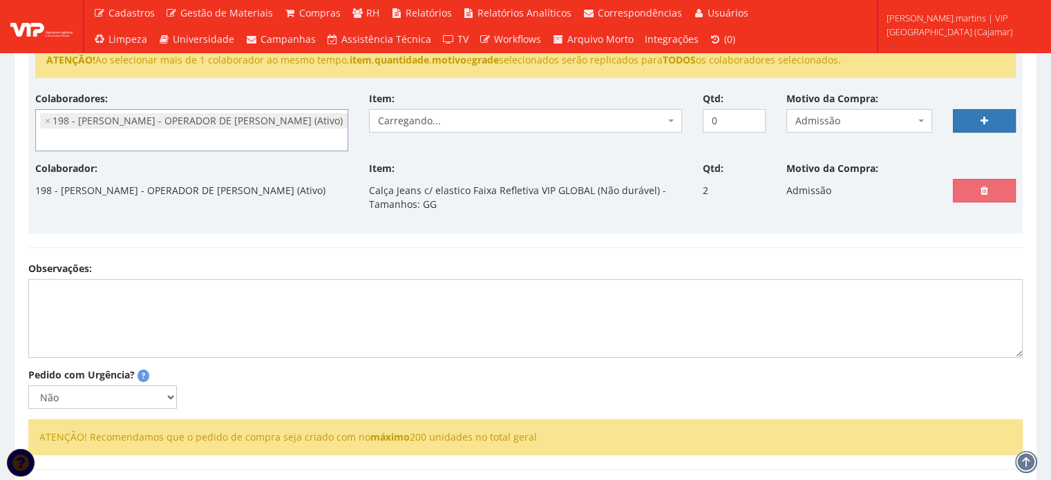
click at [432, 117] on span "Carregando..." at bounding box center [521, 121] width 287 height 14
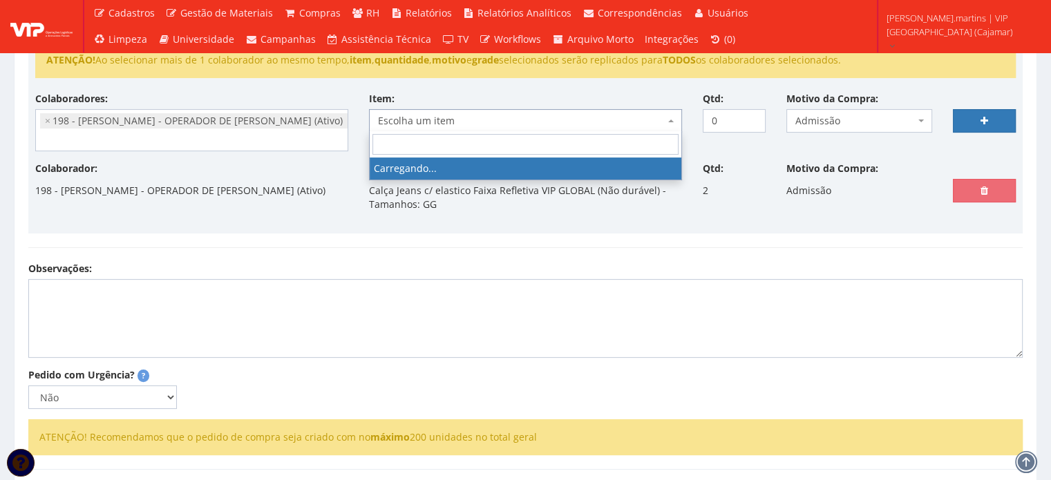
click at [432, 117] on span "Escolha um item" at bounding box center [521, 121] width 287 height 14
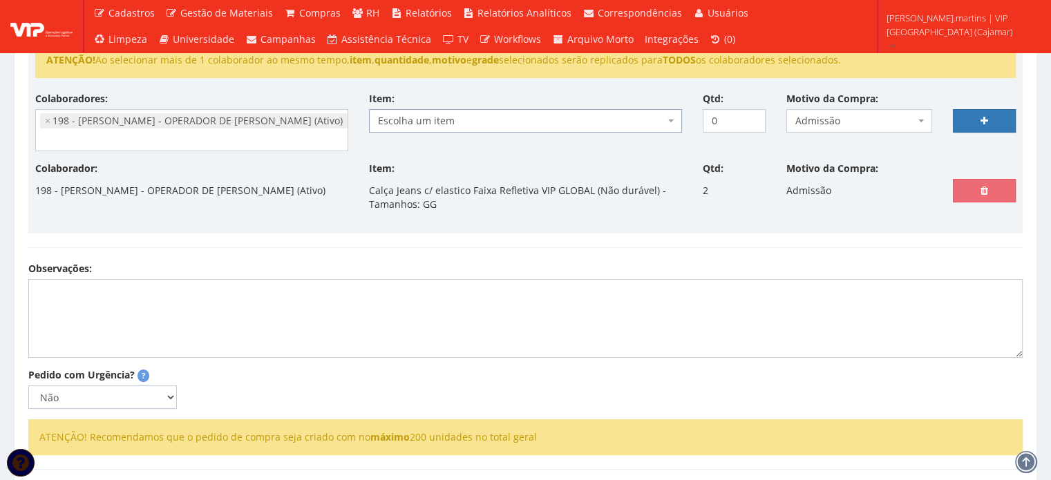
click at [432, 117] on span "Escolha um item" at bounding box center [521, 121] width 287 height 14
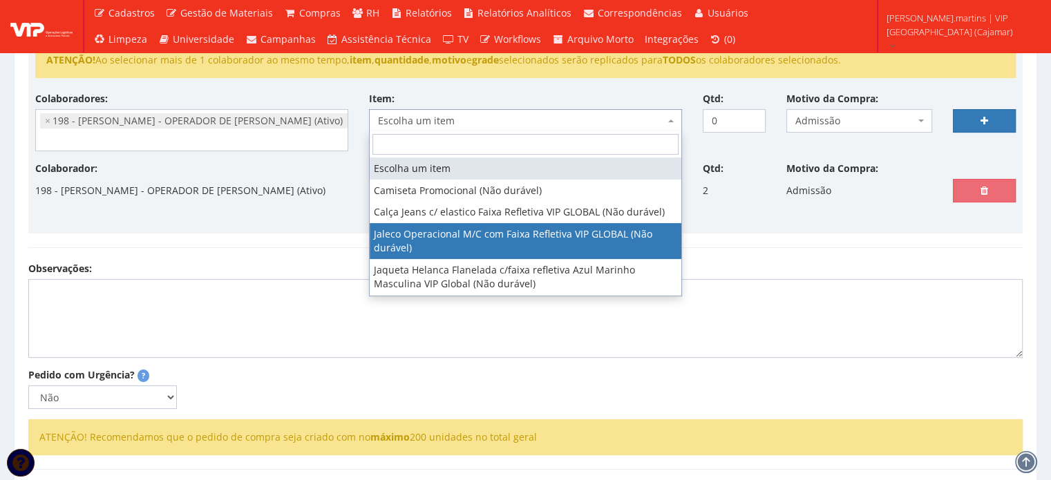
select select "2376"
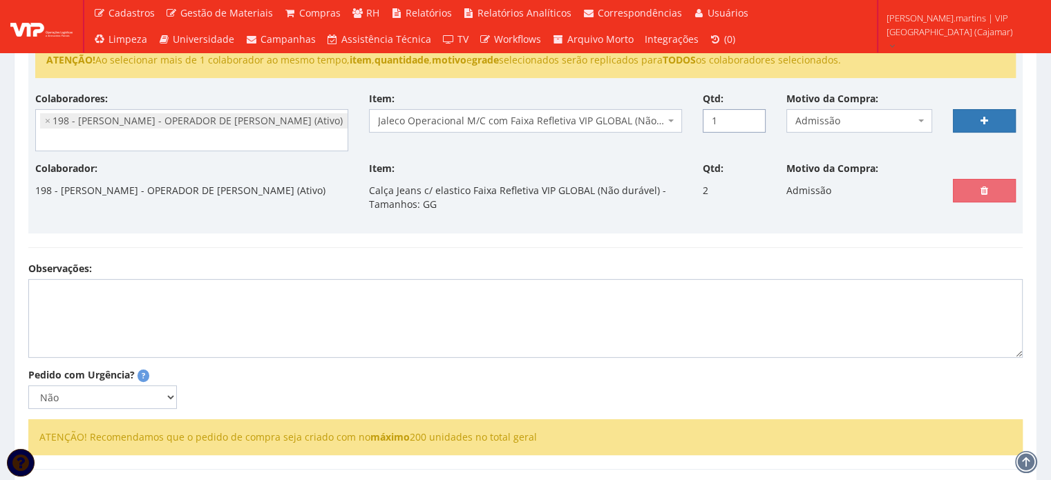
click at [750, 113] on input "1" at bounding box center [734, 121] width 63 height 24
type input "2"
click at [750, 113] on input "2" at bounding box center [734, 121] width 63 height 24
click at [991, 115] on link at bounding box center [984, 121] width 63 height 24
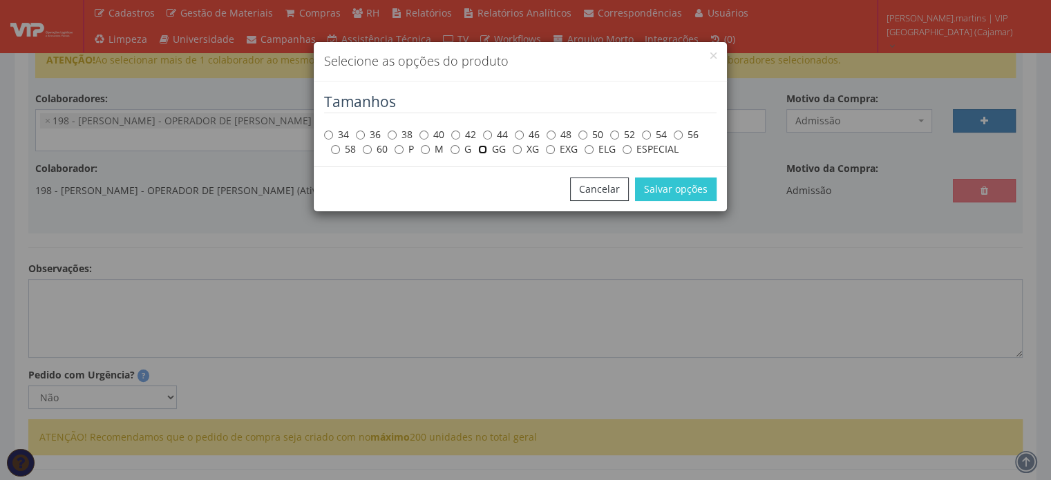
click at [484, 151] on input "GG" at bounding box center [482, 149] width 9 height 9
radio input "true"
click at [700, 186] on button "Salvar opções" at bounding box center [676, 190] width 82 height 24
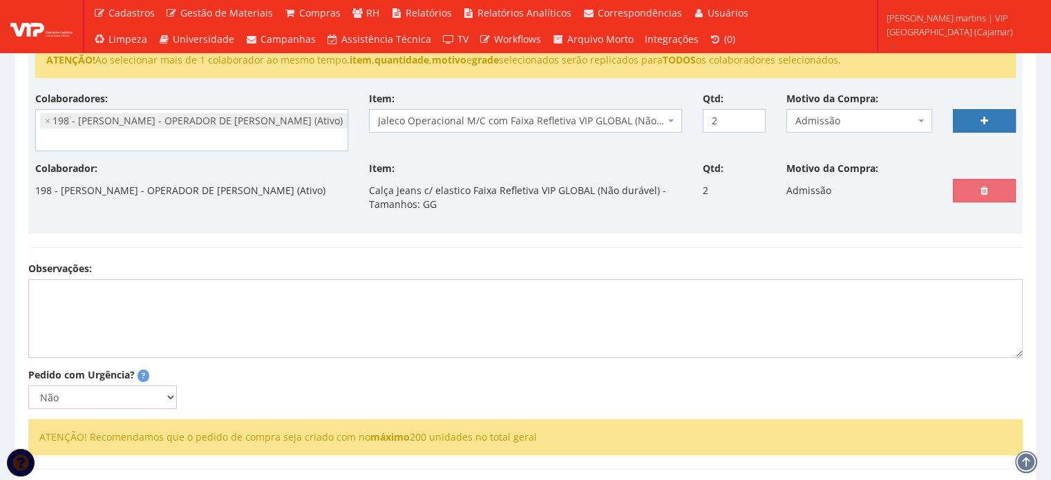
select select
type input "0"
select select
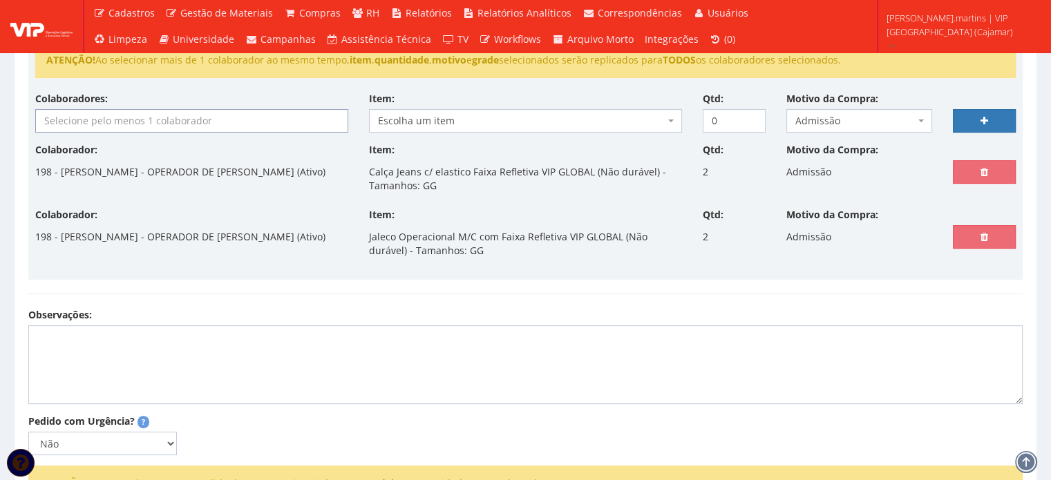
click at [75, 118] on input "search" at bounding box center [192, 121] width 312 height 22
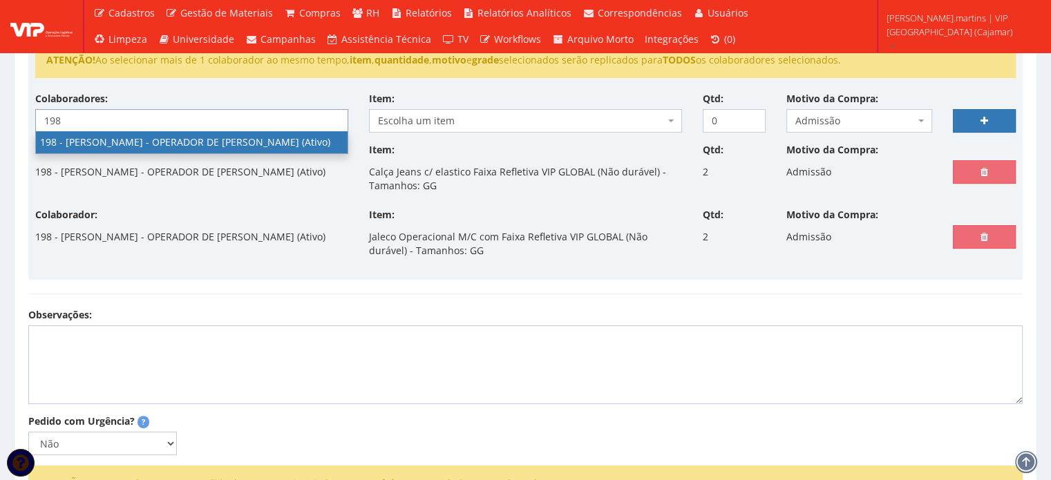
type input "198"
select select "4114"
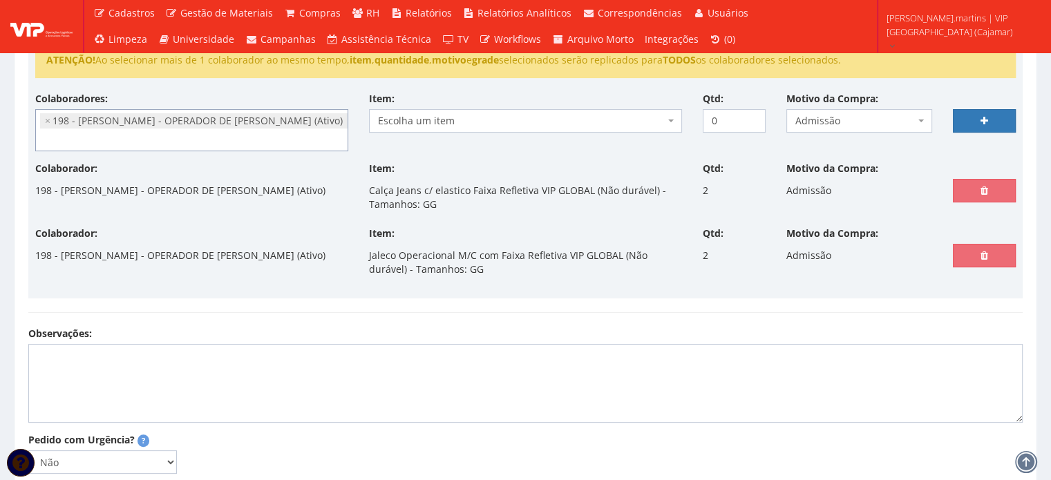
click at [509, 122] on span "Escolha um item" at bounding box center [521, 121] width 287 height 14
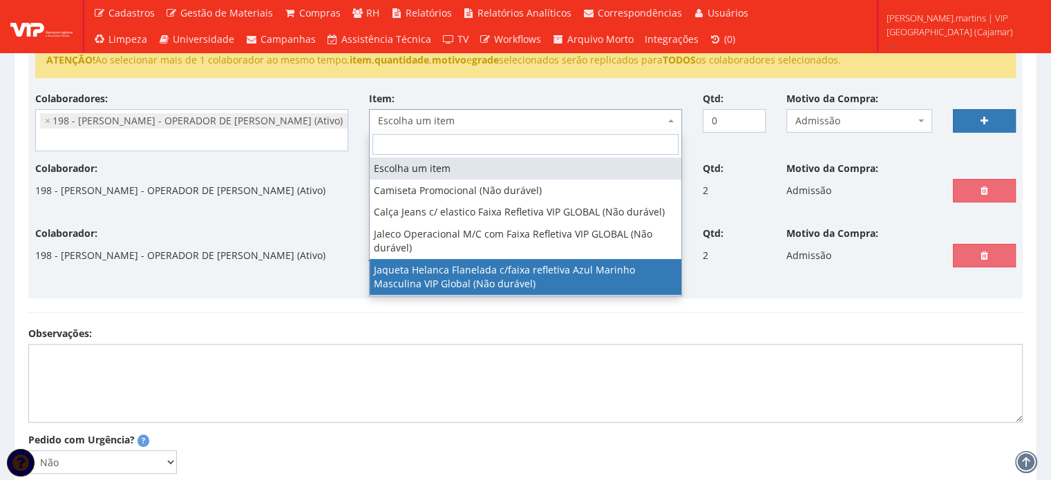
select select "2843"
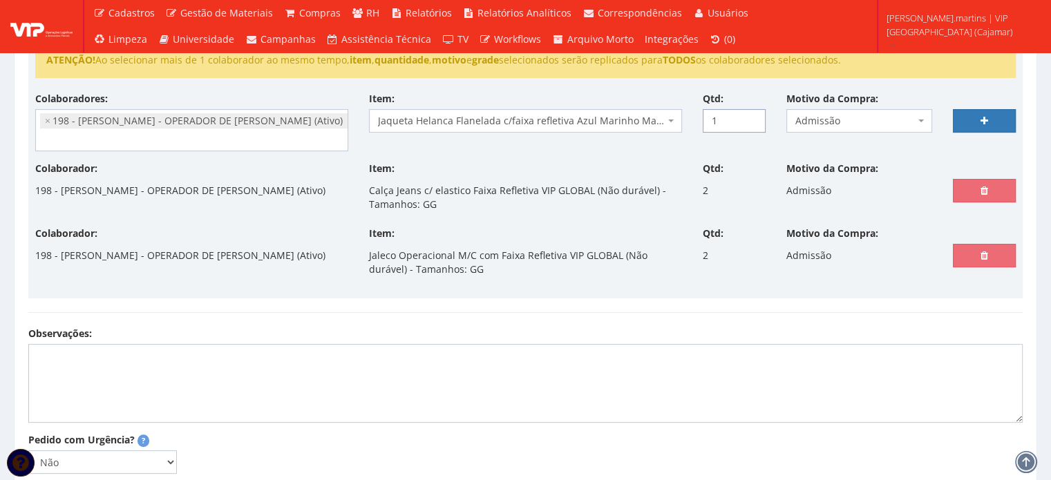
drag, startPoint x: 751, startPoint y: 115, endPoint x: 783, endPoint y: 113, distance: 32.6
type input "1"
click at [751, 115] on input "1" at bounding box center [734, 121] width 63 height 24
click at [973, 117] on link at bounding box center [984, 121] width 63 height 24
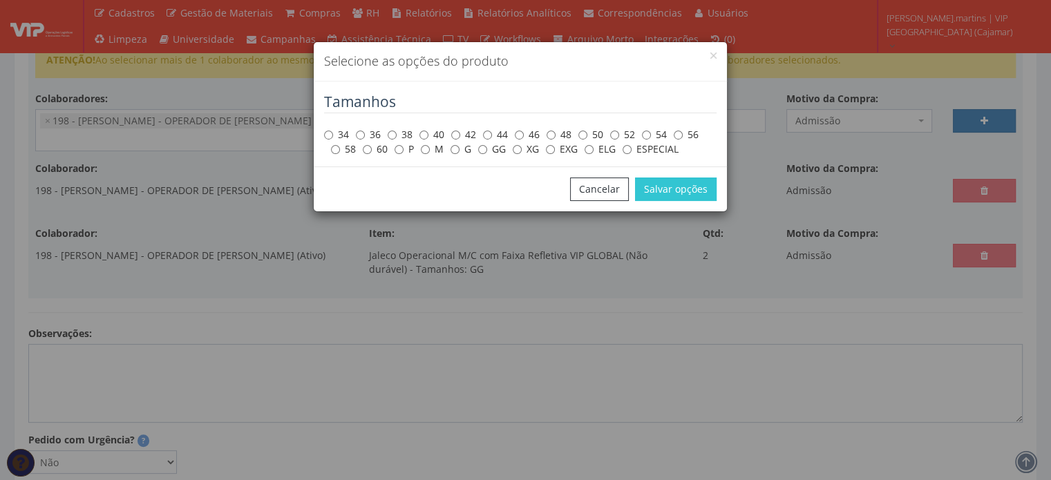
click at [478, 154] on label "GG" at bounding box center [492, 149] width 28 height 14
click at [478, 154] on input "GG" at bounding box center [482, 149] width 9 height 9
radio input "true"
click at [658, 186] on button "Salvar opções" at bounding box center [676, 190] width 82 height 24
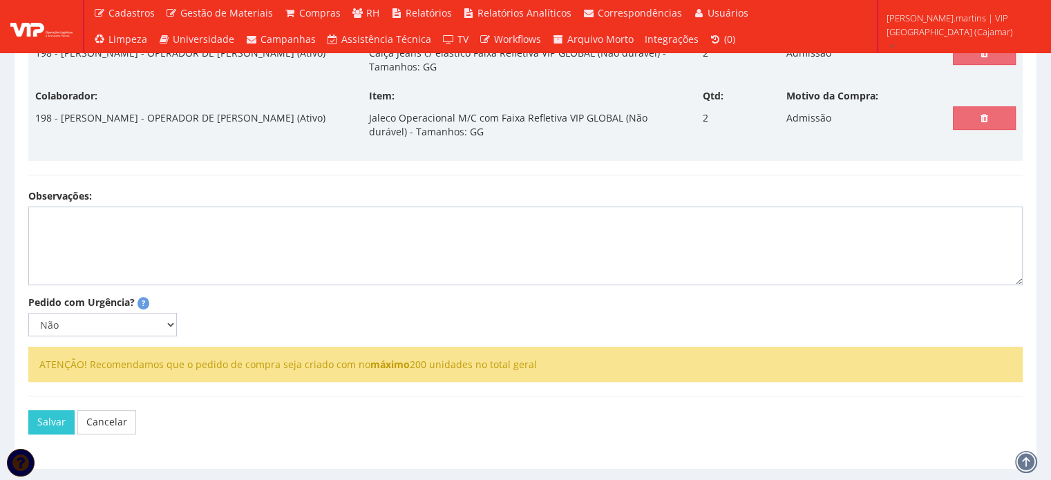
scroll to position [448, 0]
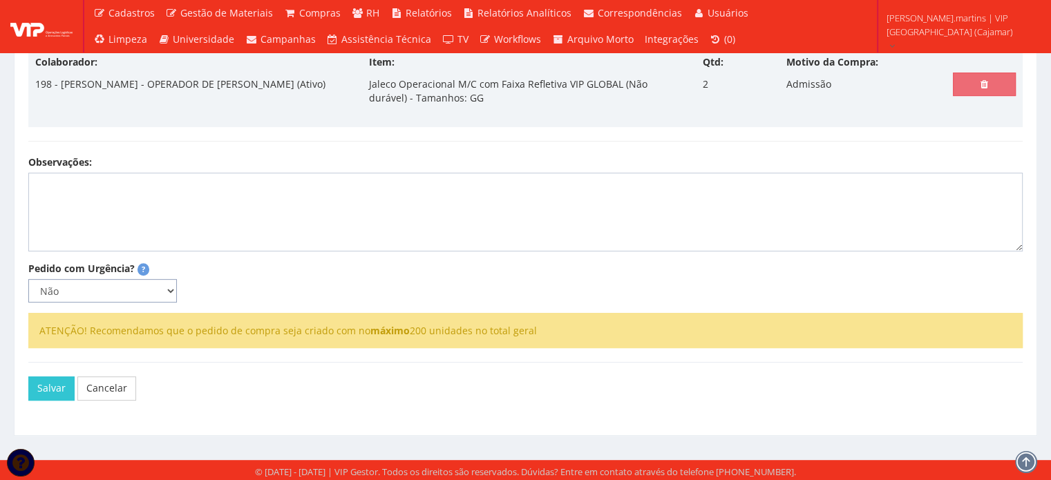
drag, startPoint x: 149, startPoint y: 286, endPoint x: 134, endPoint y: 300, distance: 20.0
click at [147, 288] on select "Não Sim" at bounding box center [102, 291] width 149 height 24
select select "1"
click at [28, 279] on select "Não Sim" at bounding box center [102, 291] width 149 height 24
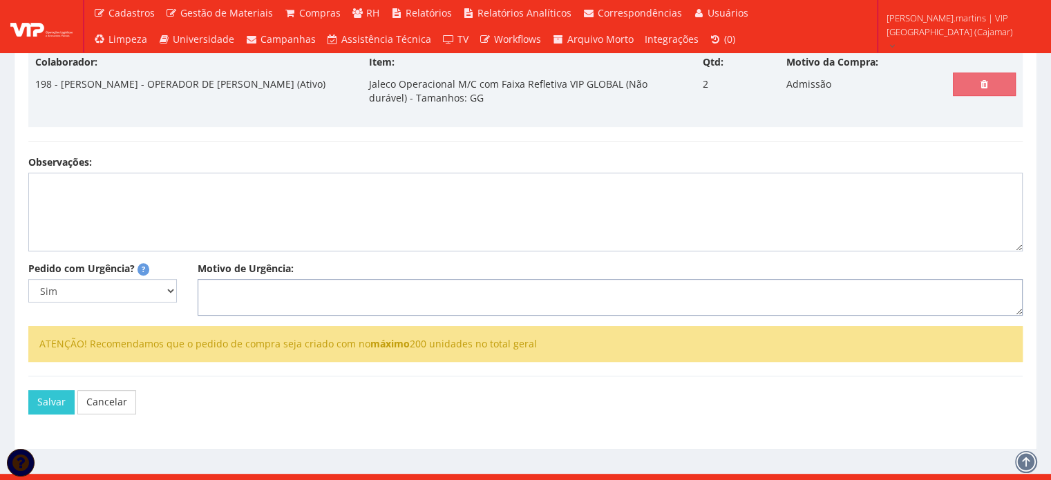
click at [286, 298] on textarea "Motivo de Urgência:" at bounding box center [610, 297] width 825 height 37
select select
type input "0"
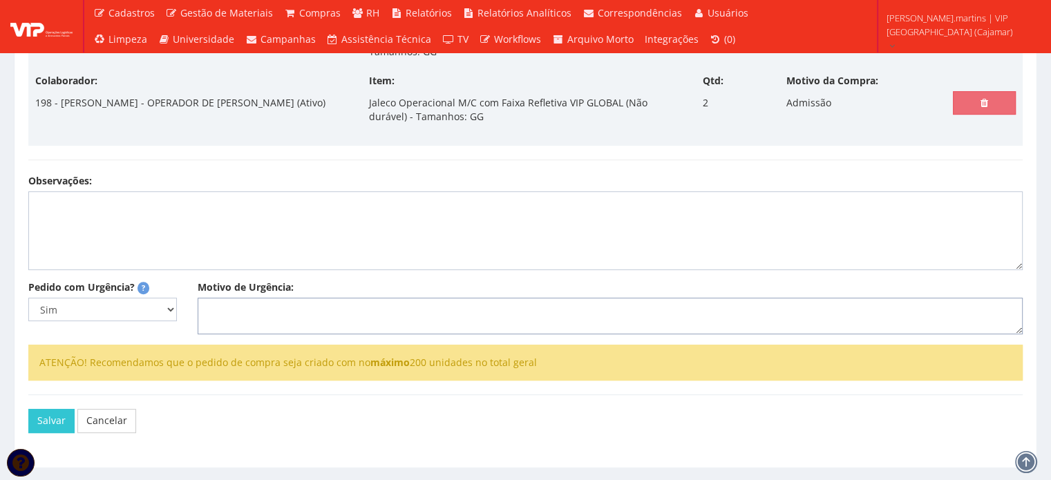
select select
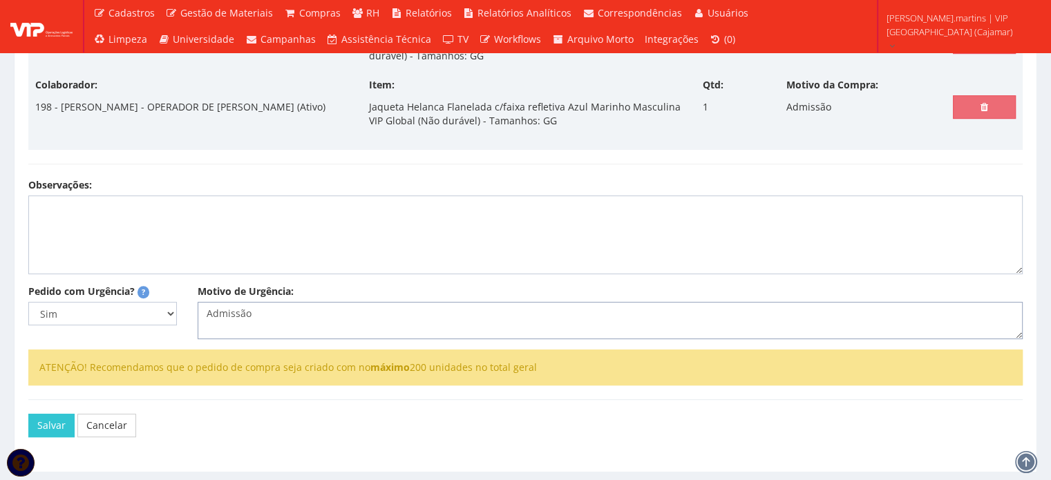
scroll to position [508, 0]
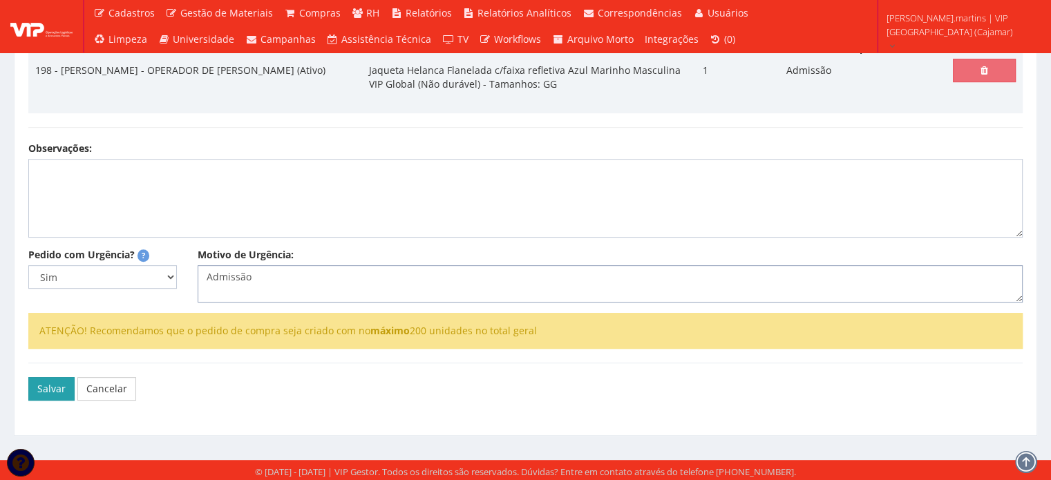
type textarea "Admissão"
click at [55, 386] on button "Salvar" at bounding box center [51, 389] width 46 height 24
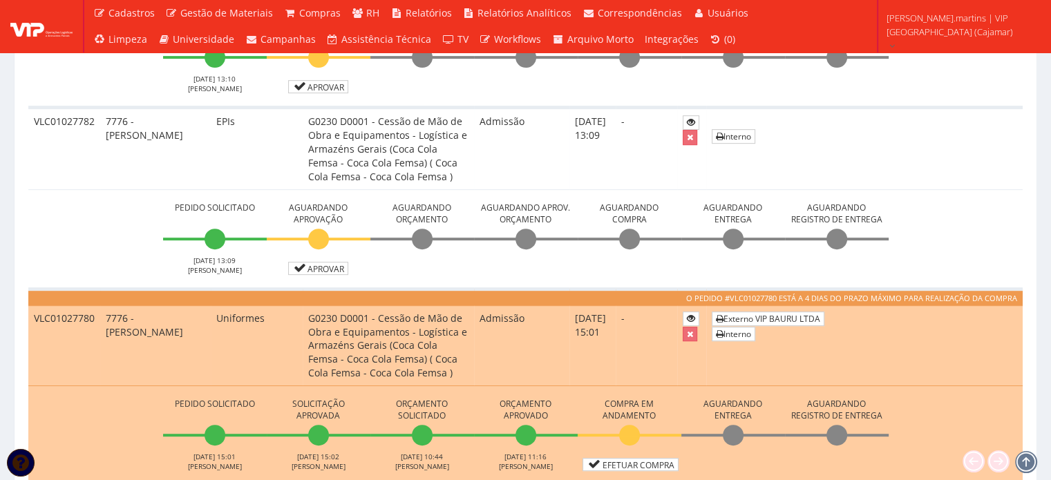
scroll to position [599, 0]
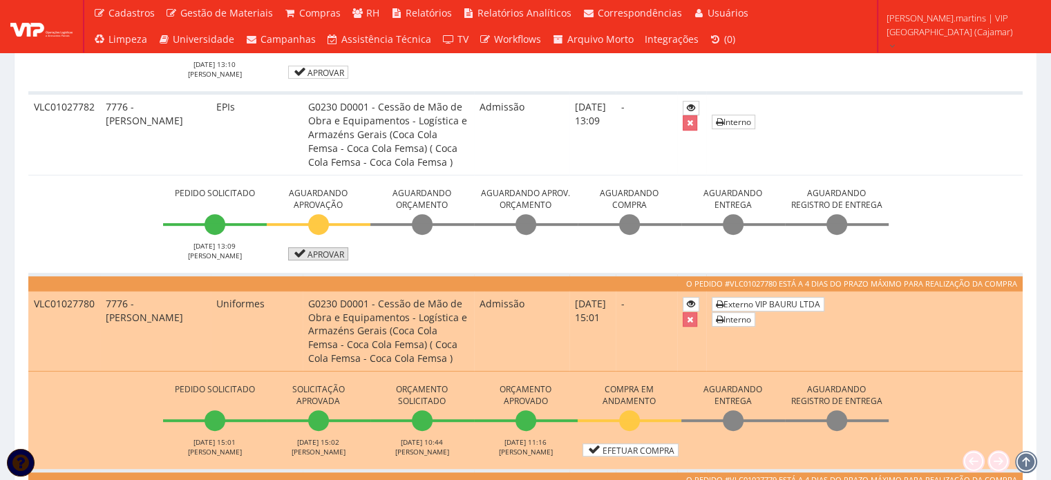
click at [308, 253] on link "Aprovar" at bounding box center [318, 253] width 61 height 13
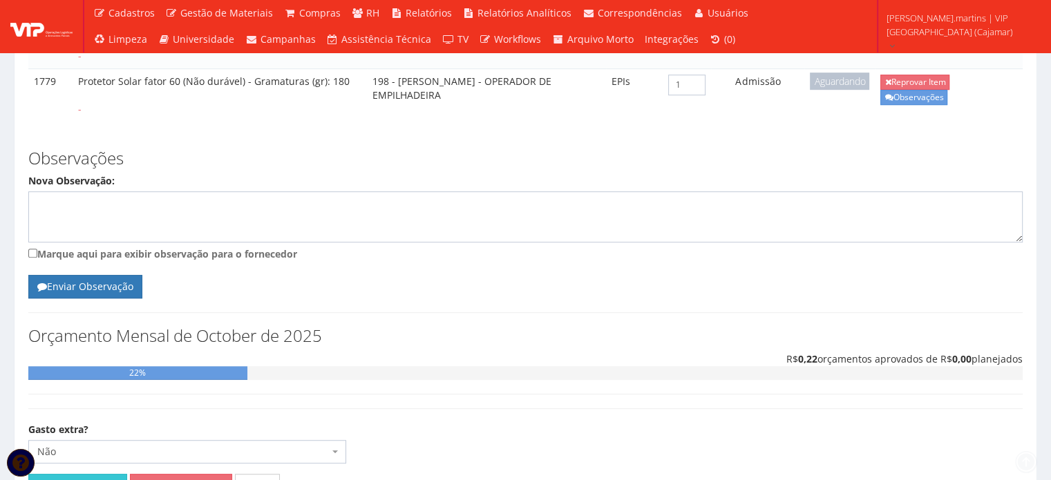
scroll to position [798, 0]
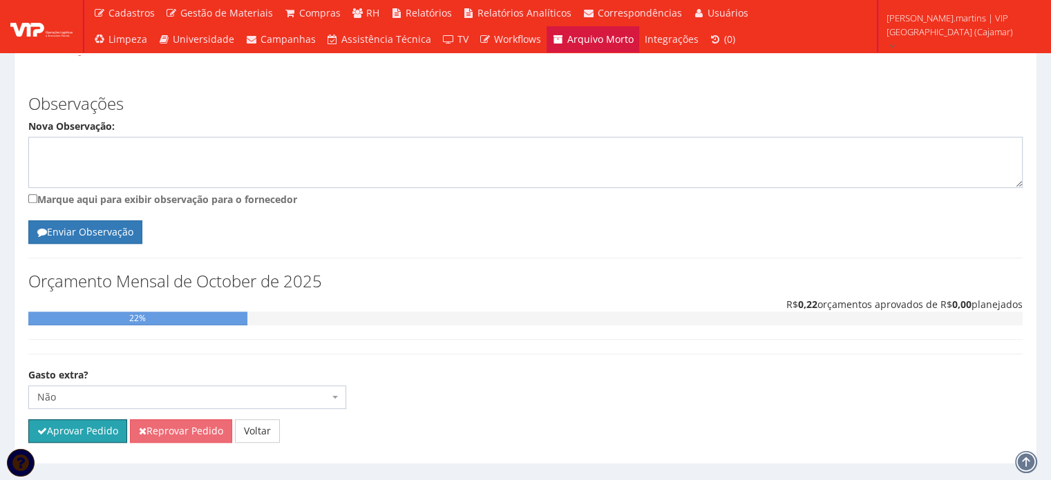
click at [88, 420] on button "Aprovar Pedido" at bounding box center [77, 432] width 99 height 24
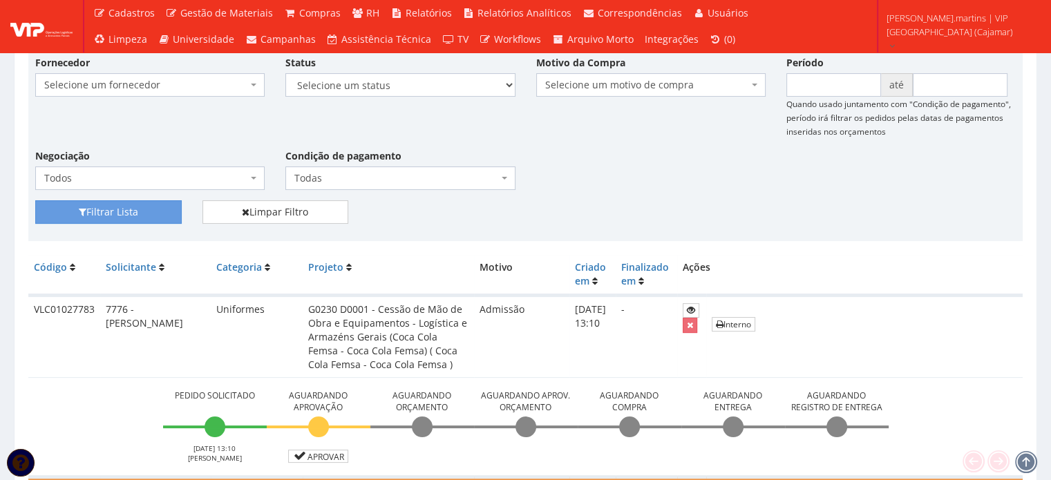
scroll to position [276, 0]
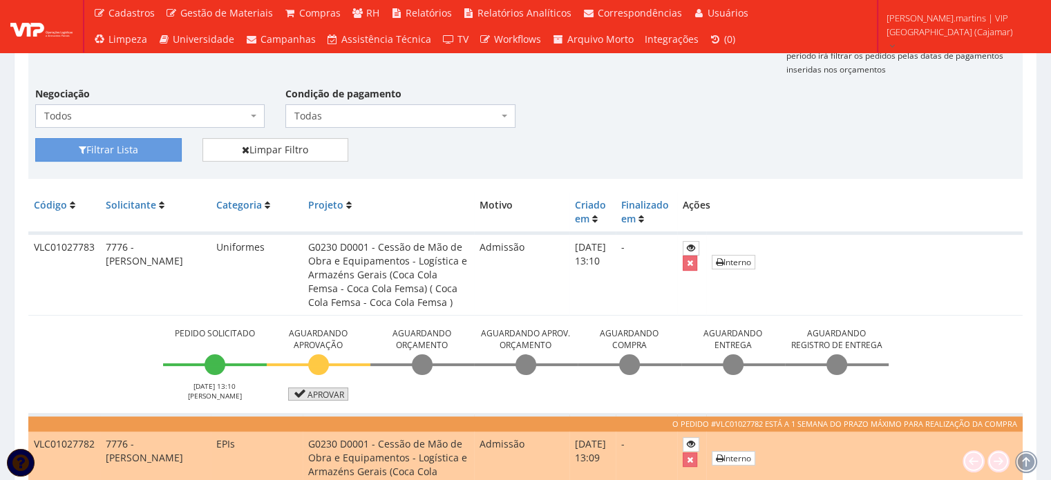
click at [325, 395] on link "Aprovar" at bounding box center [318, 394] width 61 height 13
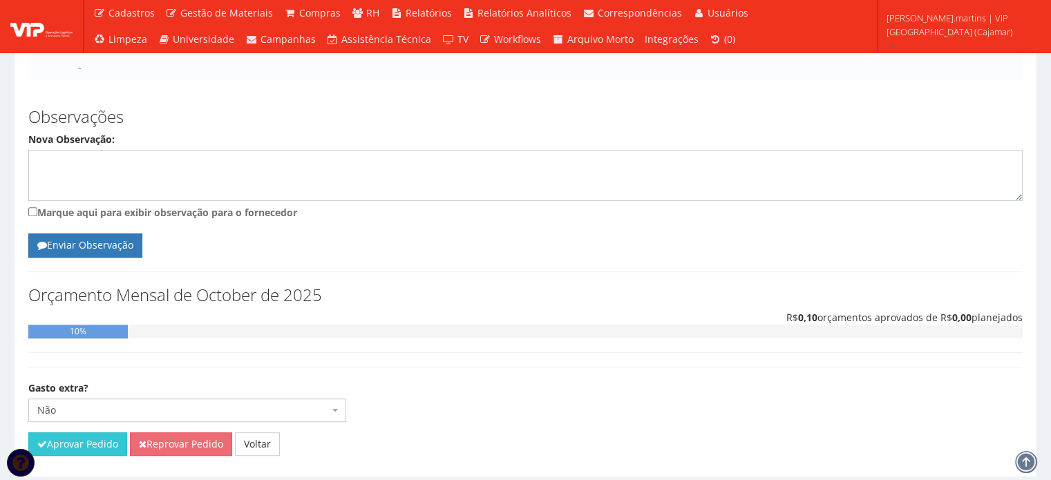
scroll to position [533, 0]
drag, startPoint x: 78, startPoint y: 396, endPoint x: 583, endPoint y: 50, distance: 612.2
click at [78, 433] on button "Aprovar Pedido" at bounding box center [77, 445] width 99 height 24
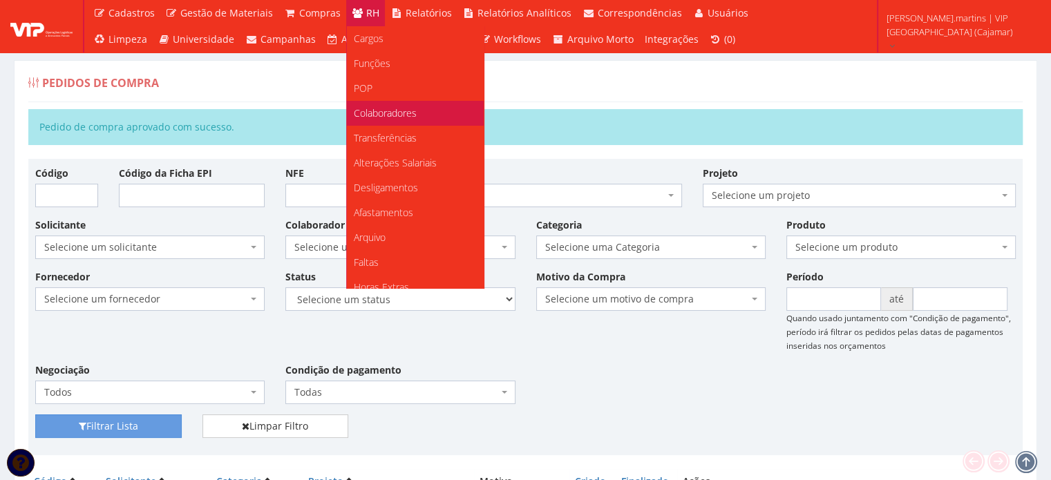
click at [373, 110] on span "Colaboradores" at bounding box center [385, 112] width 63 height 13
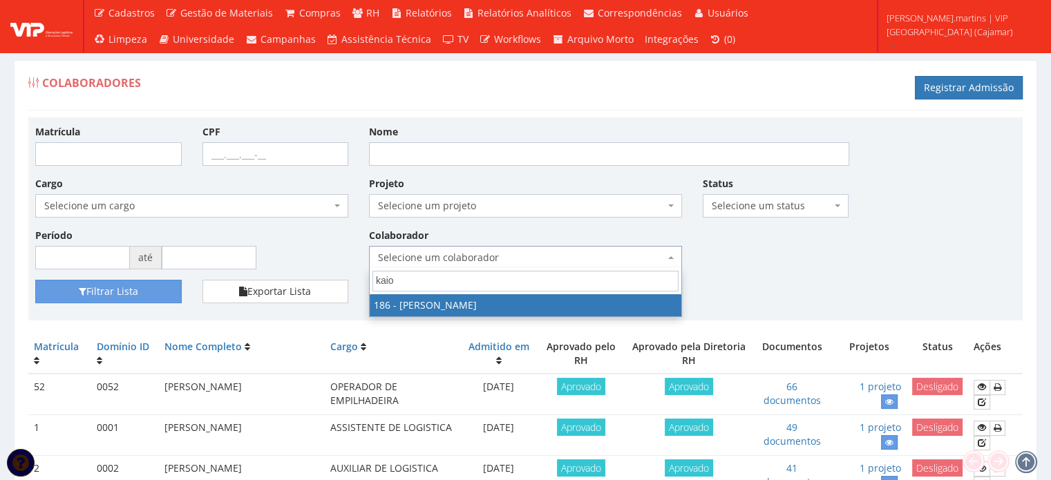
type input "kaio"
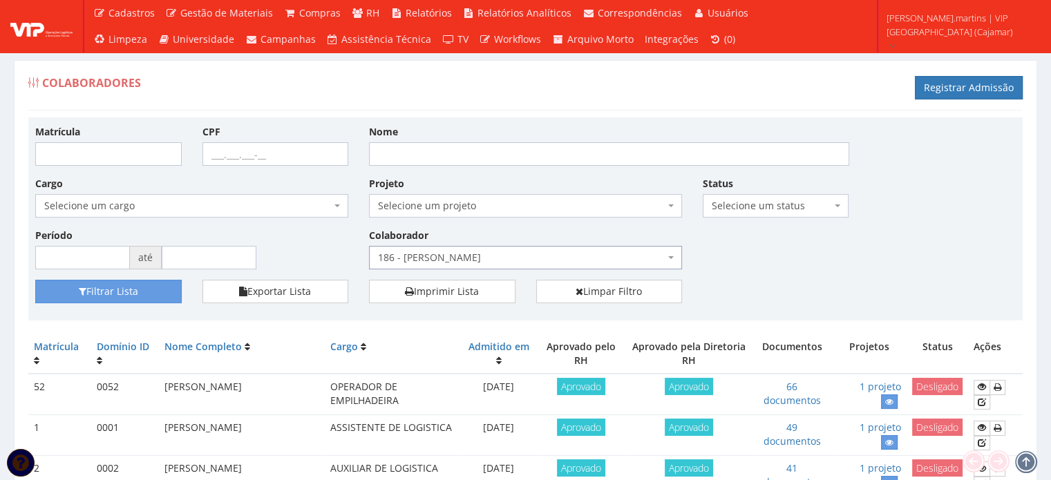
select select "4084"
click at [113, 288] on button "Filtrar Lista" at bounding box center [108, 292] width 147 height 24
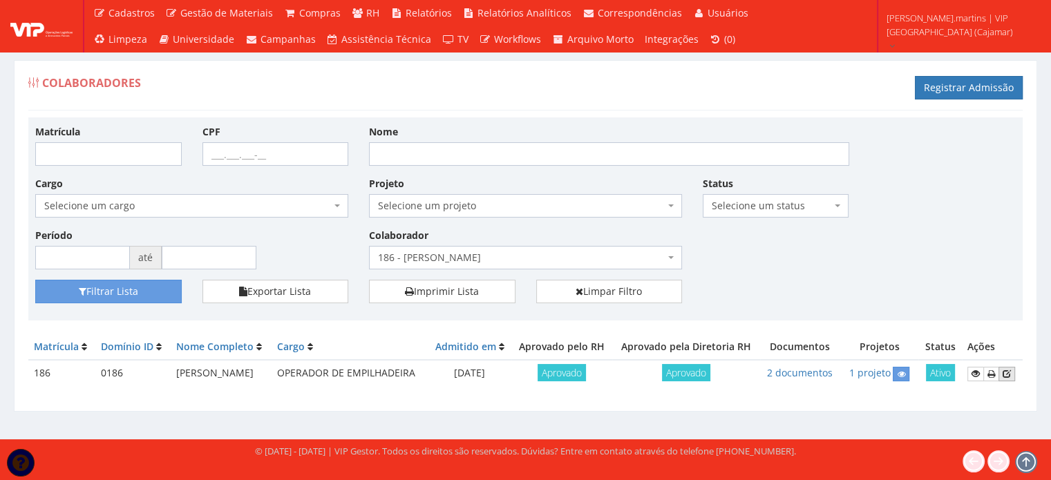
click at [1003, 379] on icon at bounding box center [1007, 374] width 8 height 10
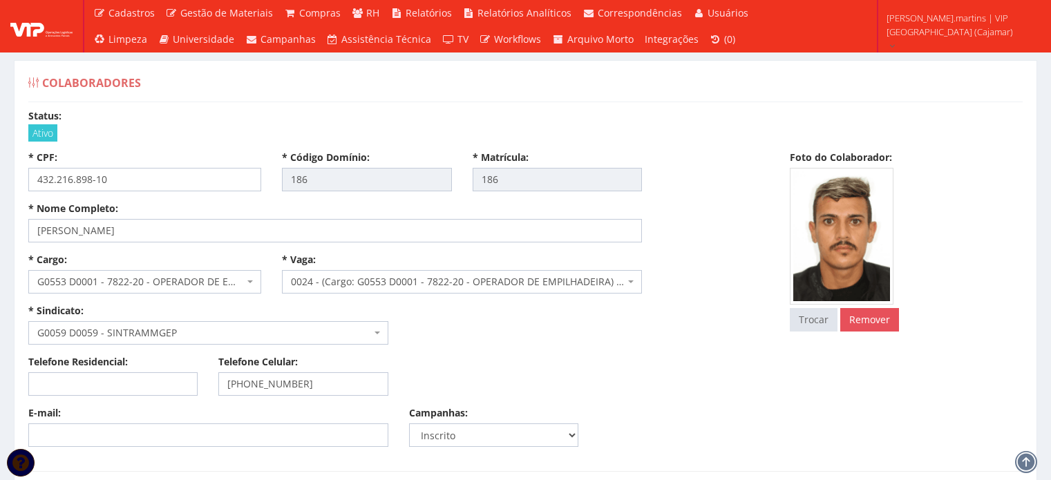
select select
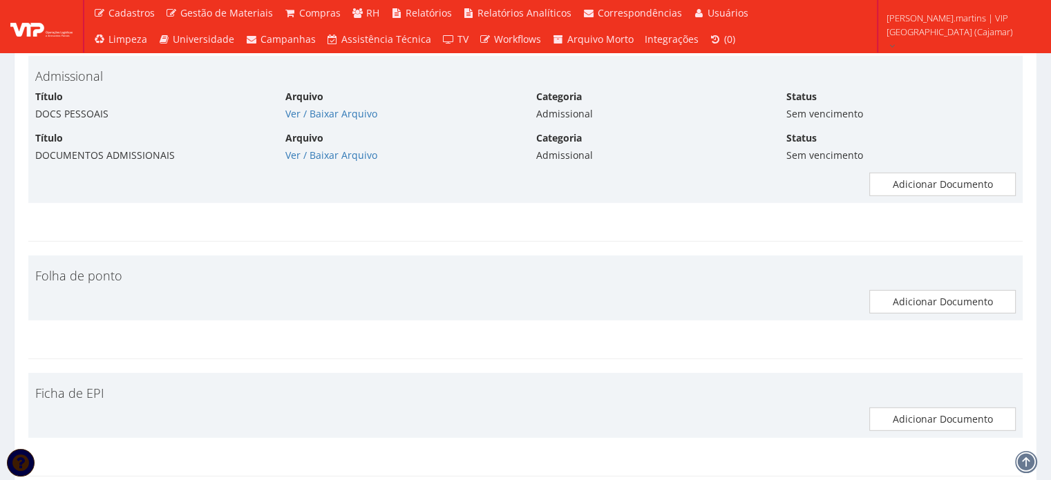
scroll to position [3871, 0]
click at [979, 180] on link "Adicionar Documento" at bounding box center [943, 183] width 147 height 24
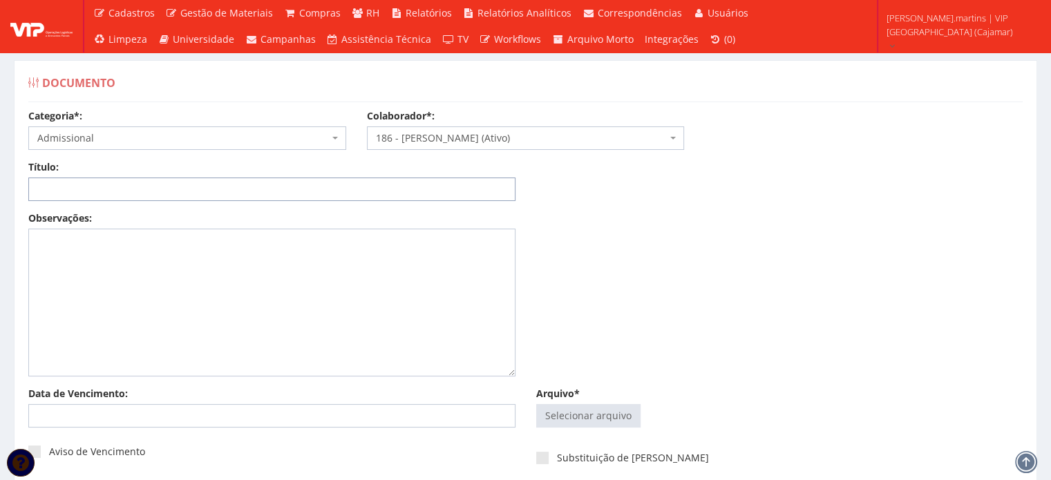
click at [133, 186] on input "Título:" at bounding box center [271, 190] width 487 height 24
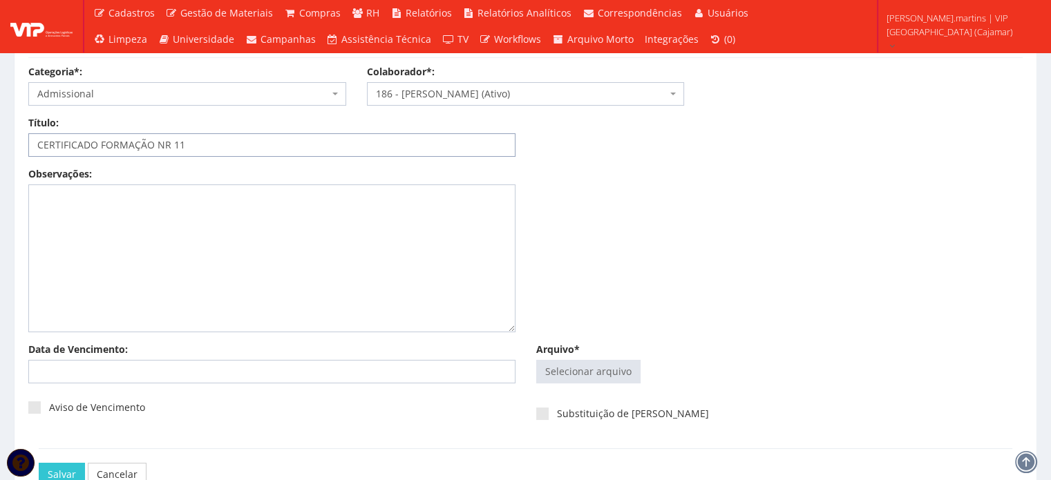
scroll to position [92, 0]
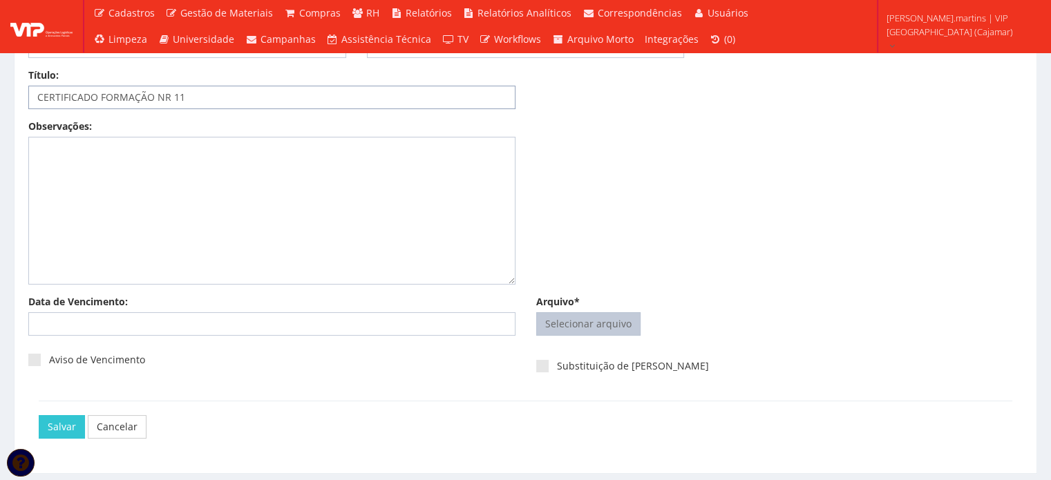
type input "CERTIFICADO FORMAÇÃO NR 11"
click at [578, 322] on input "Arquivo*" at bounding box center [588, 324] width 103 height 22
type input "C:\fakepath\Certificado Formação NR11 Kaio.pdf"
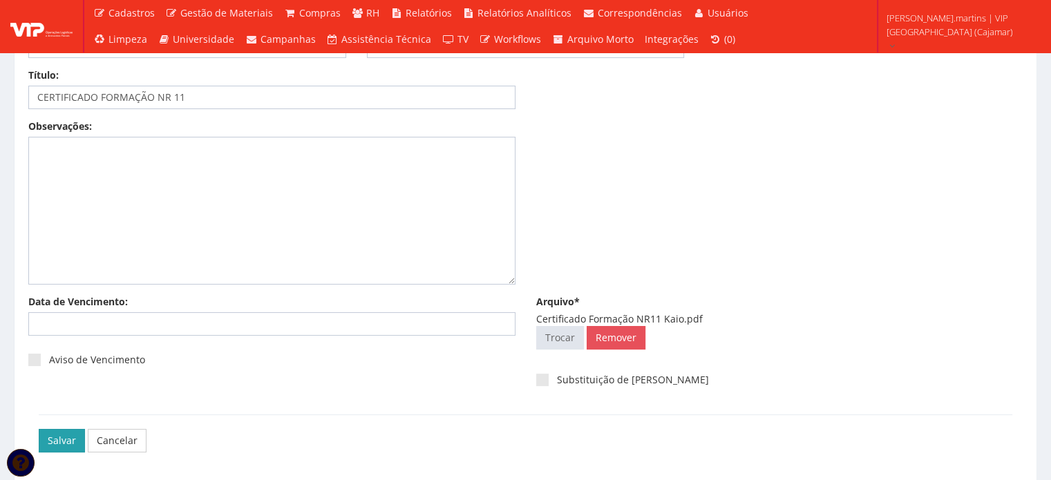
click at [56, 435] on input "Salvar" at bounding box center [62, 441] width 46 height 24
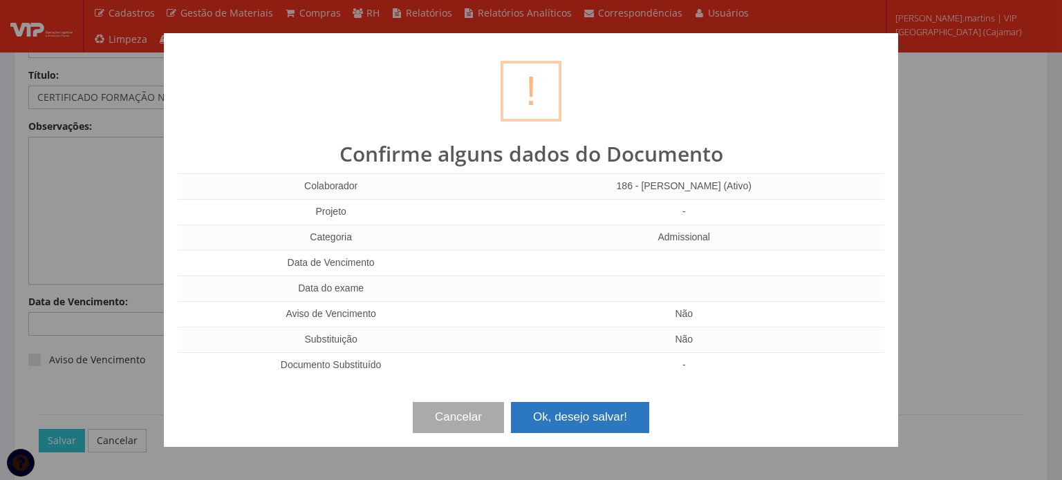
click at [606, 411] on button "Ok, desejo salvar!" at bounding box center [580, 417] width 138 height 30
